Goal: Contribute content: Contribute content

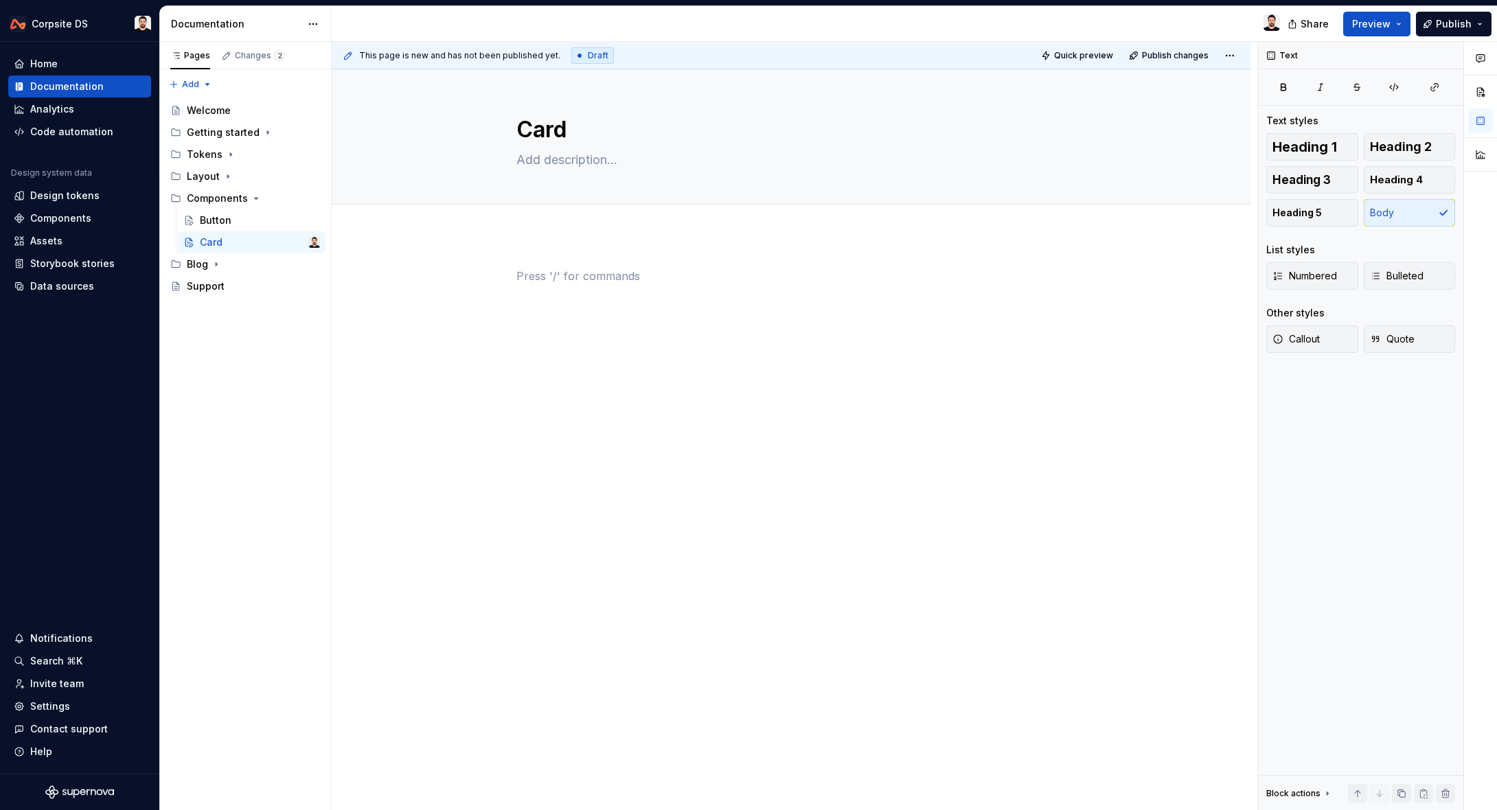
click at [1235, 16] on div at bounding box center [811, 24] width 959 height 36
click at [47, 216] on div "Components" at bounding box center [60, 219] width 61 height 14
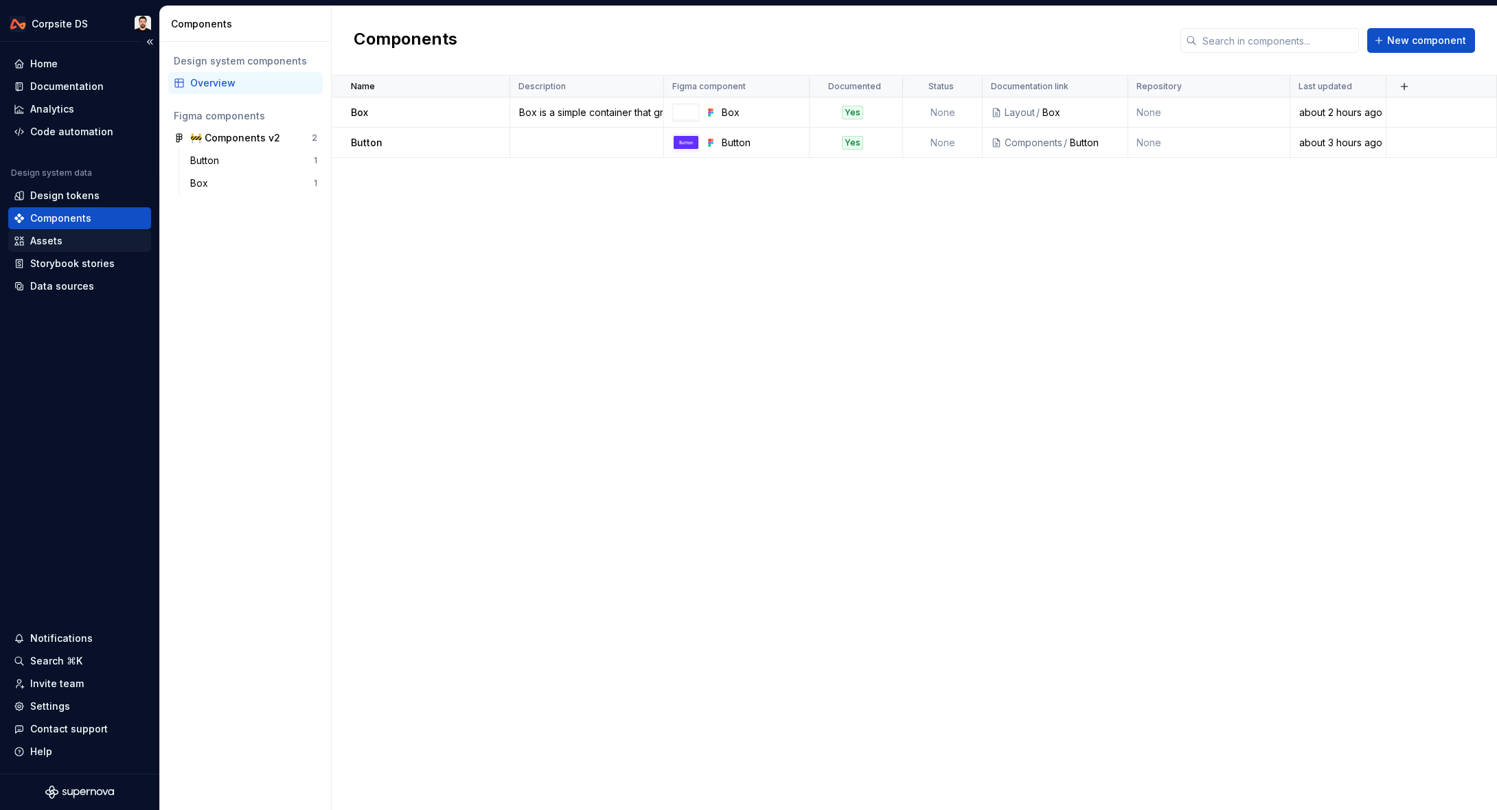
click at [56, 244] on div "Assets" at bounding box center [46, 241] width 32 height 14
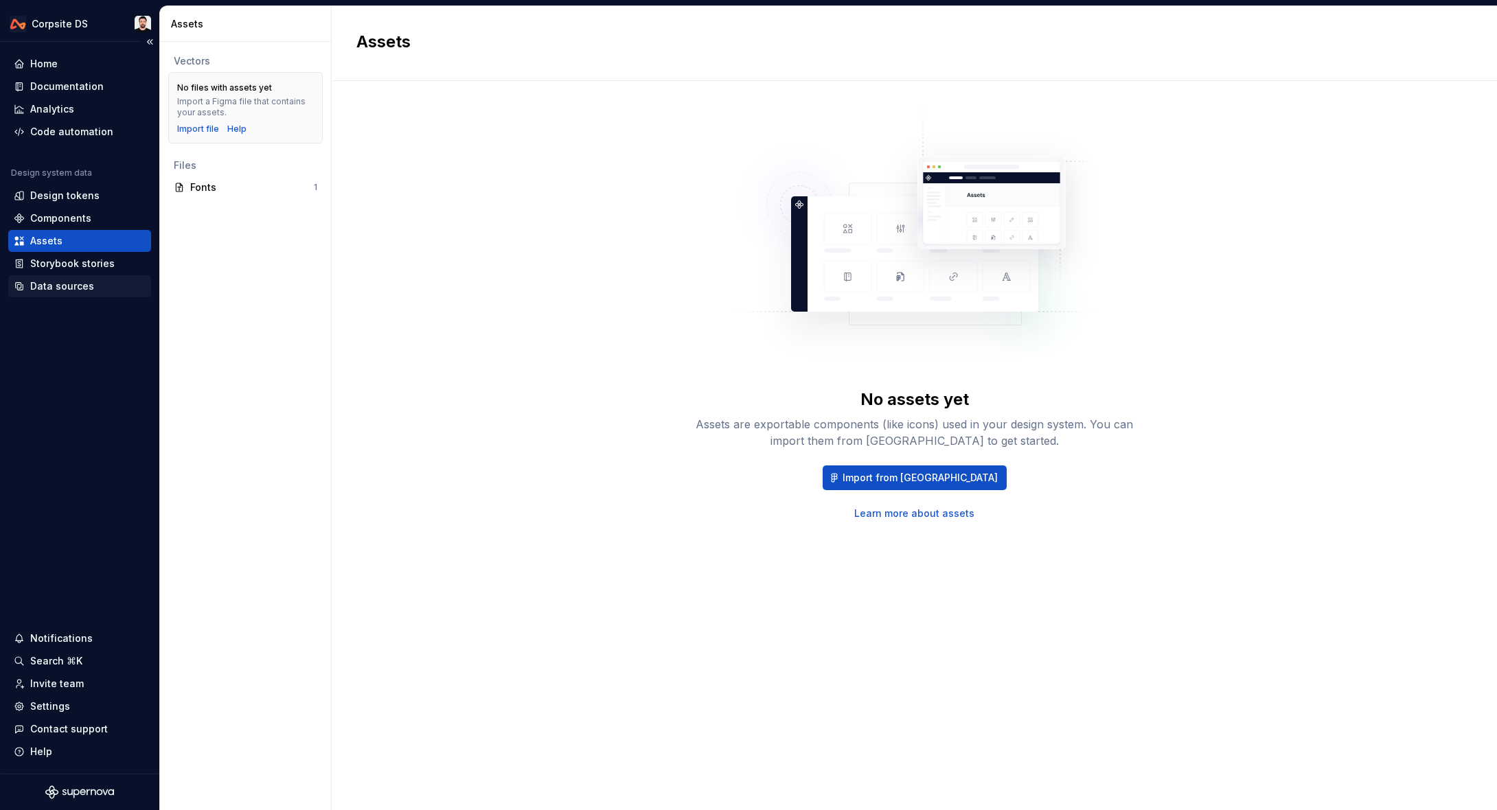
click at [48, 282] on div "Data sources" at bounding box center [62, 287] width 64 height 14
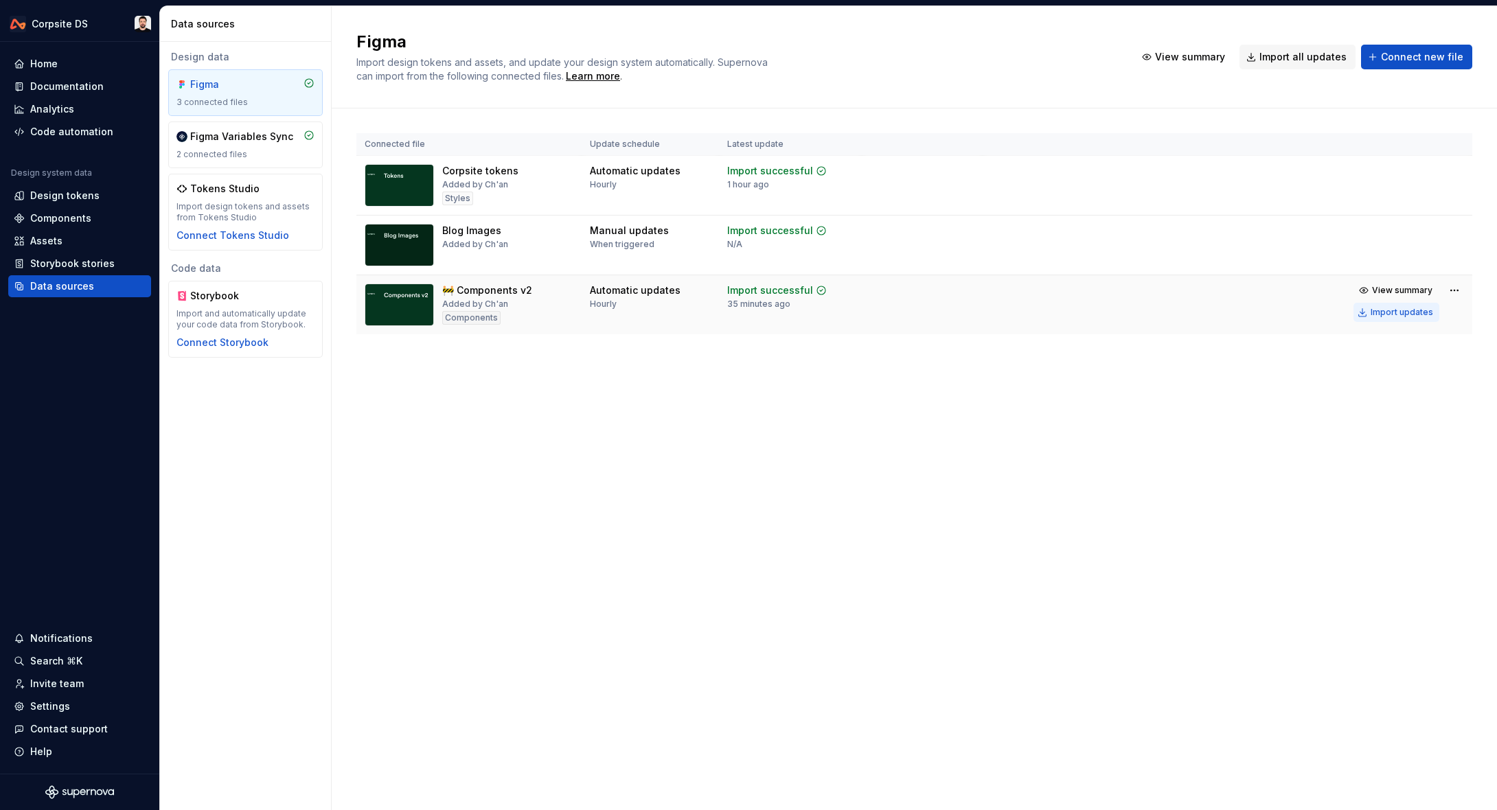
click at [1391, 312] on div "Import updates" at bounding box center [1402, 312] width 62 height 11
click at [60, 87] on div "Documentation" at bounding box center [66, 87] width 73 height 14
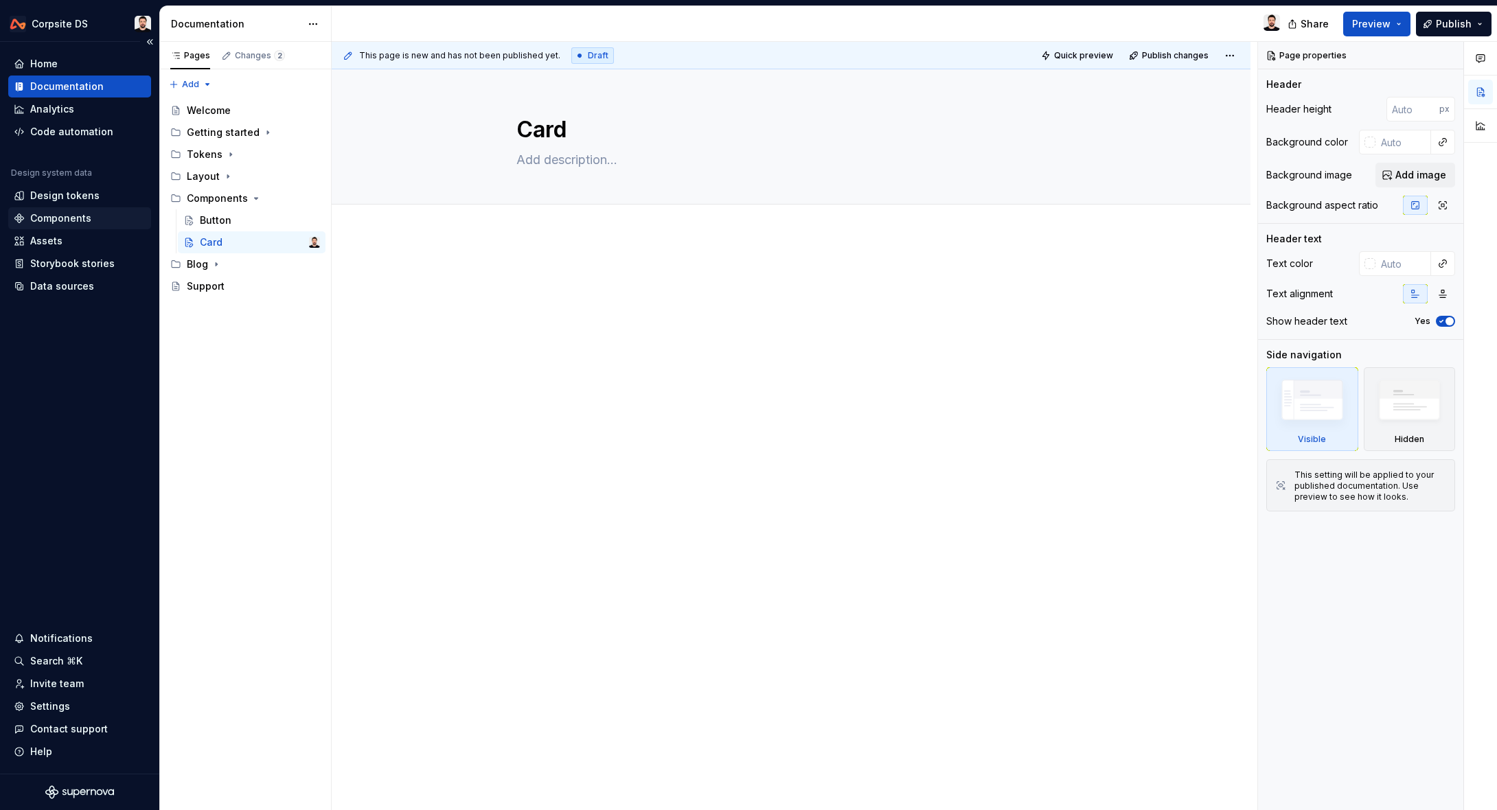
click at [62, 211] on div "Components" at bounding box center [79, 218] width 143 height 22
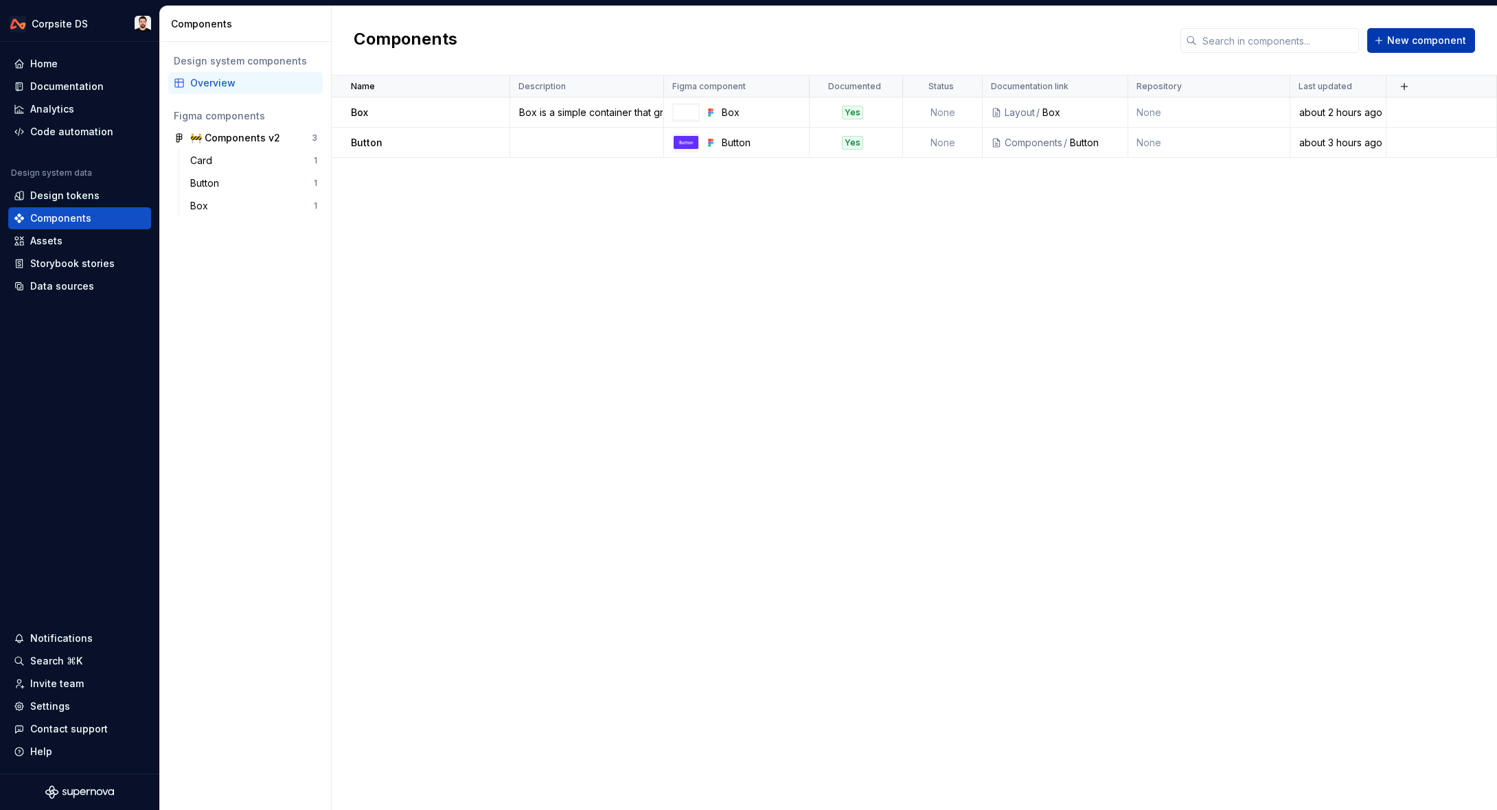
click at [1429, 46] on span "New component" at bounding box center [1426, 41] width 79 height 14
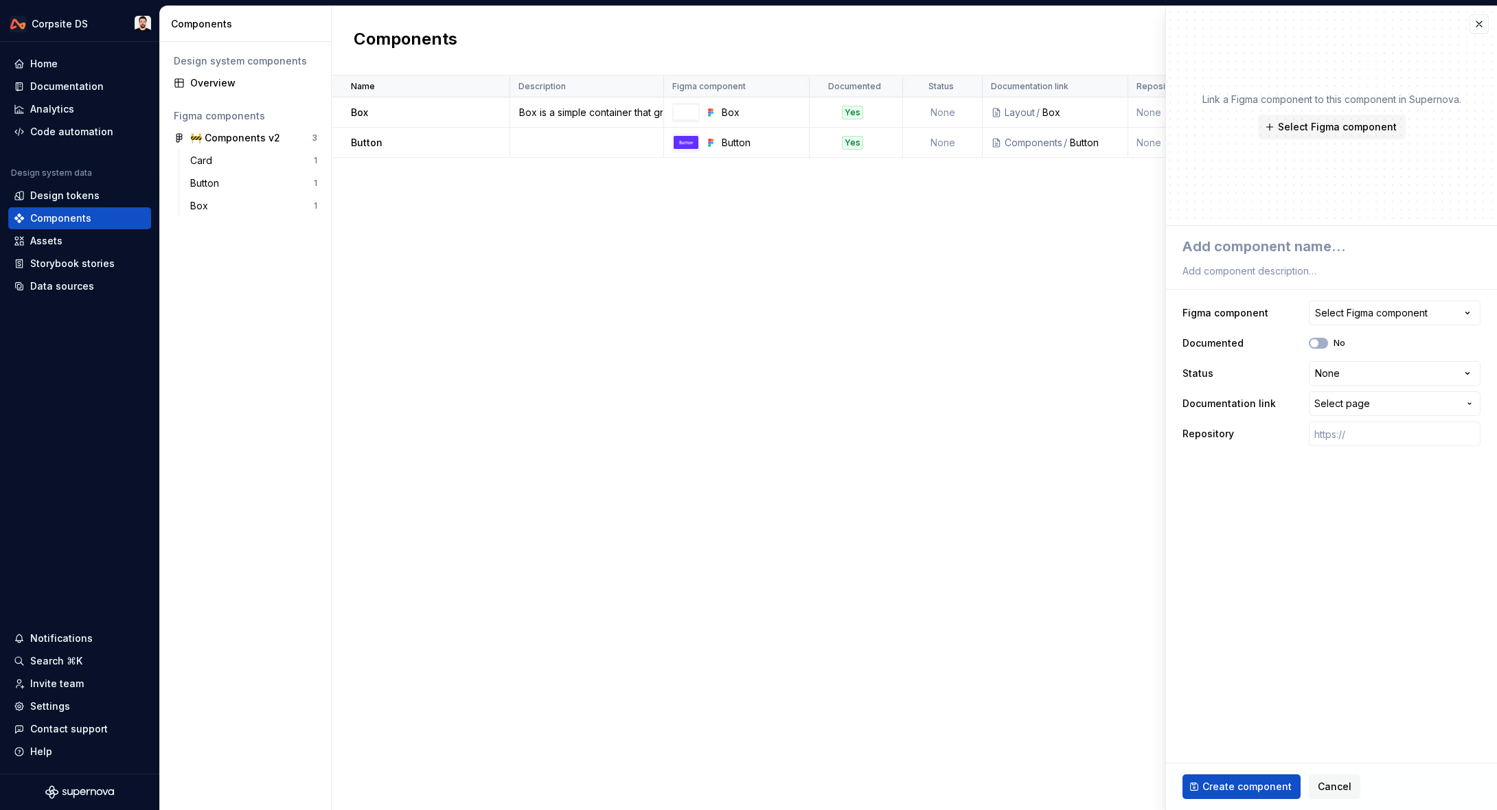
type textarea "*"
type textarea "C"
type textarea "*"
type textarea "Ca"
type textarea "*"
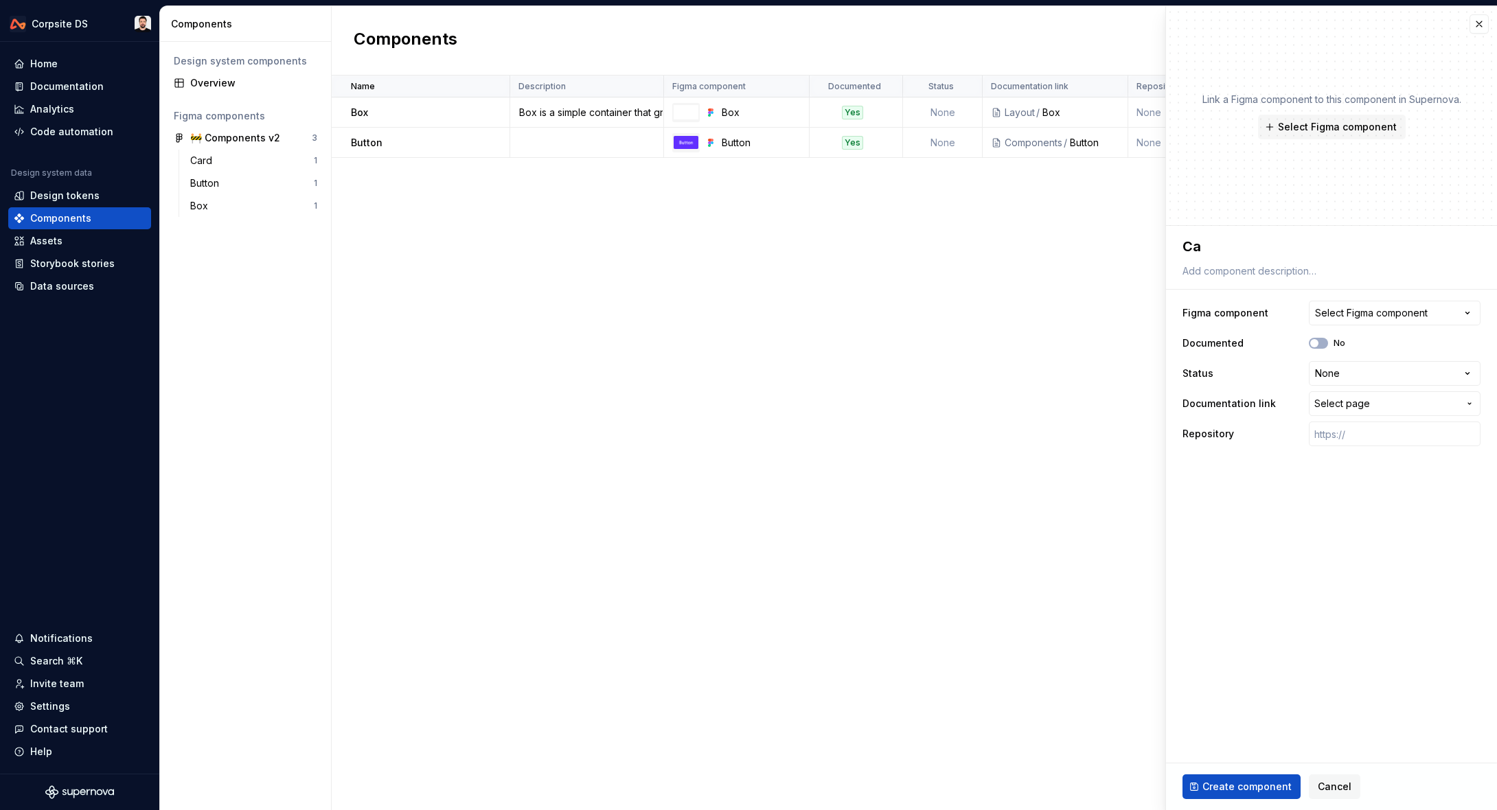
type textarea "Car"
type textarea "*"
type textarea "Card"
click at [1307, 122] on span "Select Figma component" at bounding box center [1337, 127] width 119 height 14
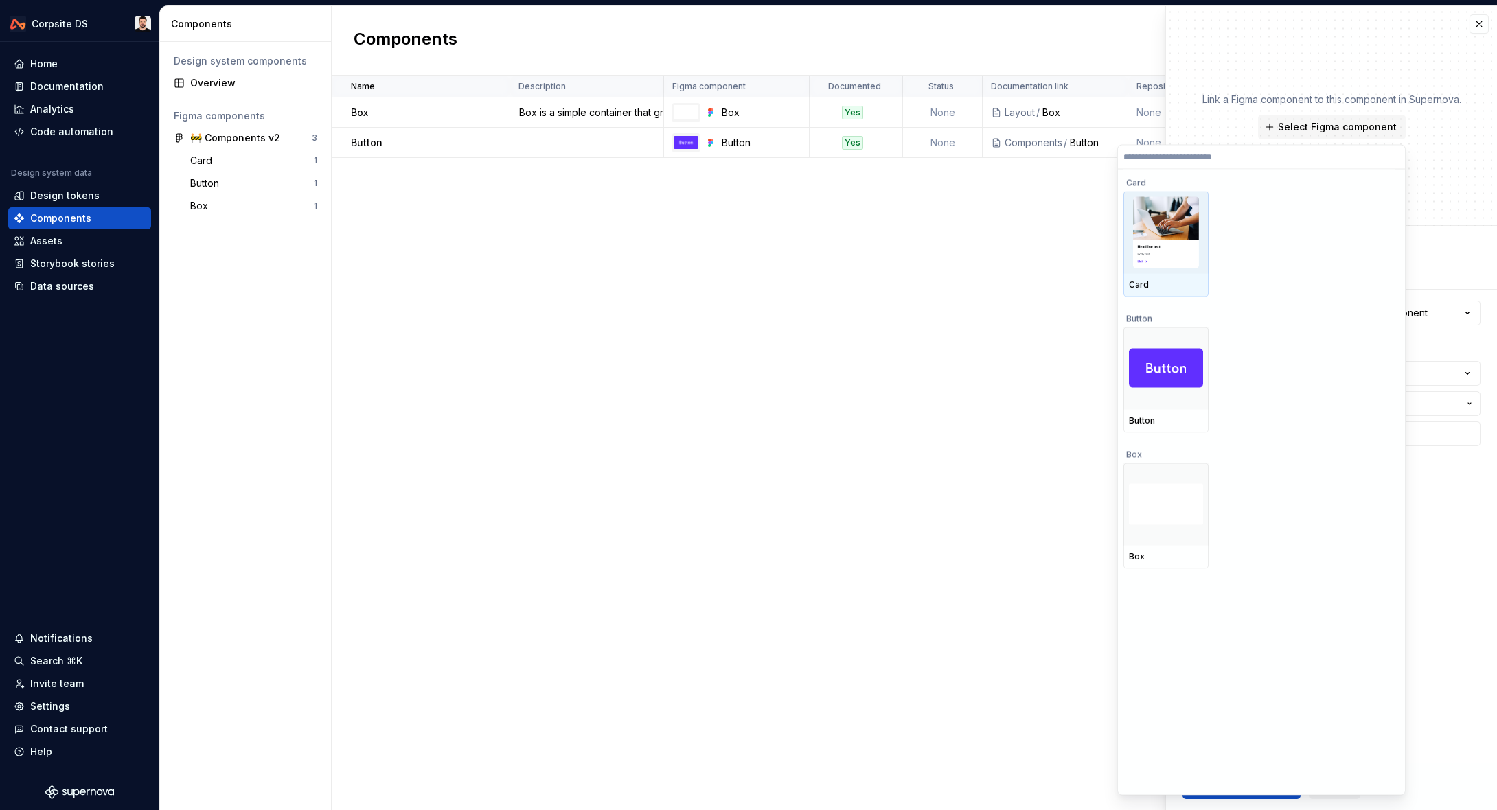
click at [1164, 267] on img at bounding box center [1165, 231] width 65 height 71
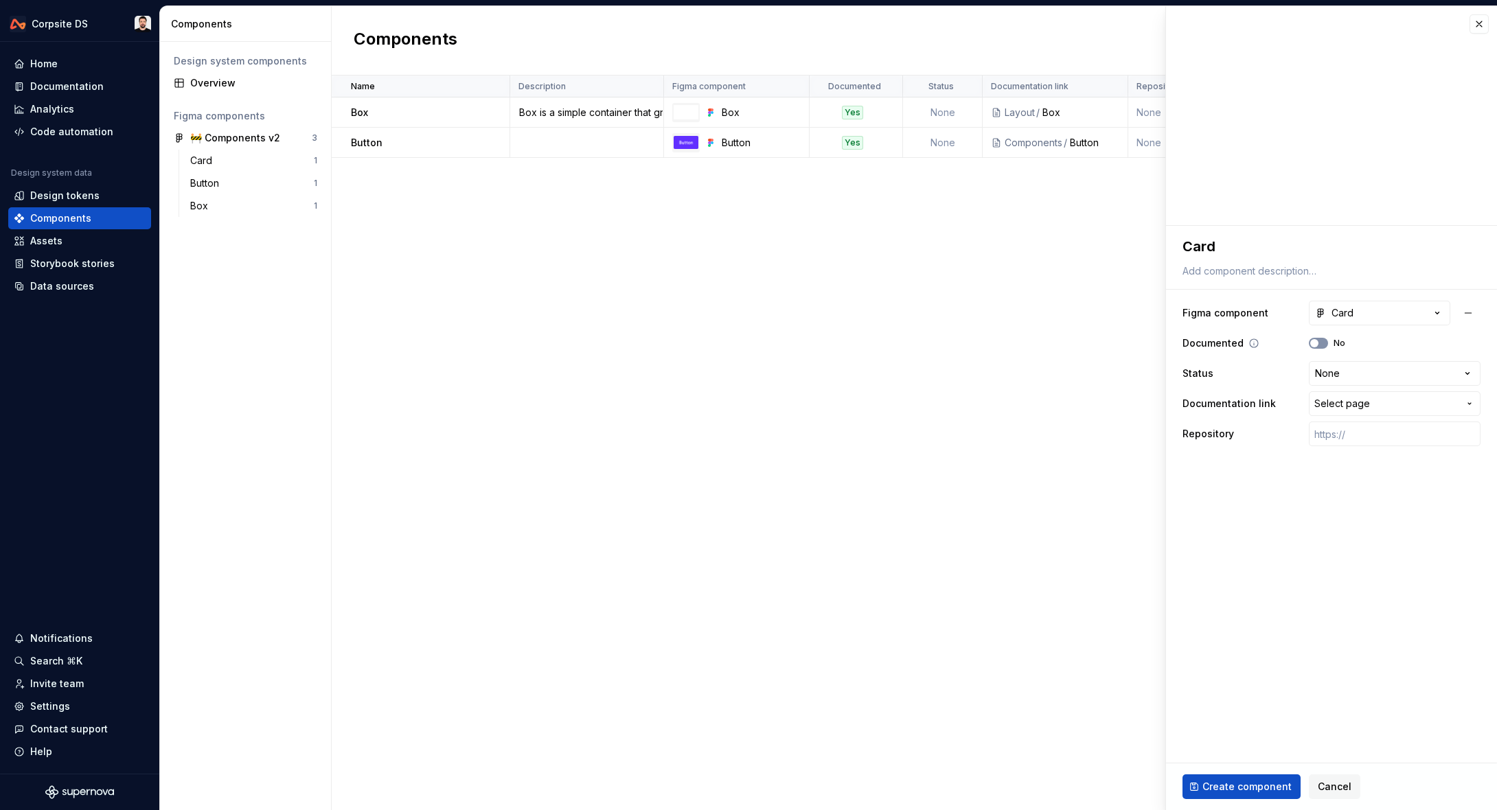
click at [1319, 344] on icon "button" at bounding box center [1314, 343] width 11 height 8
click at [1411, 398] on span "Select page" at bounding box center [1386, 404] width 144 height 14
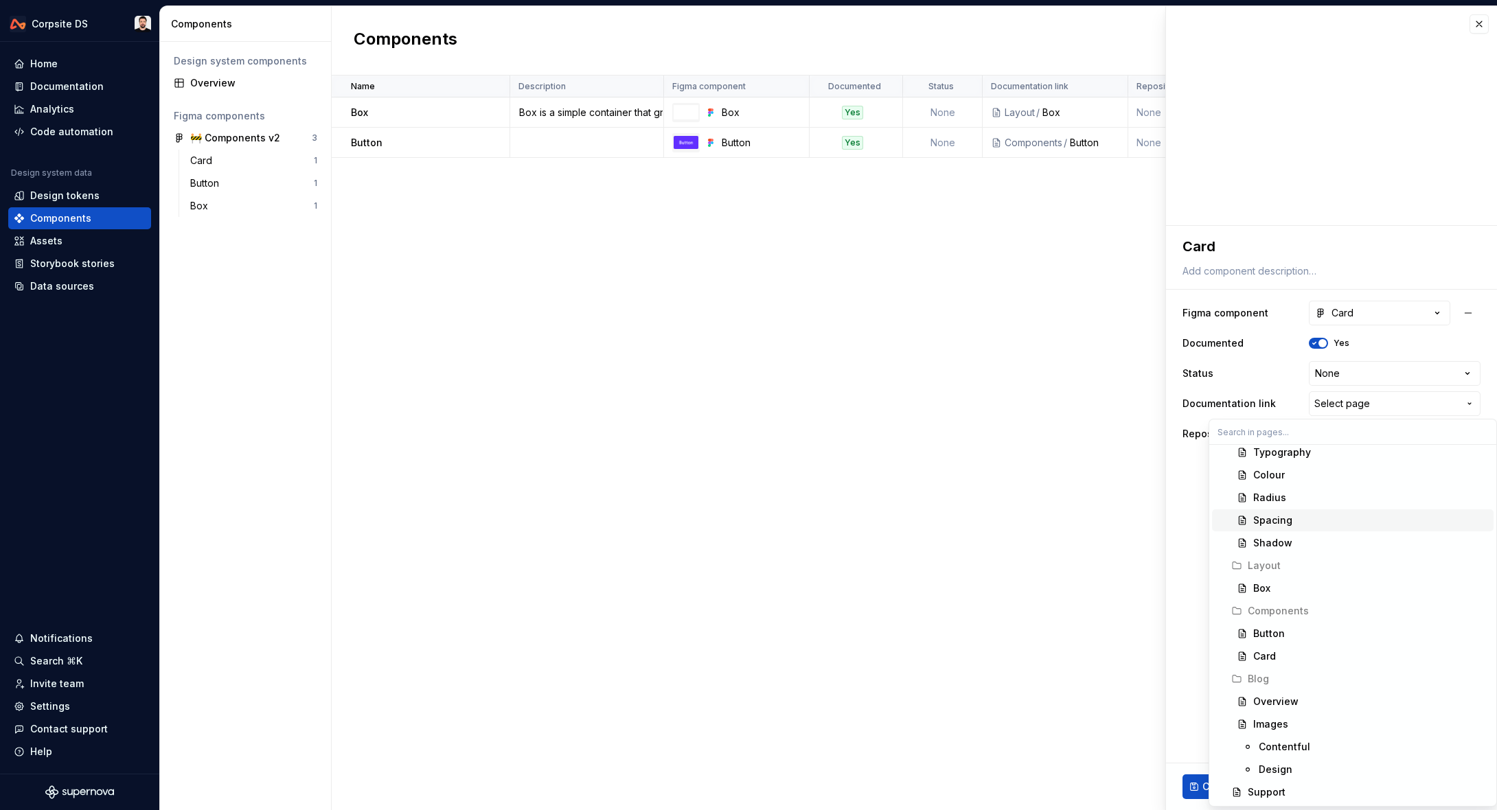
scroll to position [162, 0]
click at [1281, 661] on div "Card" at bounding box center [1370, 659] width 235 height 14
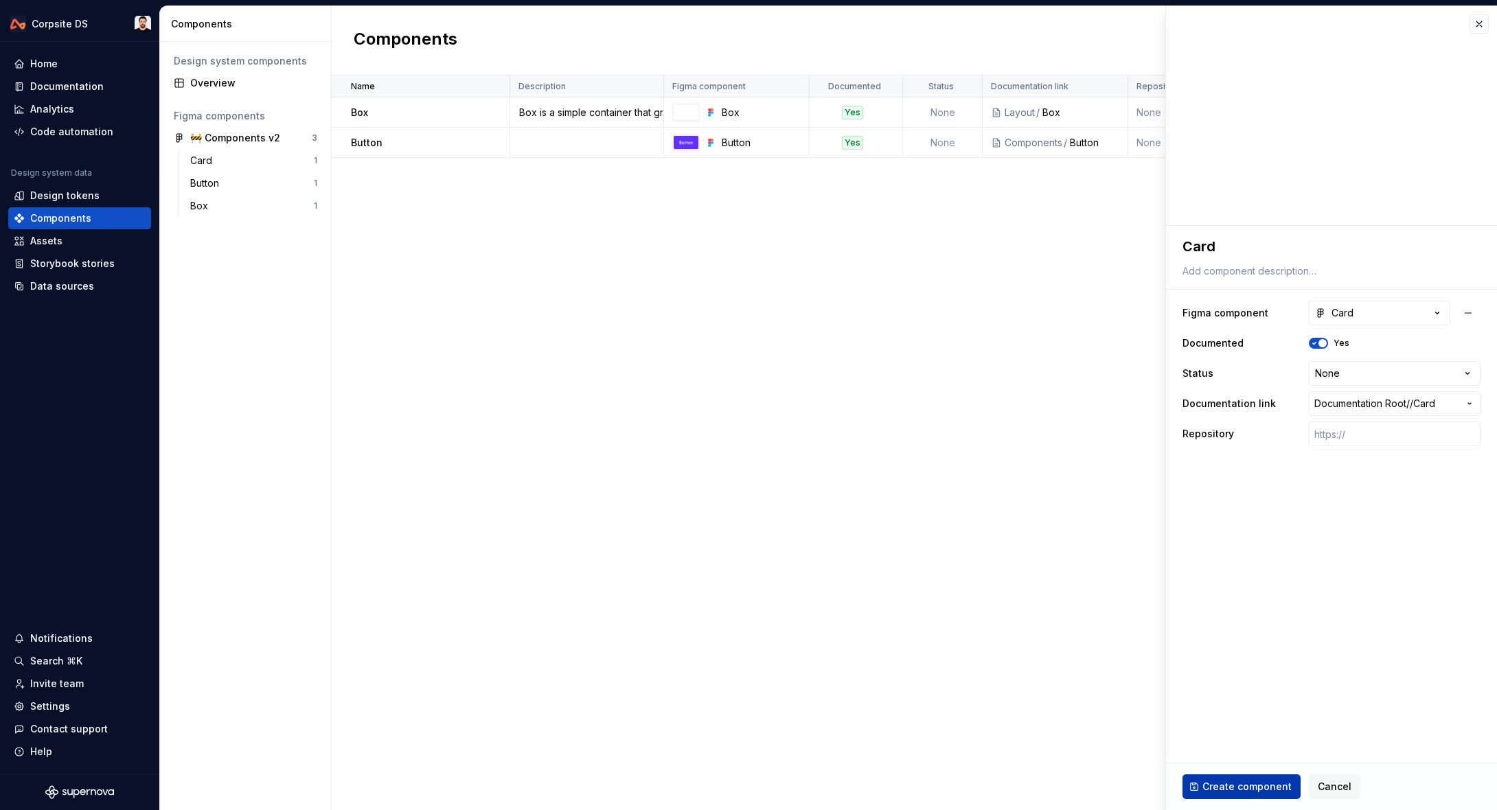
click at [1218, 779] on button "Create component" at bounding box center [1242, 787] width 118 height 25
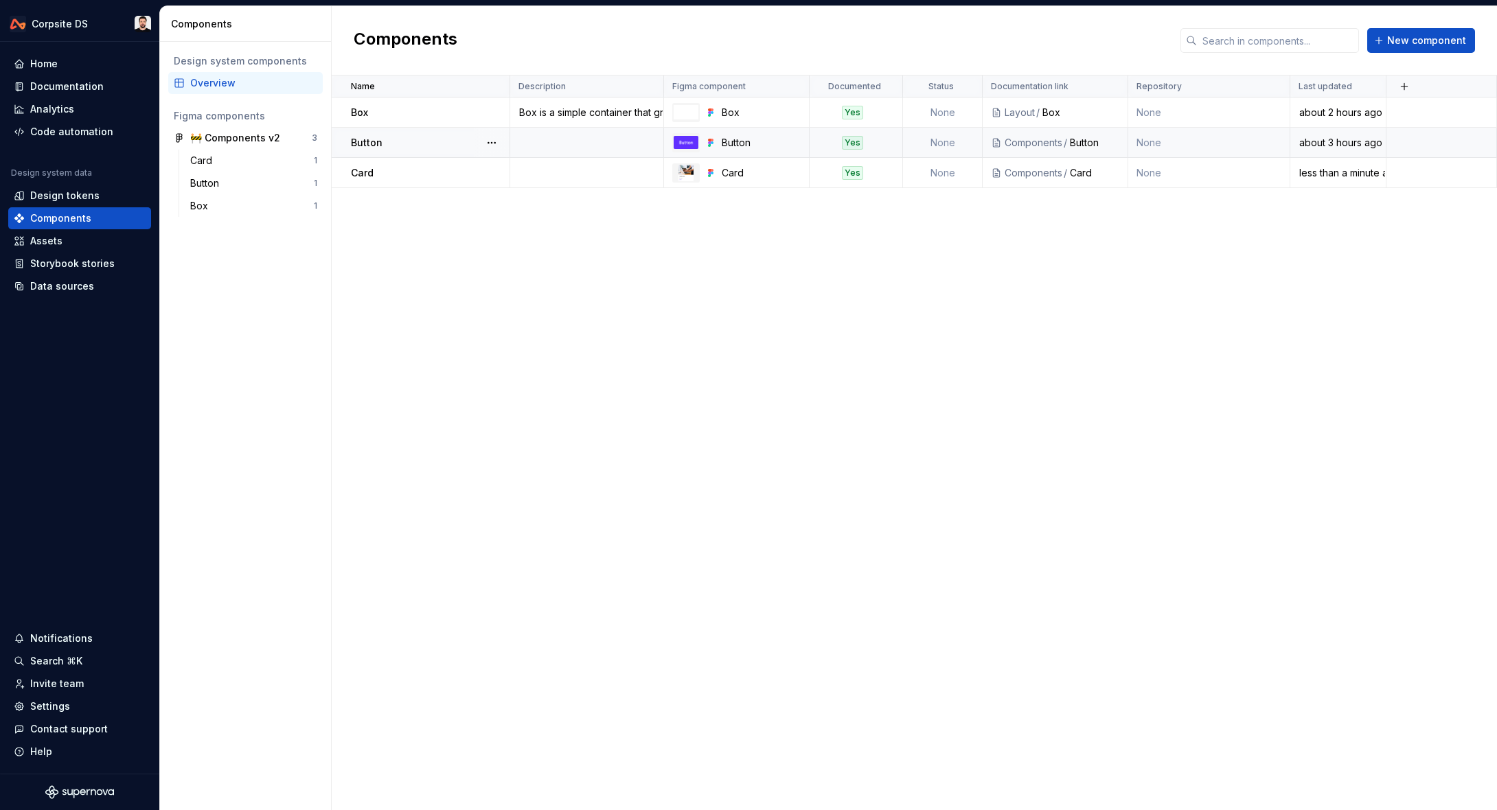
click at [527, 144] on td at bounding box center [587, 143] width 154 height 30
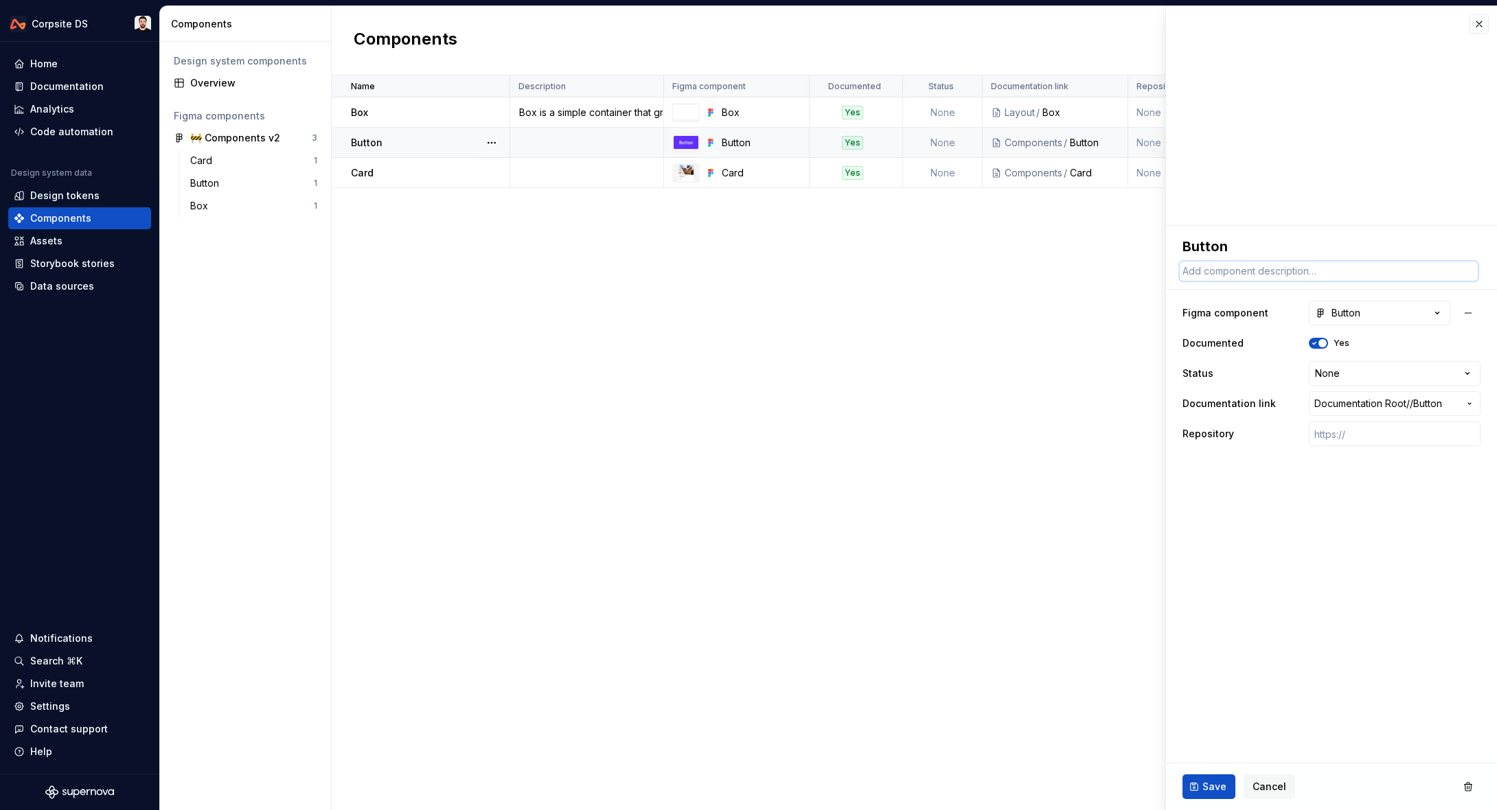
click at [1276, 267] on textarea at bounding box center [1329, 271] width 298 height 19
drag, startPoint x: 711, startPoint y: 330, endPoint x: 622, endPoint y: 154, distance: 197.8
click at [712, 330] on div "Name Description Figma component Documented Status Documentation link Repositor…" at bounding box center [914, 443] width 1165 height 735
click at [600, 110] on div "Box is a simple container that groups related content." at bounding box center [587, 113] width 152 height 14
click at [1320, 271] on textarea "Box is a simple container that groups related content." at bounding box center [1329, 271] width 298 height 19
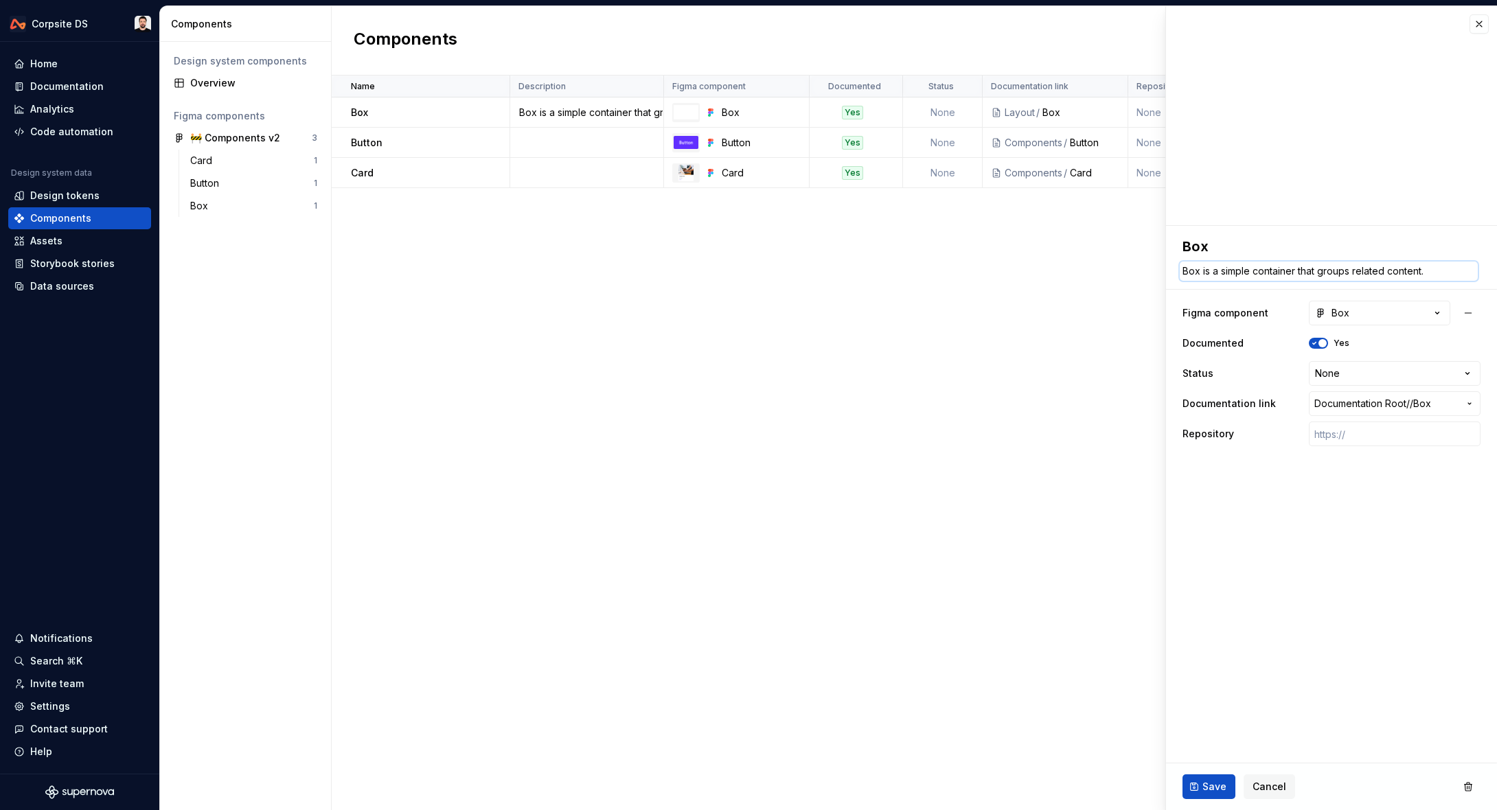
click at [1320, 271] on textarea "Box is a simple container that groups related content." at bounding box center [1329, 271] width 298 height 19
type textarea "*"
drag, startPoint x: 961, startPoint y: 294, endPoint x: 959, endPoint y: 285, distance: 9.0
click at [961, 293] on div "Name Description Figma component Documented Status Documentation link Repositor…" at bounding box center [914, 443] width 1165 height 735
click at [1214, 780] on span "Save" at bounding box center [1214, 787] width 24 height 14
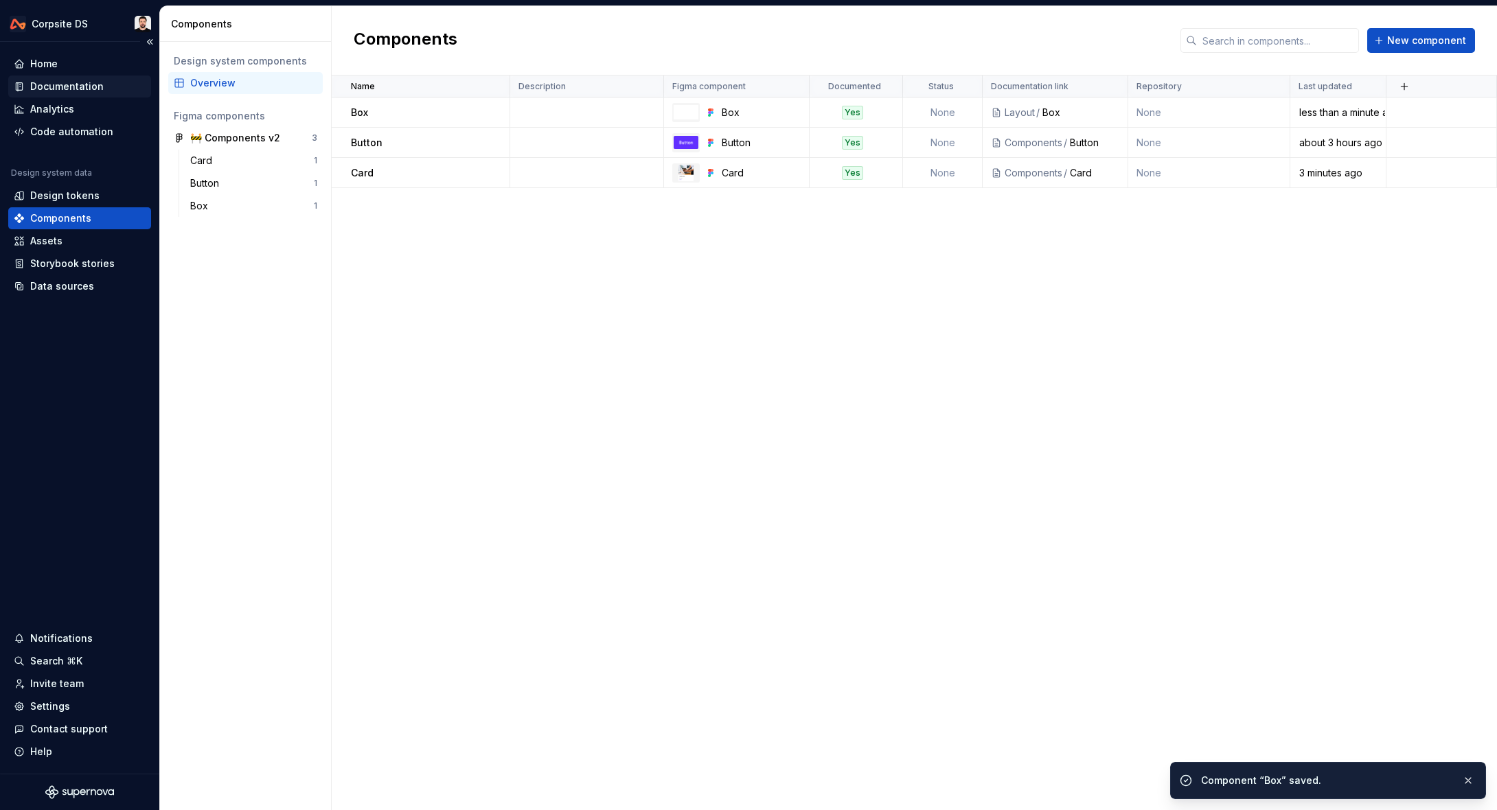
click at [96, 86] on div "Documentation" at bounding box center [66, 87] width 73 height 14
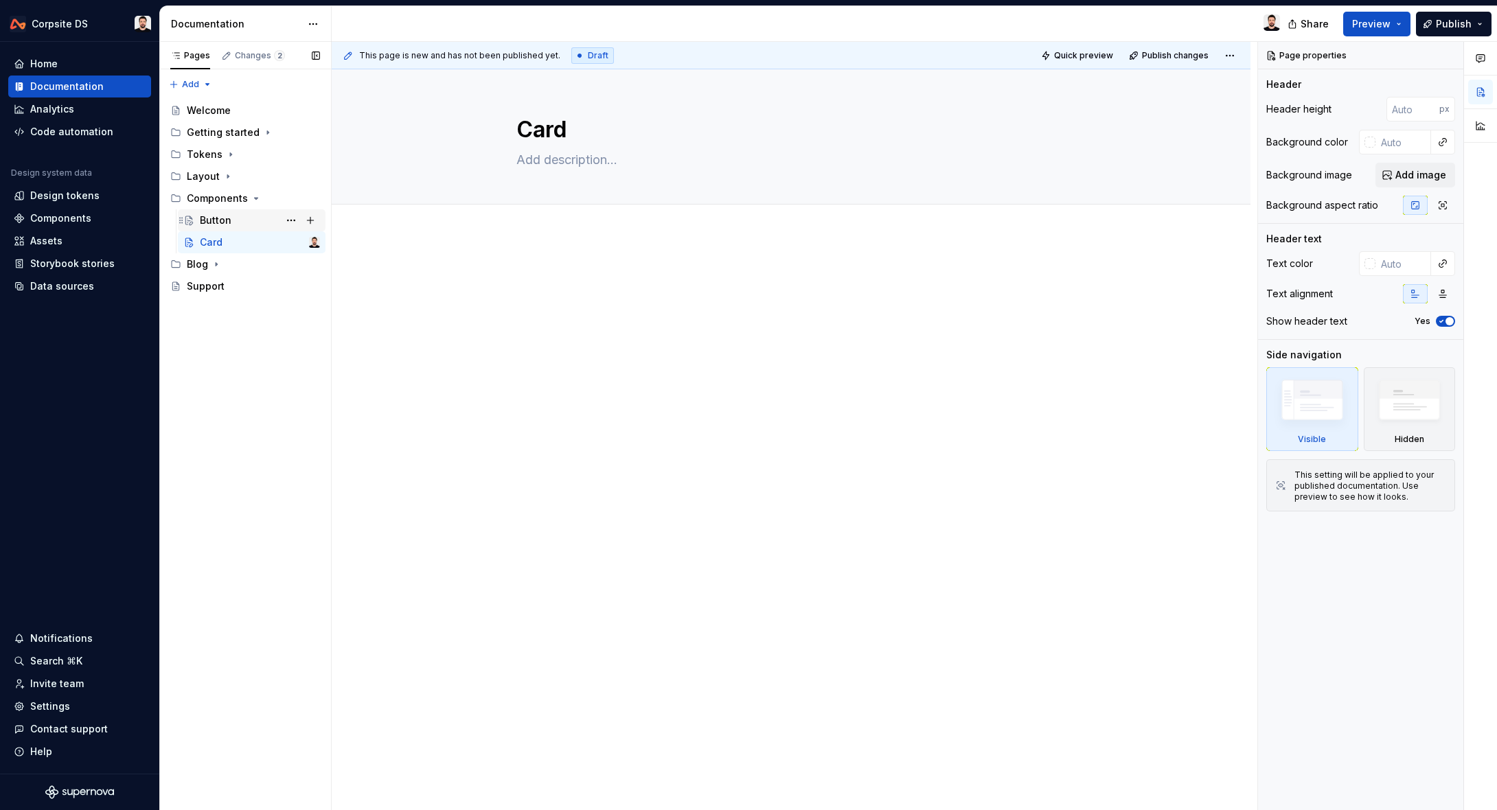
drag, startPoint x: 231, startPoint y: 219, endPoint x: 241, endPoint y: 218, distance: 9.6
click at [231, 219] on div "Button" at bounding box center [260, 220] width 120 height 19
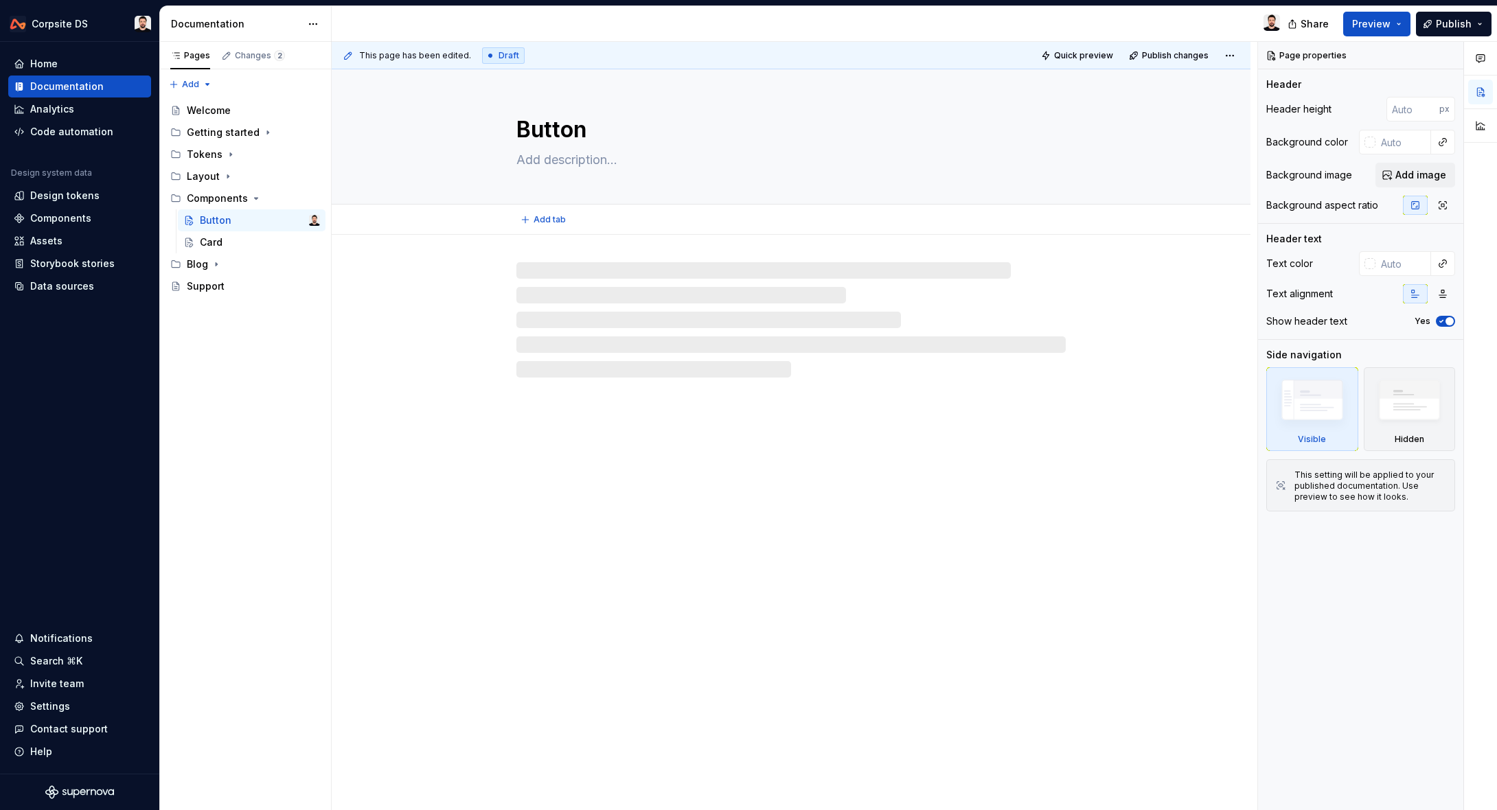
click at [541, 159] on textarea at bounding box center [788, 160] width 549 height 22
click at [629, 157] on textarea at bounding box center [788, 160] width 549 height 22
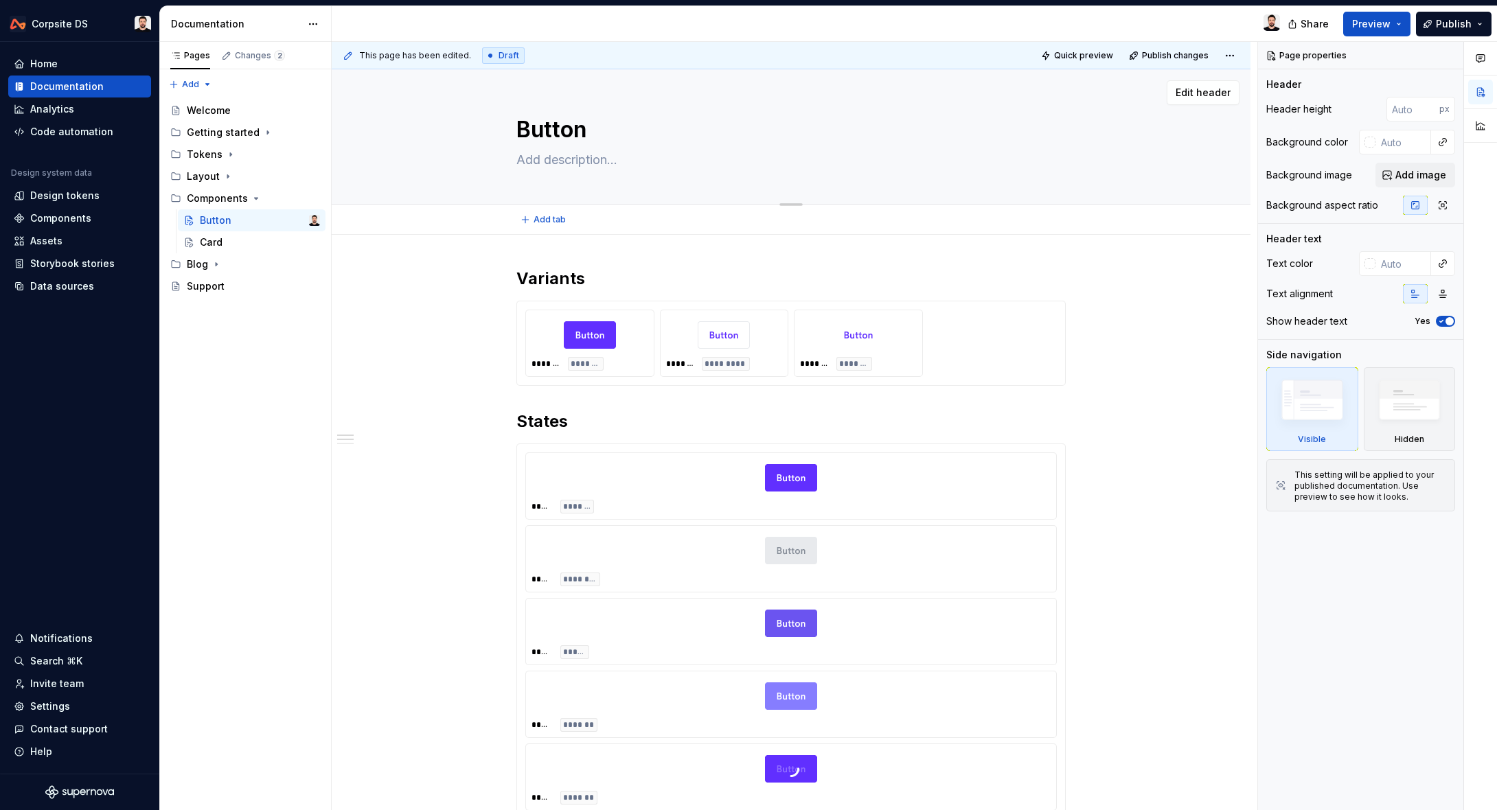
click at [593, 157] on textarea at bounding box center [788, 160] width 549 height 22
paste textarea "Buttons trigger an action. Button labels express what action will occur when th…"
type textarea "*"
type textarea "Buttons trigger an action. Button labels express what action will occur when th…"
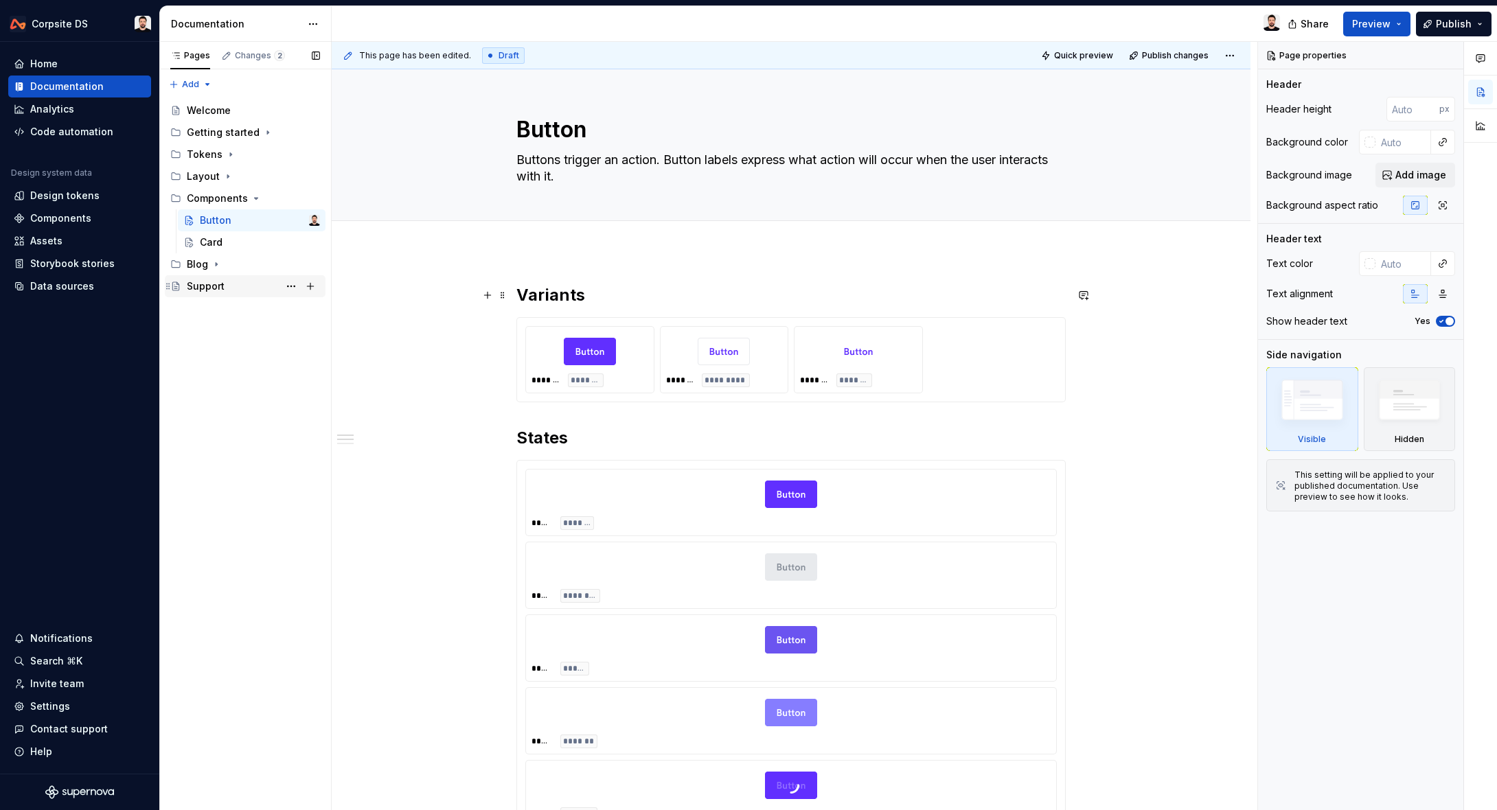
type textarea "*"
type textarea "Buttons trigger an action. Button labels express what action will occur when th…"
click at [218, 240] on div "Card" at bounding box center [211, 243] width 23 height 14
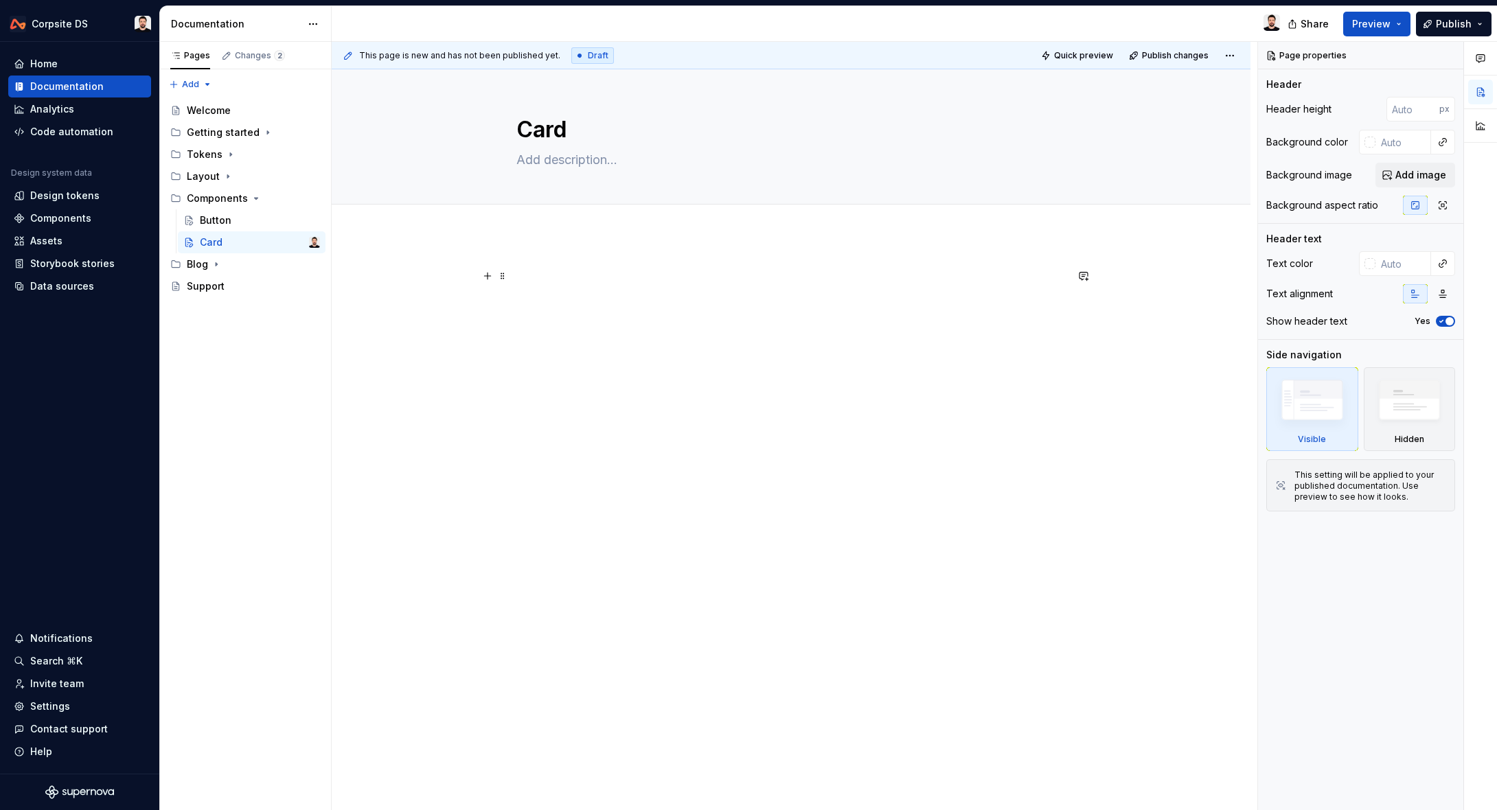
type textarea "*"
click at [566, 275] on p at bounding box center [790, 276] width 549 height 16
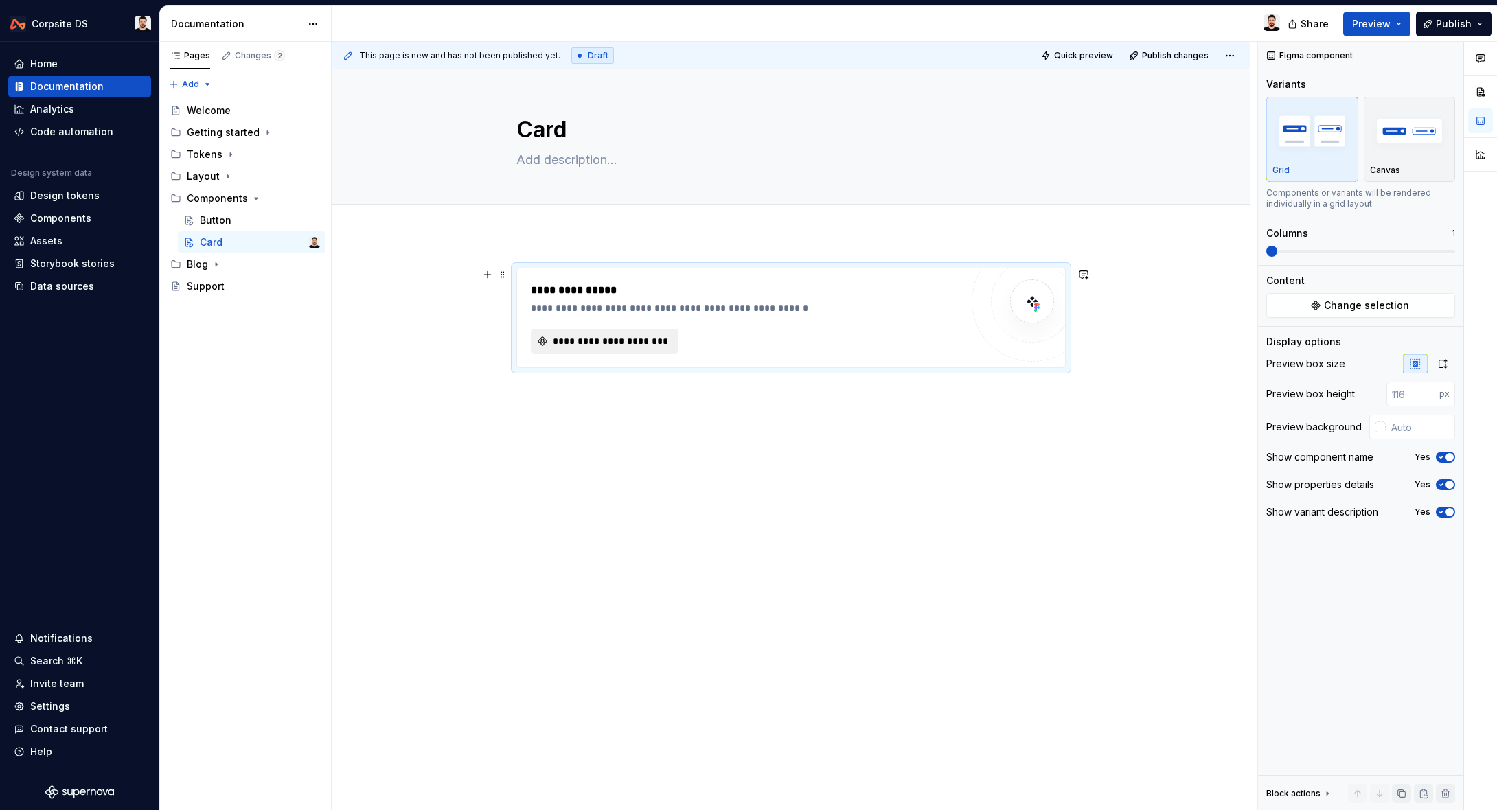
click at [551, 340] on button "**********" at bounding box center [605, 341] width 148 height 25
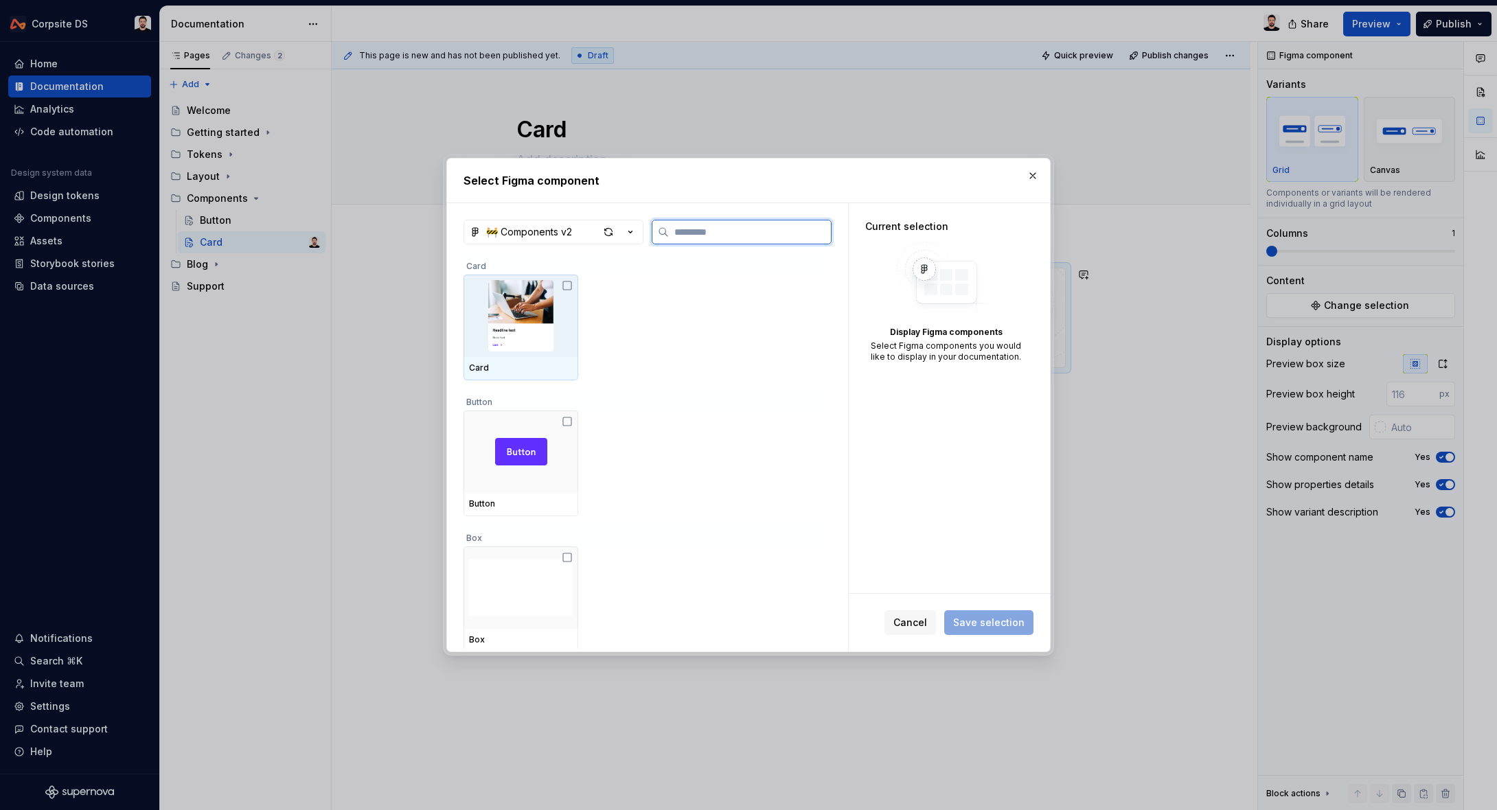
click at [551, 312] on img at bounding box center [521, 315] width 104 height 71
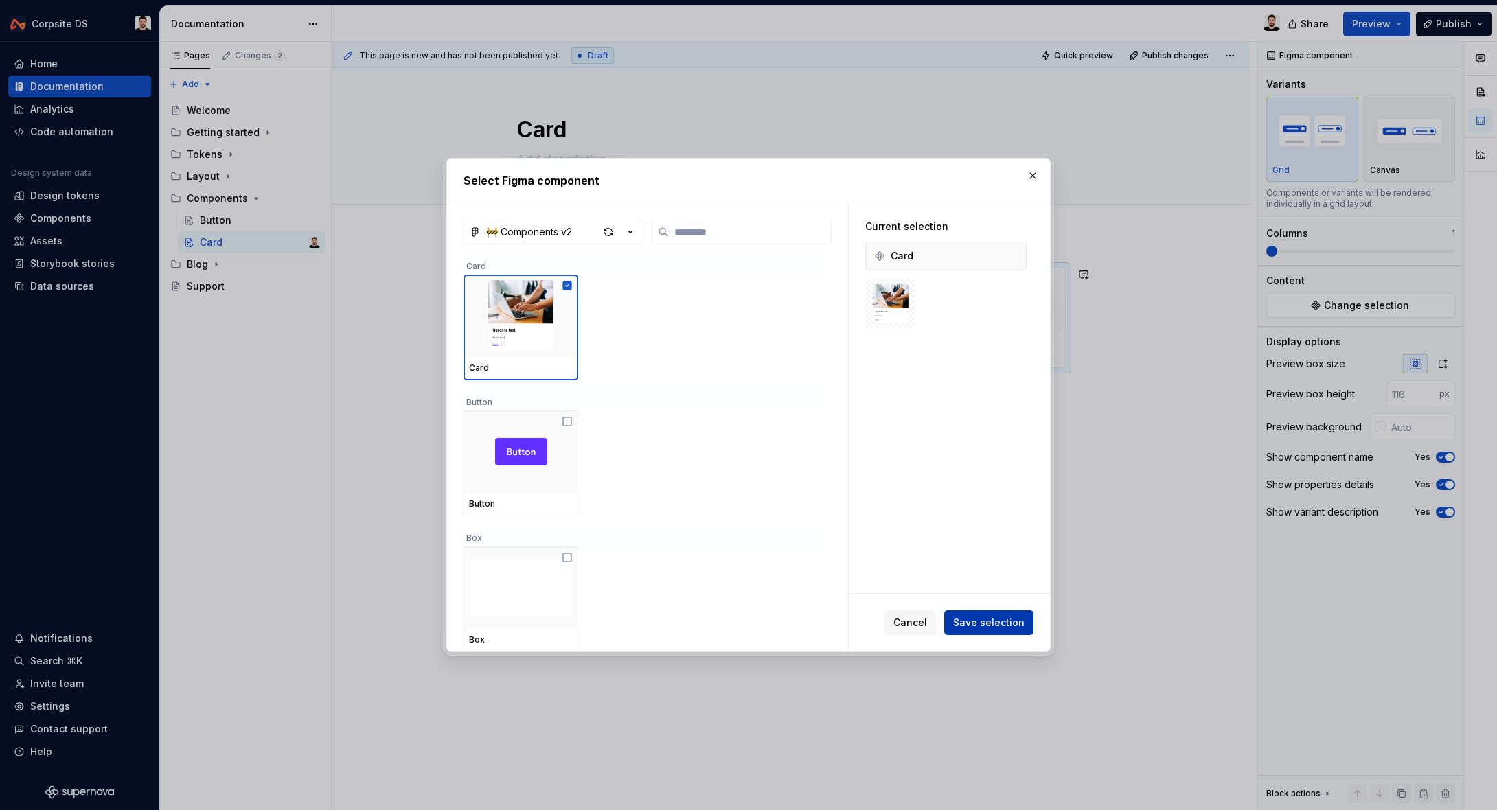
click at [956, 616] on button "Save selection" at bounding box center [988, 623] width 89 height 25
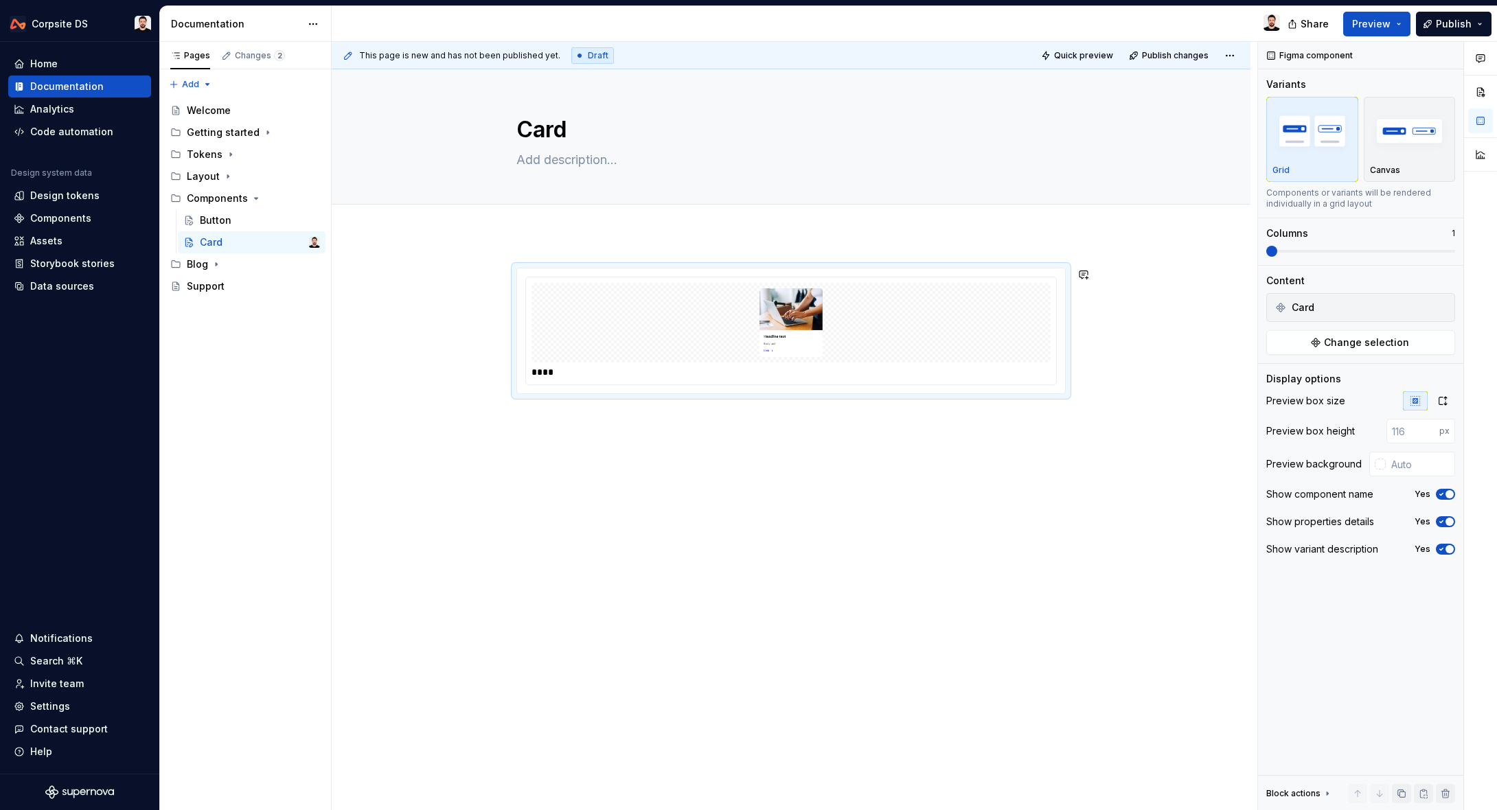
click at [578, 249] on div "****" at bounding box center [791, 444] width 919 height 419
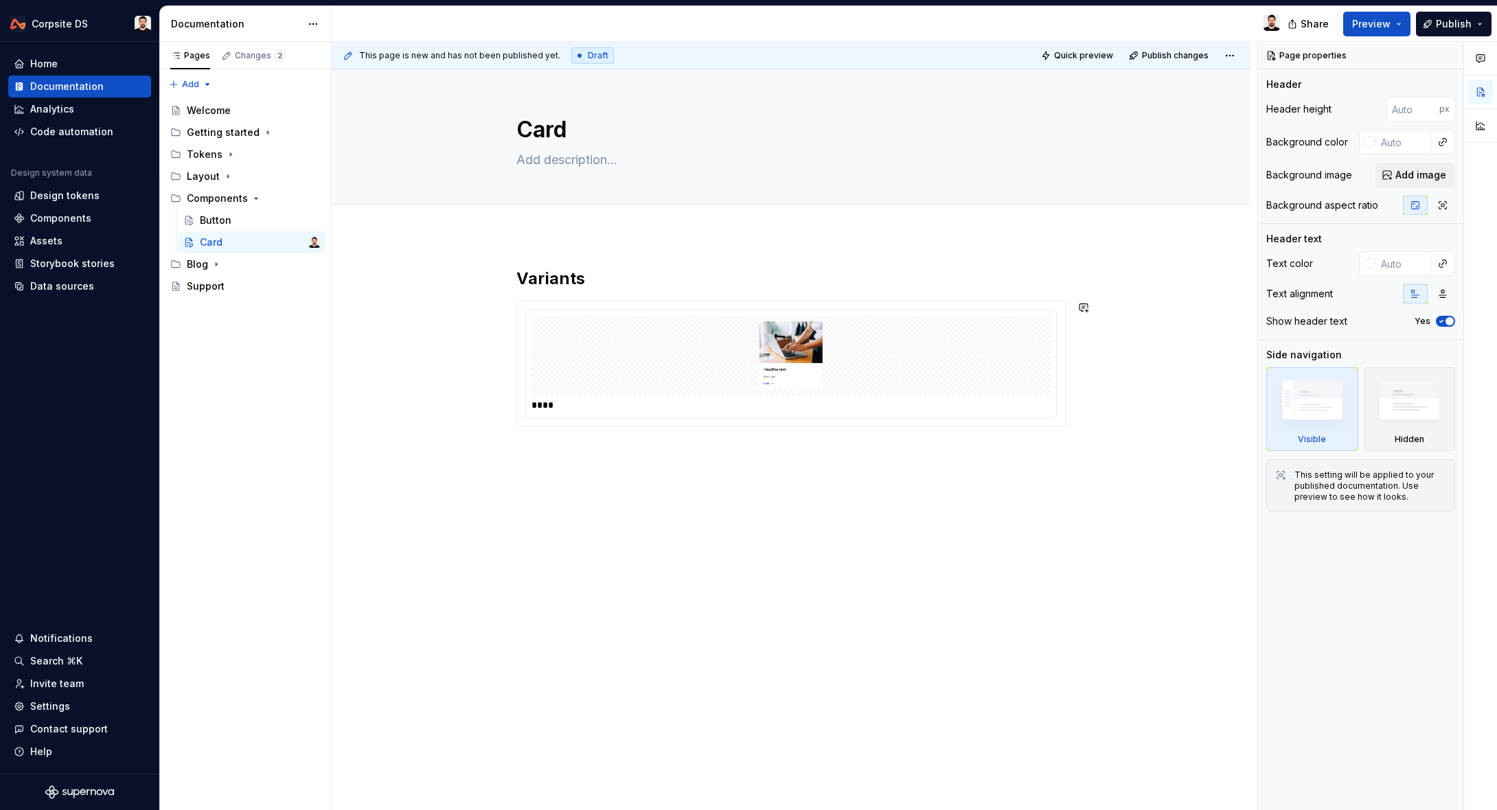
click at [609, 470] on div "This page is new and has not been published yet. Draft Quick preview Publish ch…" at bounding box center [795, 426] width 926 height 769
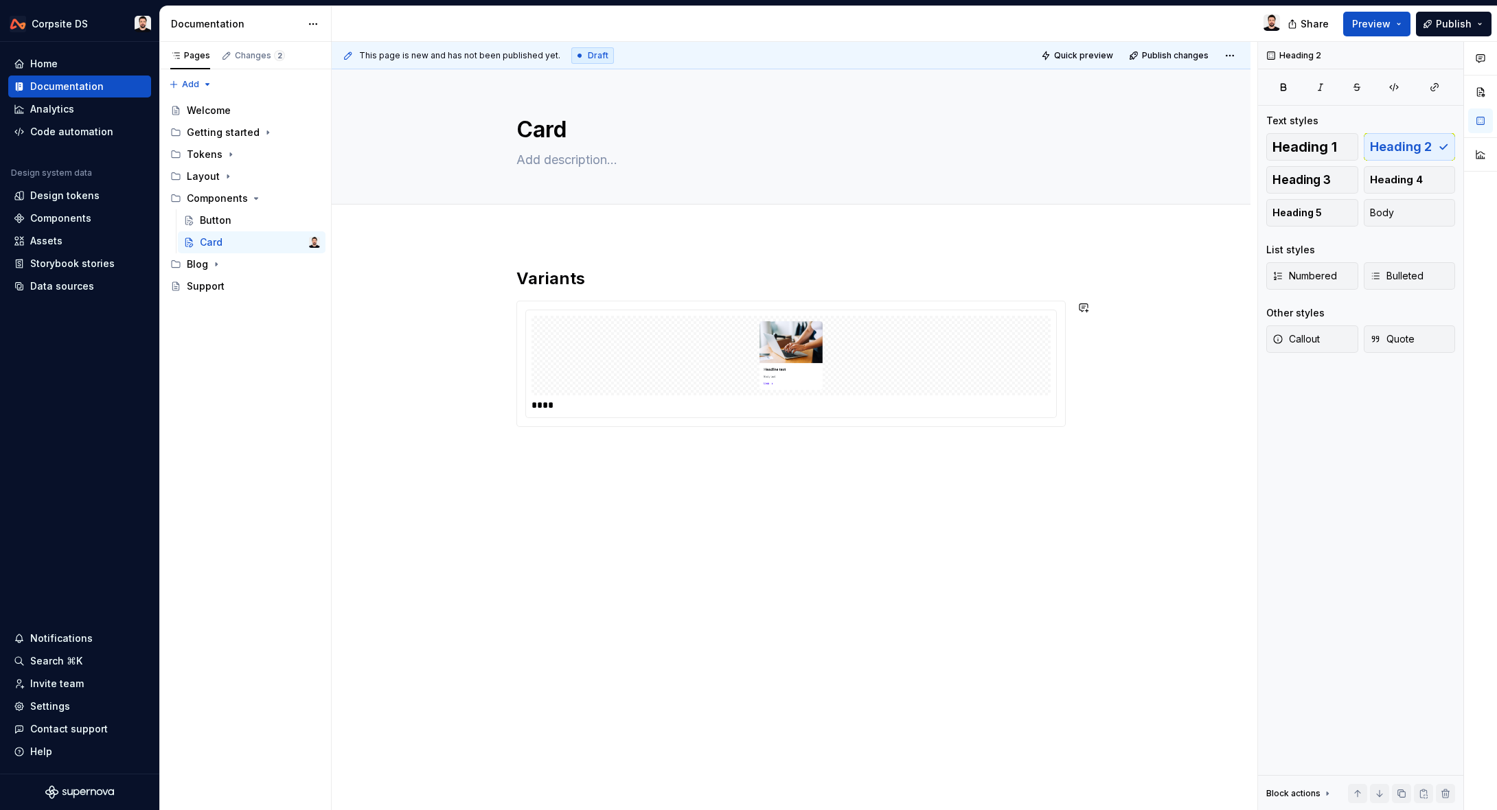
click at [615, 465] on div "Variants ****" at bounding box center [791, 461] width 919 height 452
click at [615, 466] on div "Variants ****" at bounding box center [790, 372] width 549 height 209
click at [614, 467] on div "Variants ****" at bounding box center [790, 372] width 549 height 209
click at [613, 468] on div "Variants ****" at bounding box center [790, 372] width 549 height 209
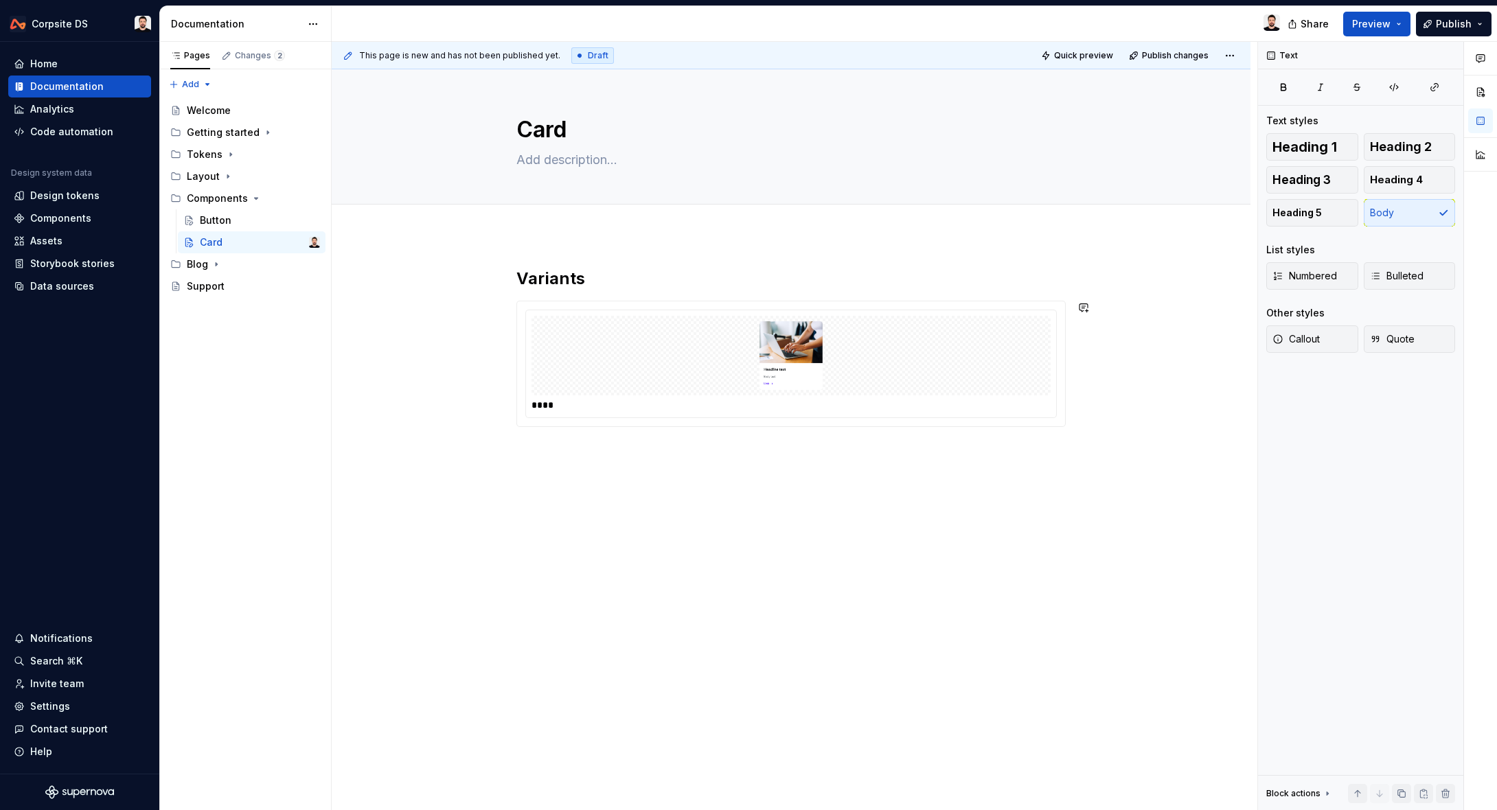
click at [610, 471] on div "Variants ****" at bounding box center [790, 372] width 549 height 209
click at [621, 460] on div "Variants ****" at bounding box center [790, 372] width 549 height 209
click at [619, 460] on div "Variants ****" at bounding box center [790, 372] width 549 height 209
click at [579, 459] on p at bounding box center [790, 452] width 549 height 16
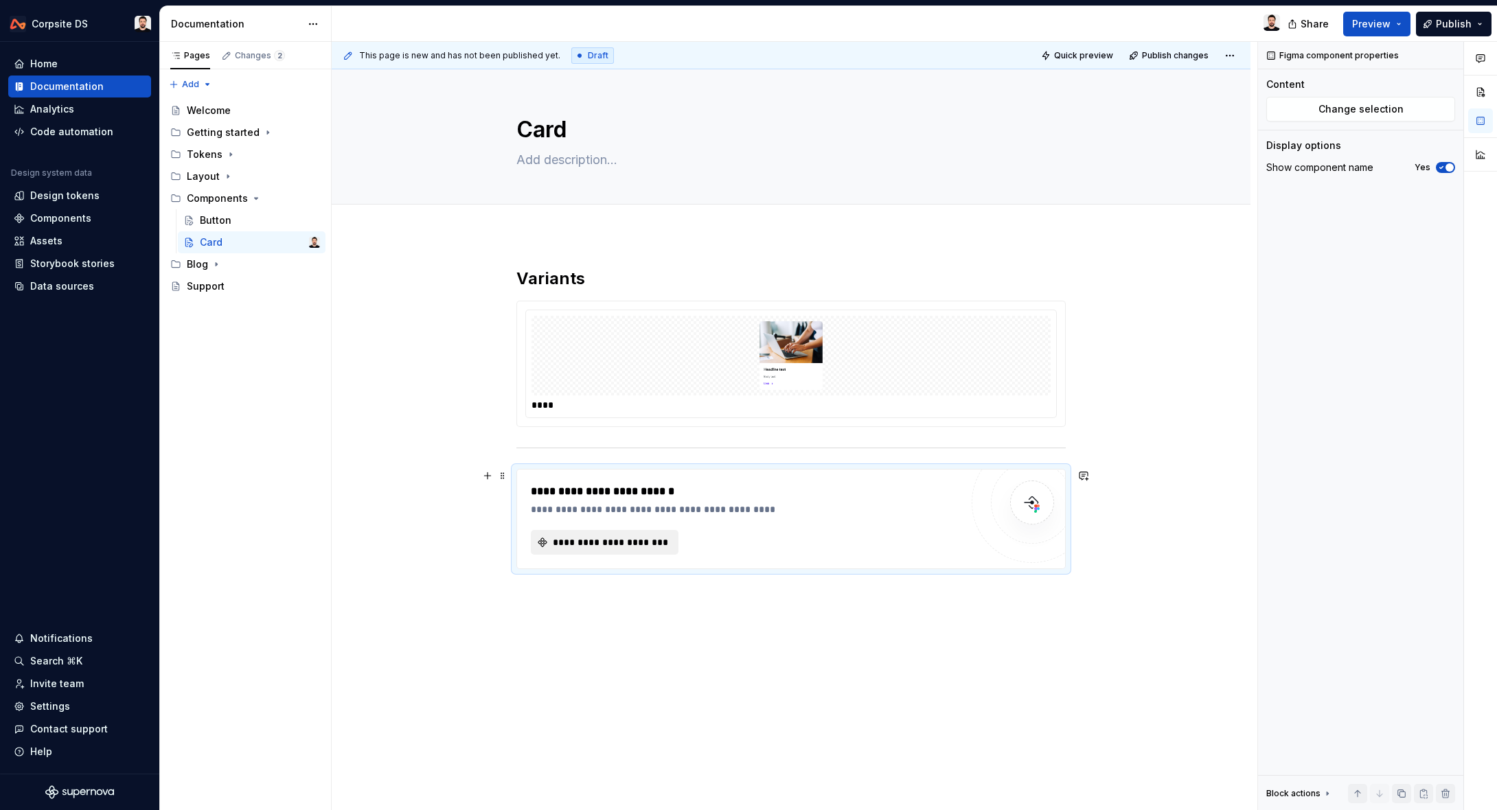
click at [654, 534] on button "**********" at bounding box center [605, 542] width 148 height 25
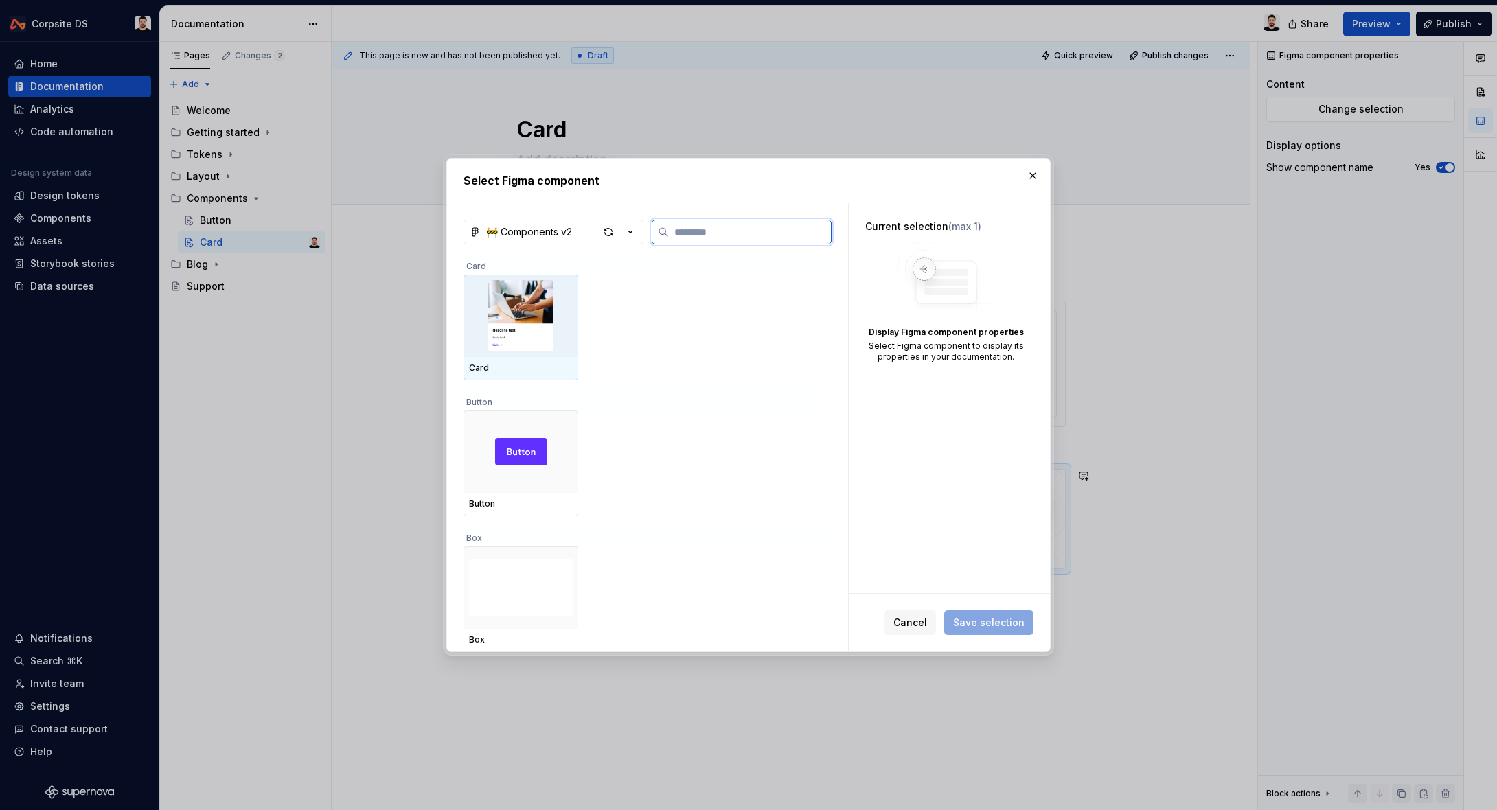
drag, startPoint x: 518, startPoint y: 319, endPoint x: 534, endPoint y: 330, distance: 19.2
click at [517, 319] on img at bounding box center [521, 315] width 104 height 71
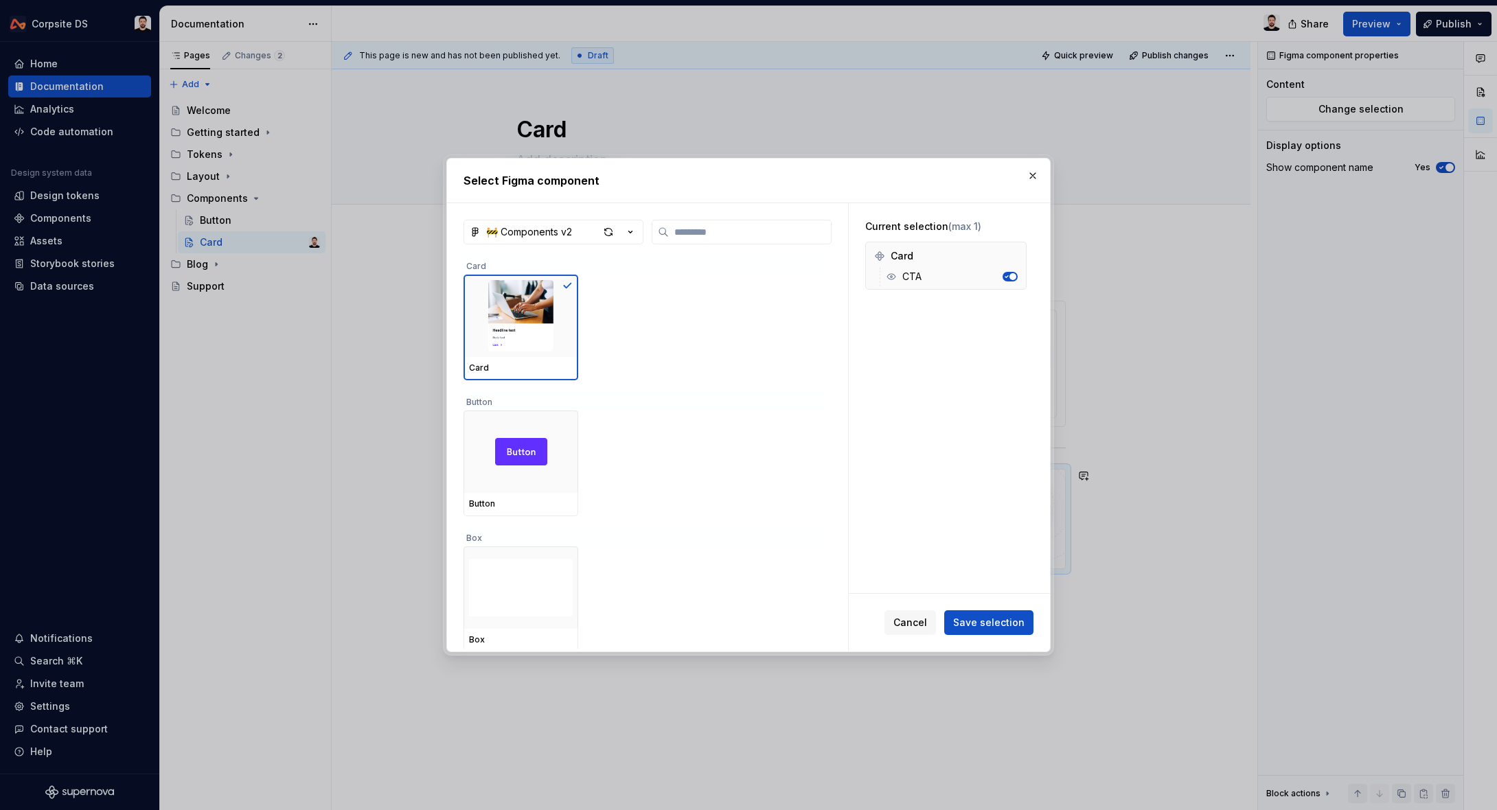
click at [1023, 622] on span "Save selection" at bounding box center [988, 623] width 71 height 14
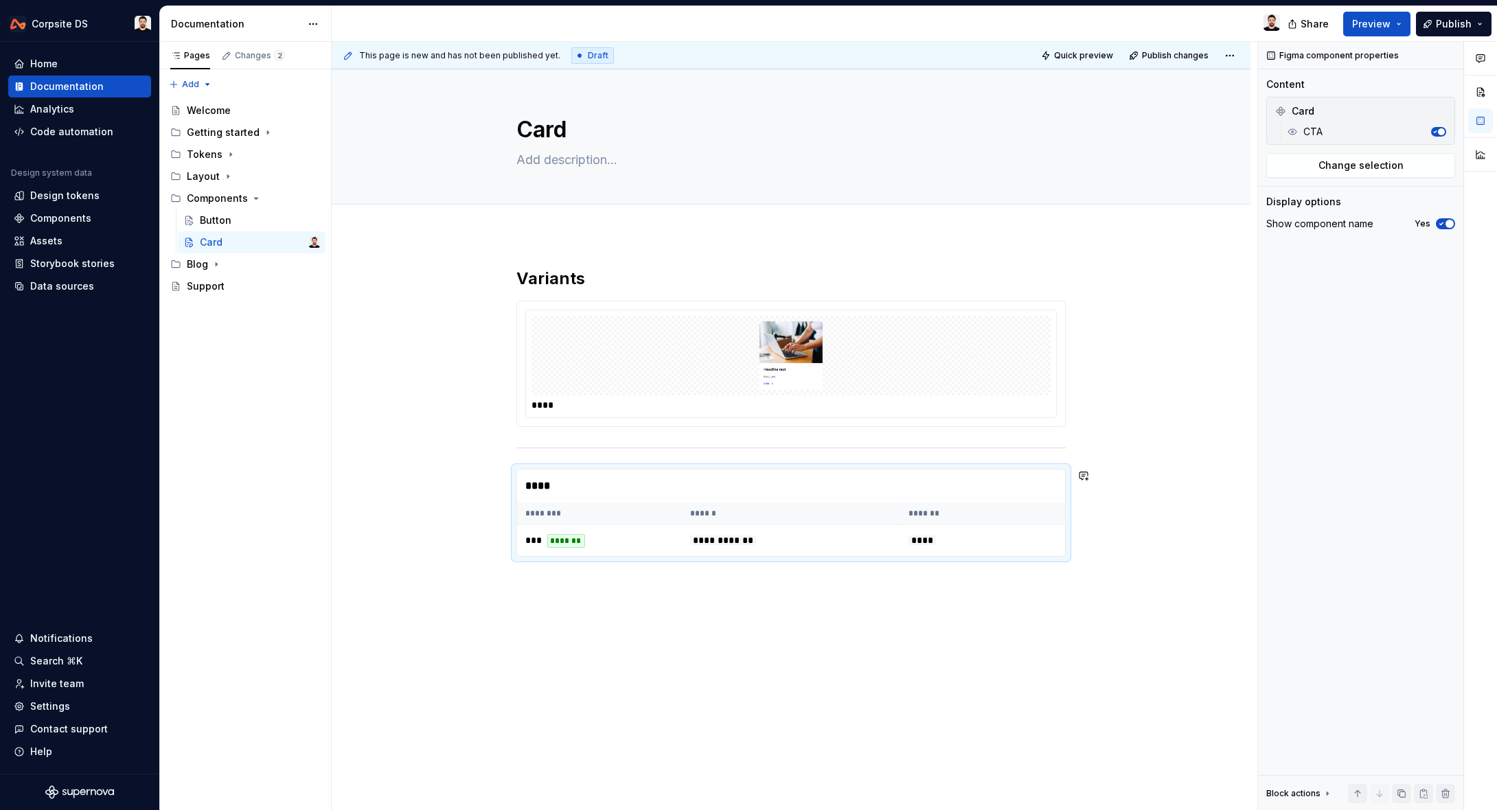
click at [558, 646] on div "**********" at bounding box center [791, 526] width 919 height 582
click at [558, 627] on div "**********" at bounding box center [791, 526] width 919 height 582
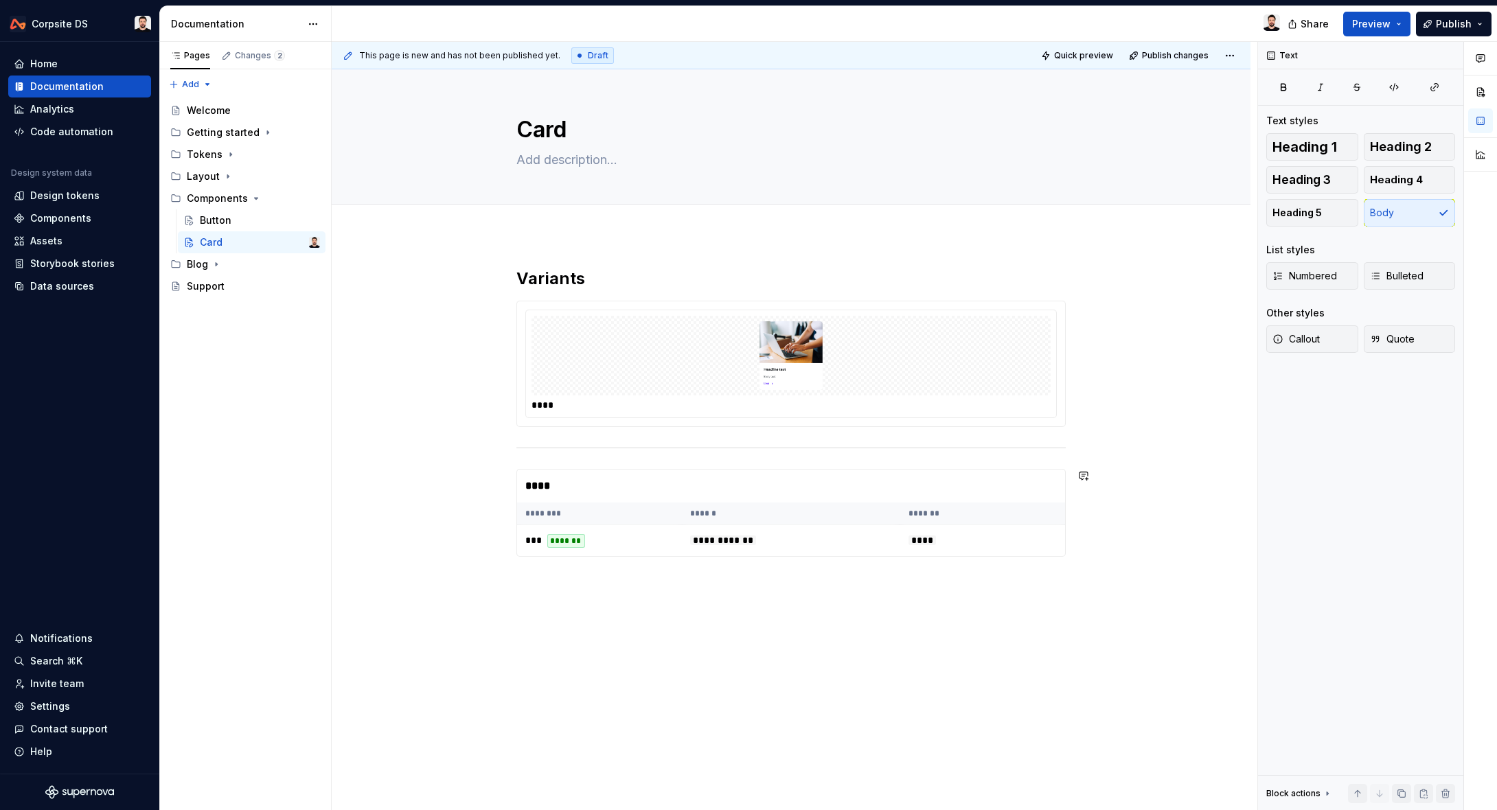
click at [558, 627] on div "**********" at bounding box center [791, 542] width 919 height 615
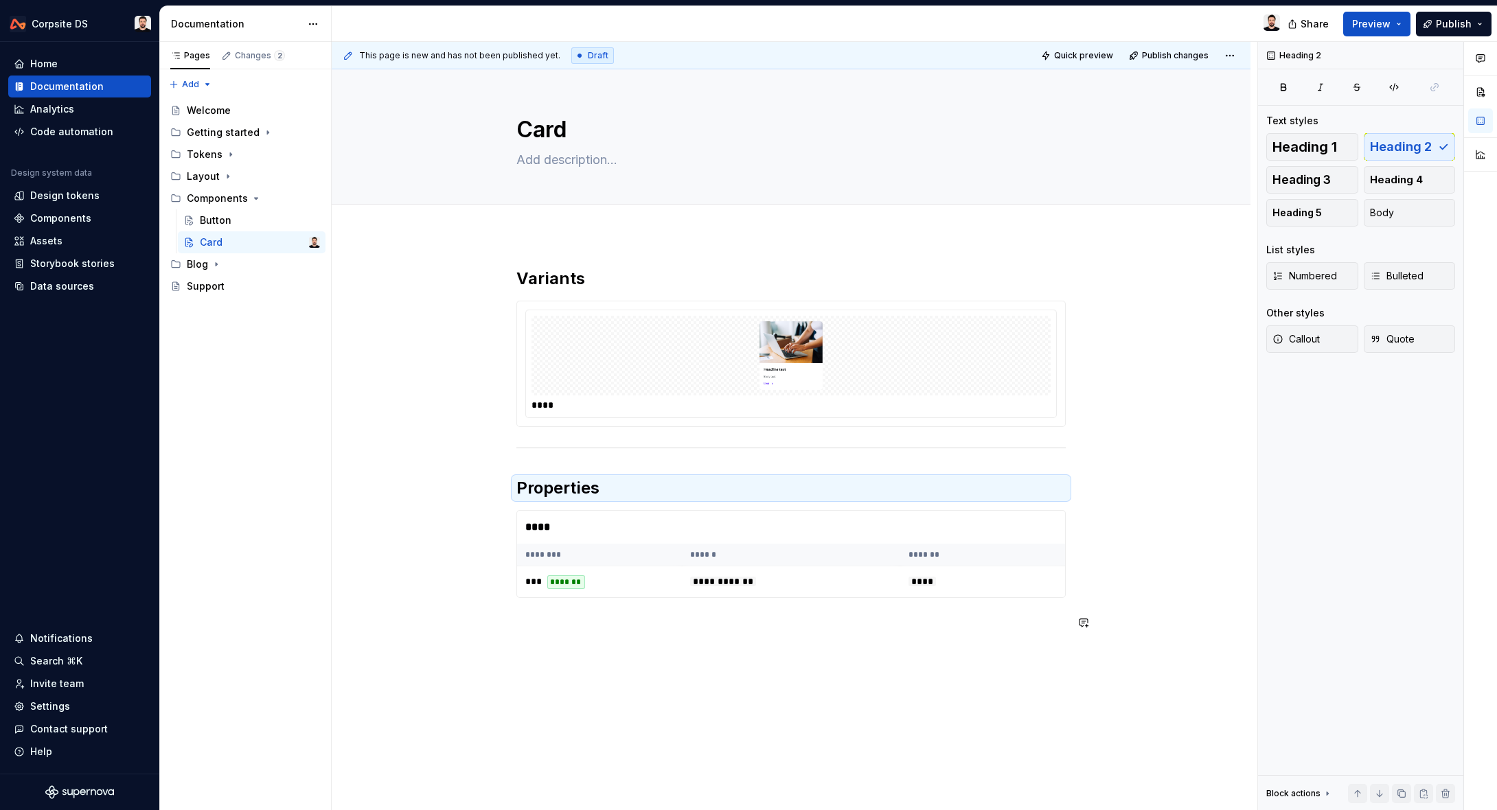
click at [749, 652] on div "**********" at bounding box center [791, 563] width 919 height 656
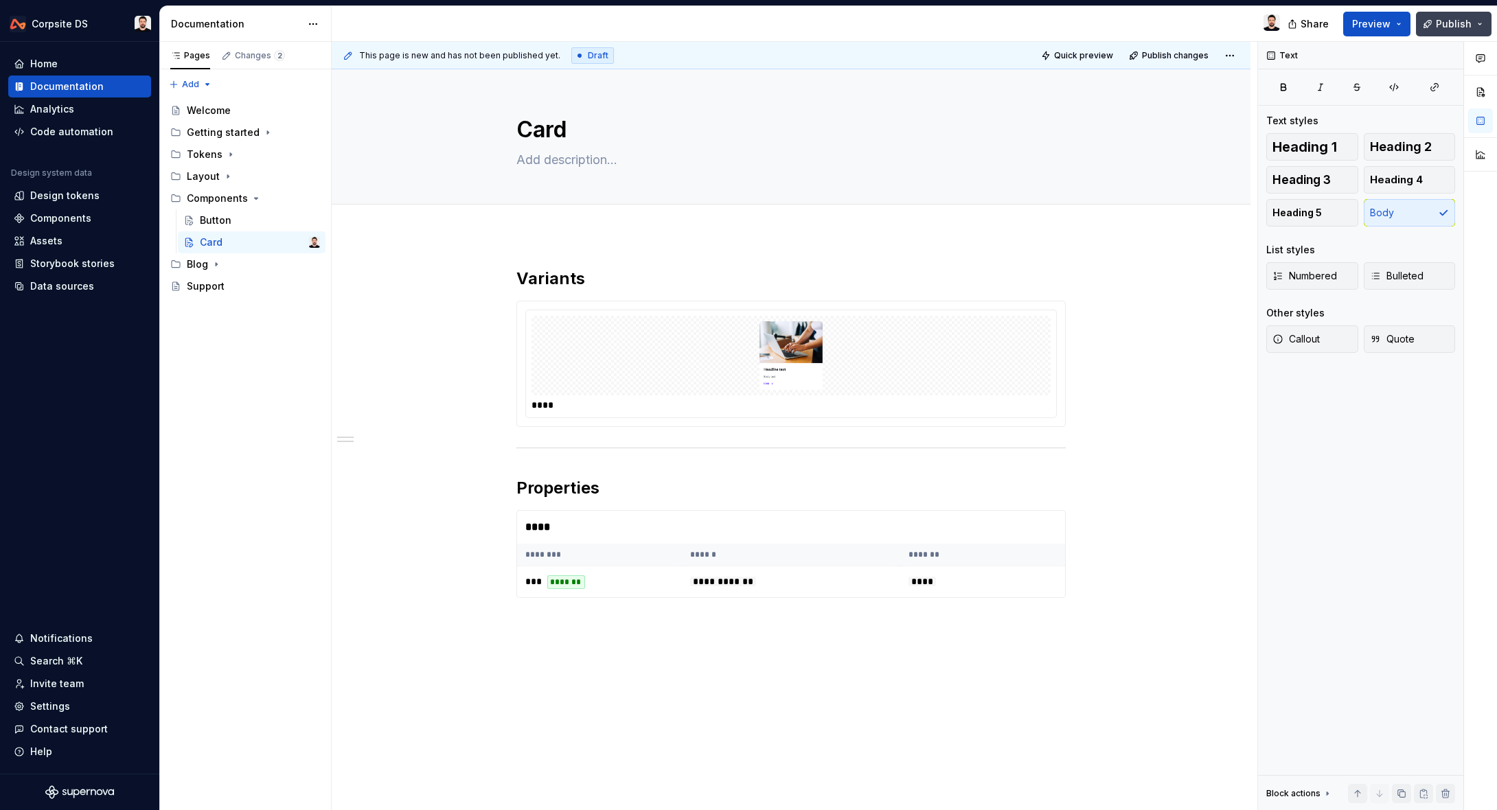
click at [1447, 19] on span "Publish" at bounding box center [1454, 24] width 36 height 14
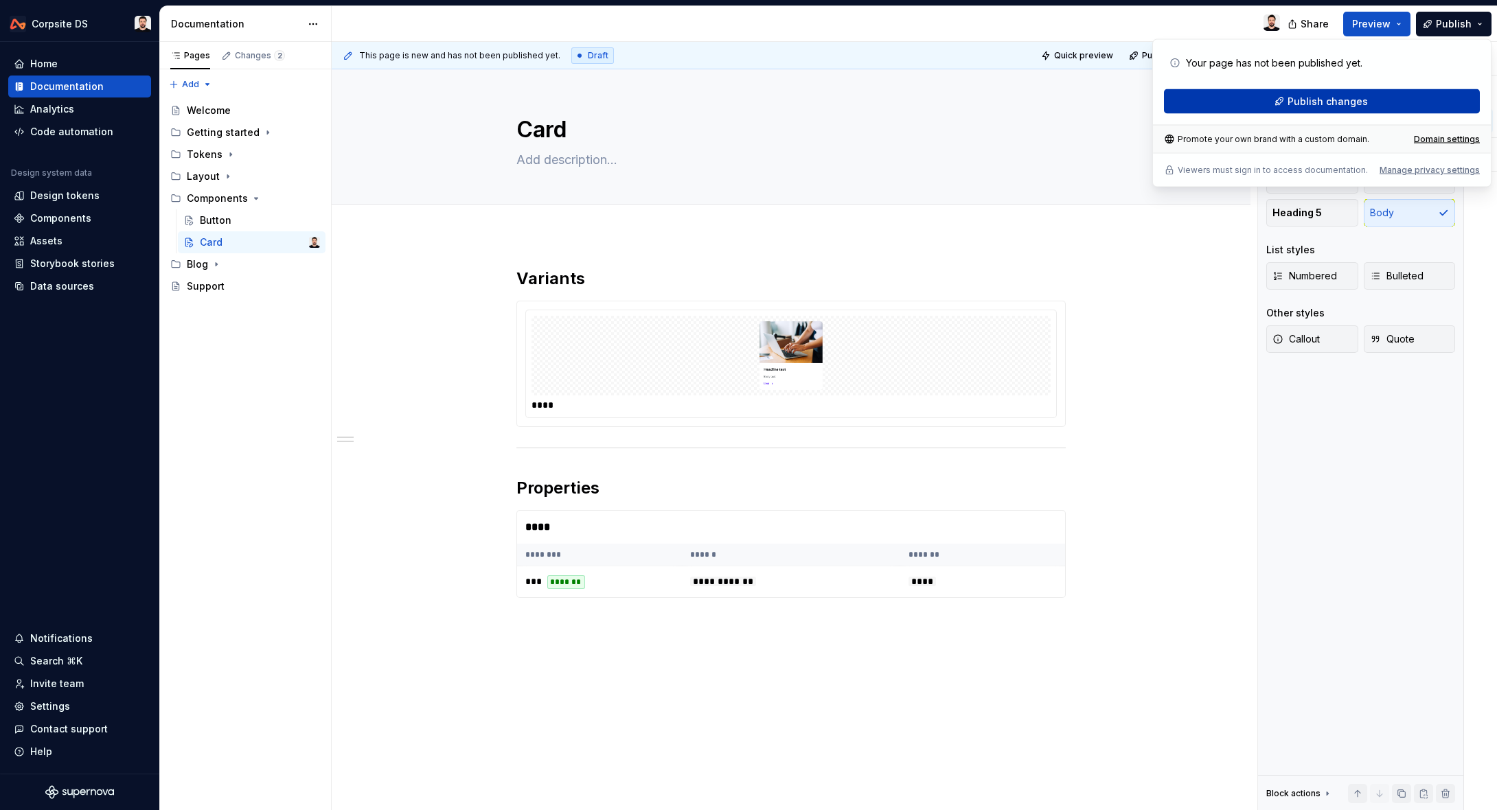
click at [1313, 98] on span "Publish changes" at bounding box center [1328, 102] width 80 height 14
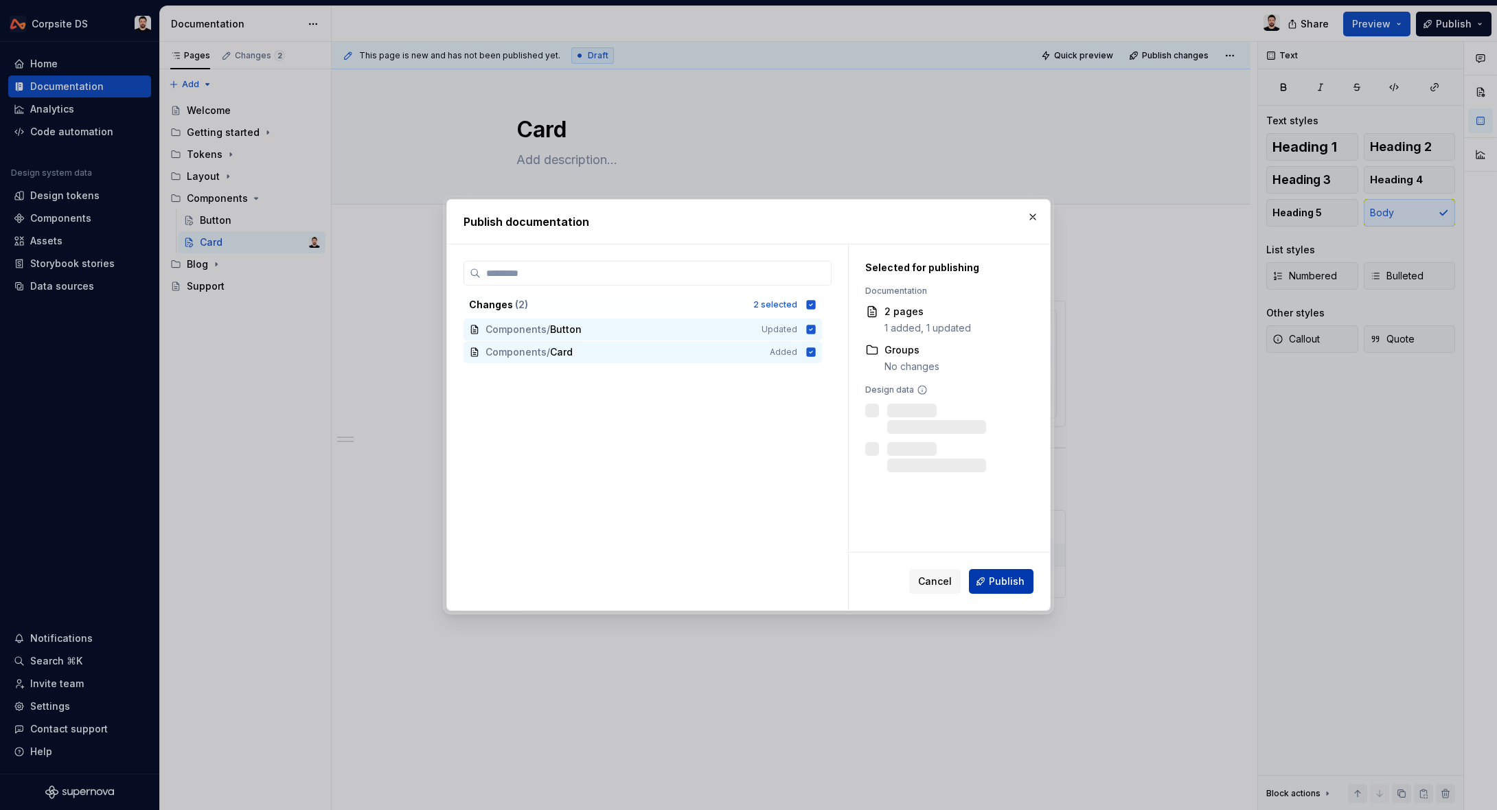
click at [985, 577] on button "Publish" at bounding box center [1001, 581] width 65 height 25
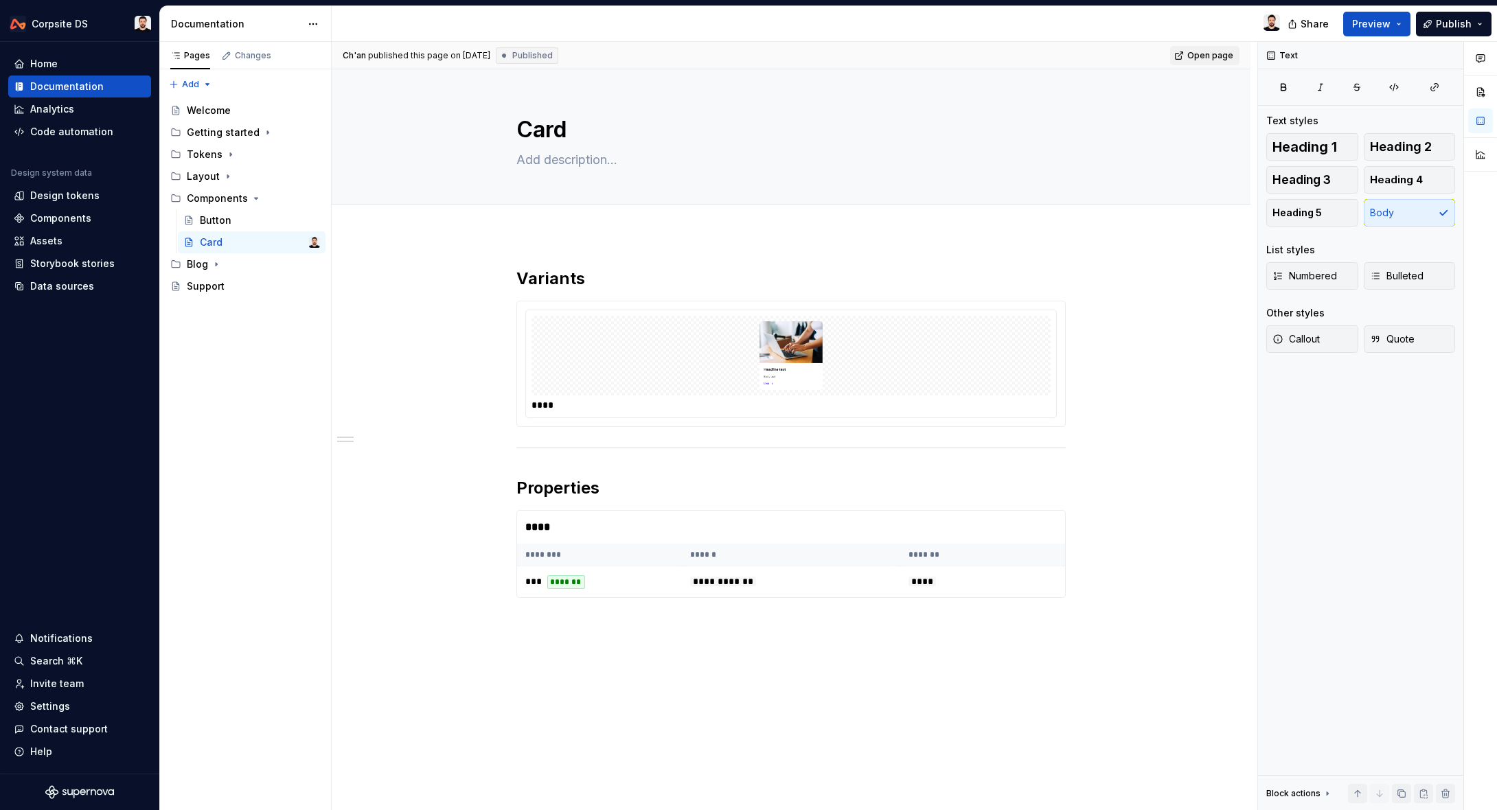
click at [1206, 56] on span "Open page" at bounding box center [1210, 55] width 46 height 11
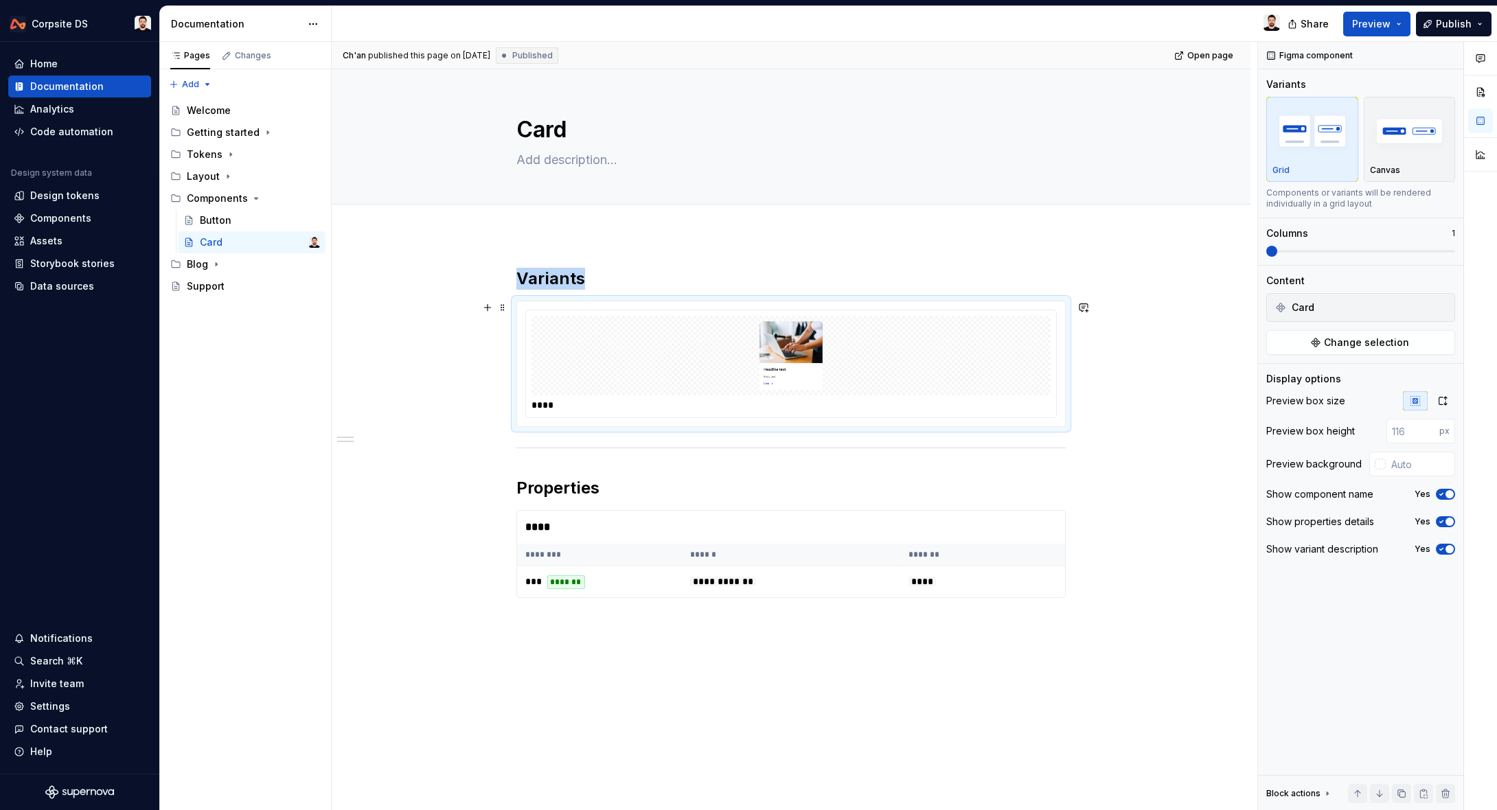
click at [981, 330] on div at bounding box center [791, 356] width 519 height 80
type textarea "*"
click at [1409, 459] on input "text" at bounding box center [1420, 464] width 69 height 25
type input "#FFFFFF"
type textarea "*"
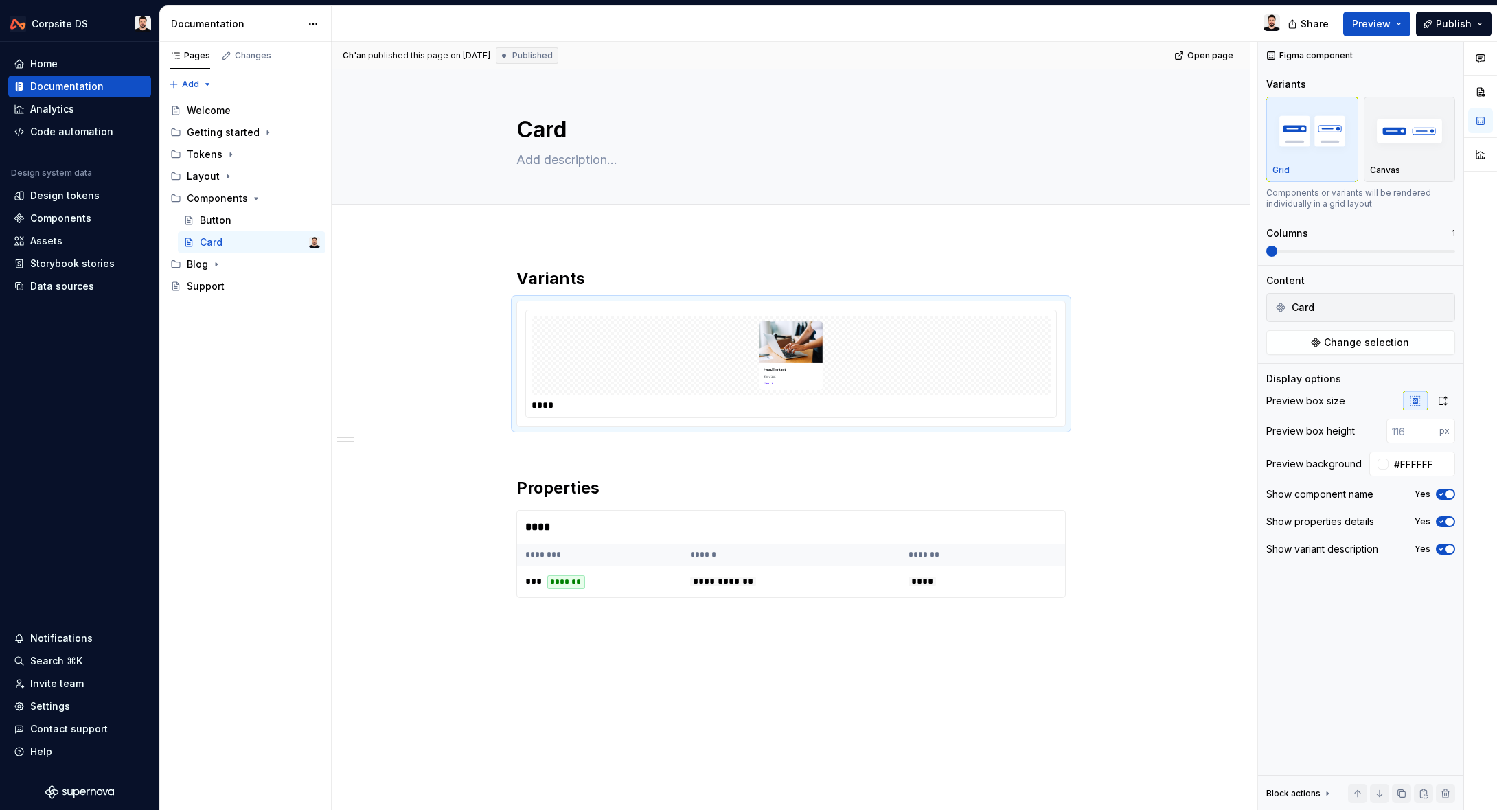
type button "on"
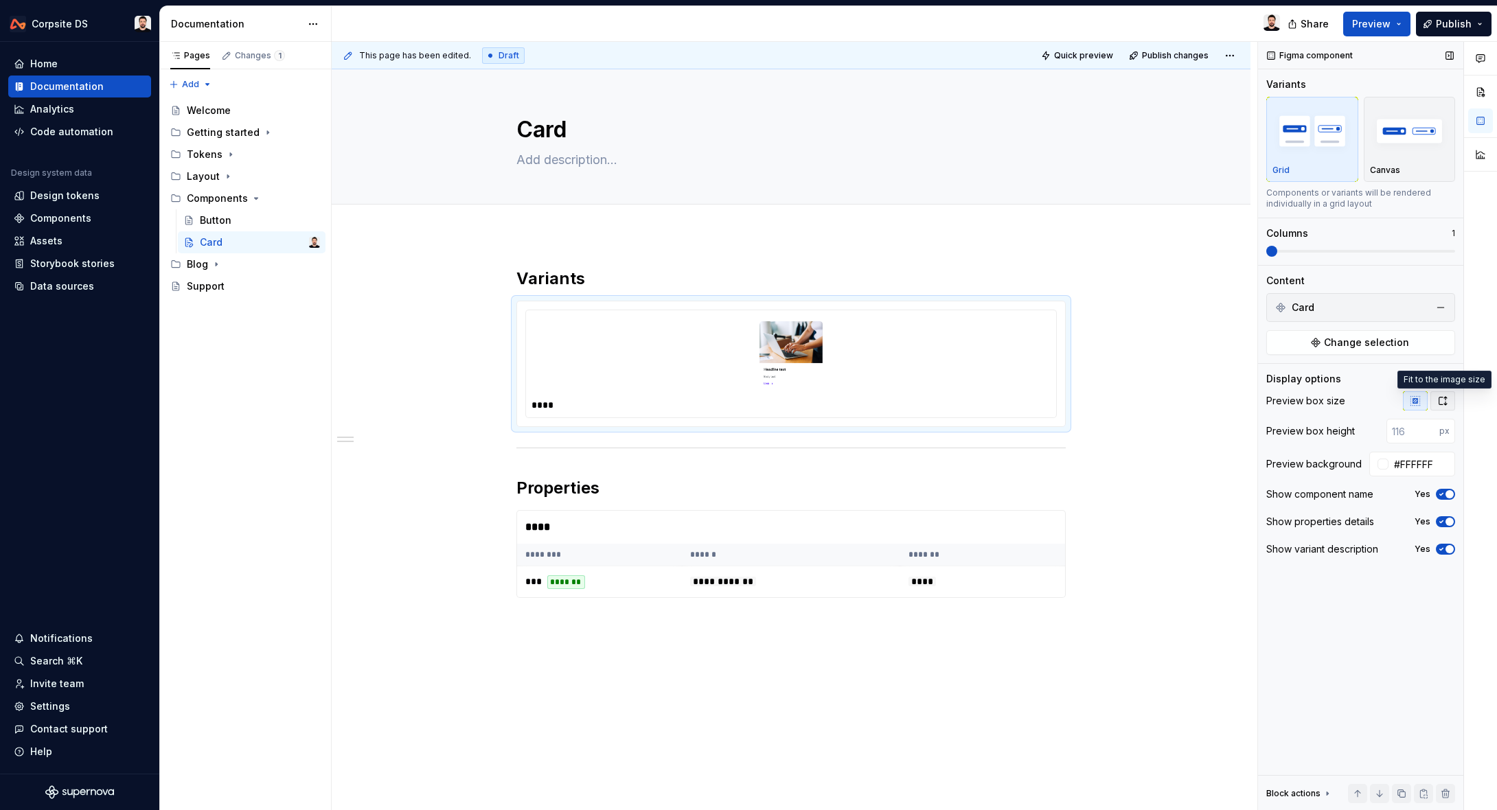
click at [1448, 399] on button "button" at bounding box center [1442, 400] width 25 height 19
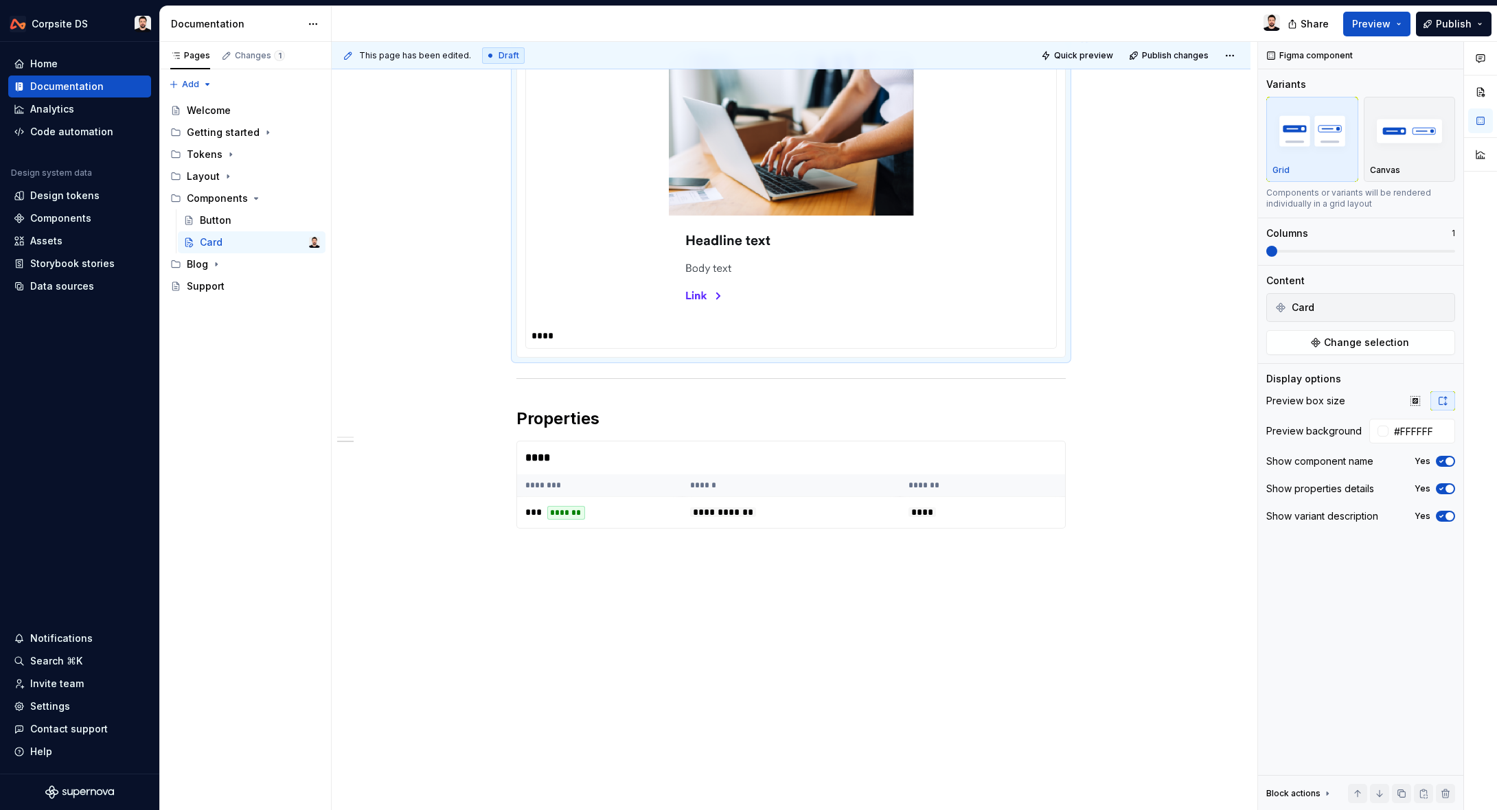
scroll to position [197, 0]
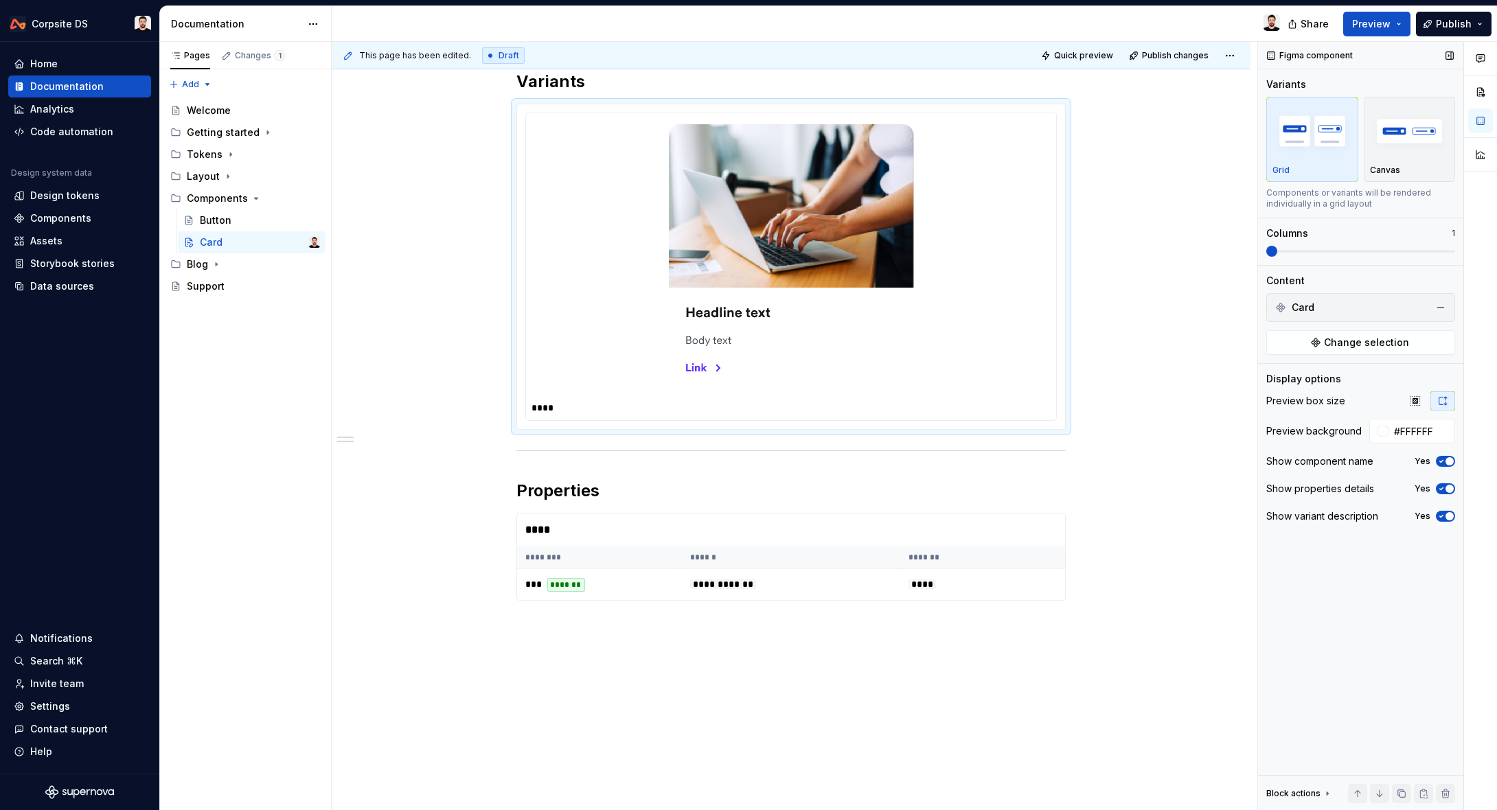
click at [1443, 462] on icon "button" at bounding box center [1441, 461] width 11 height 8
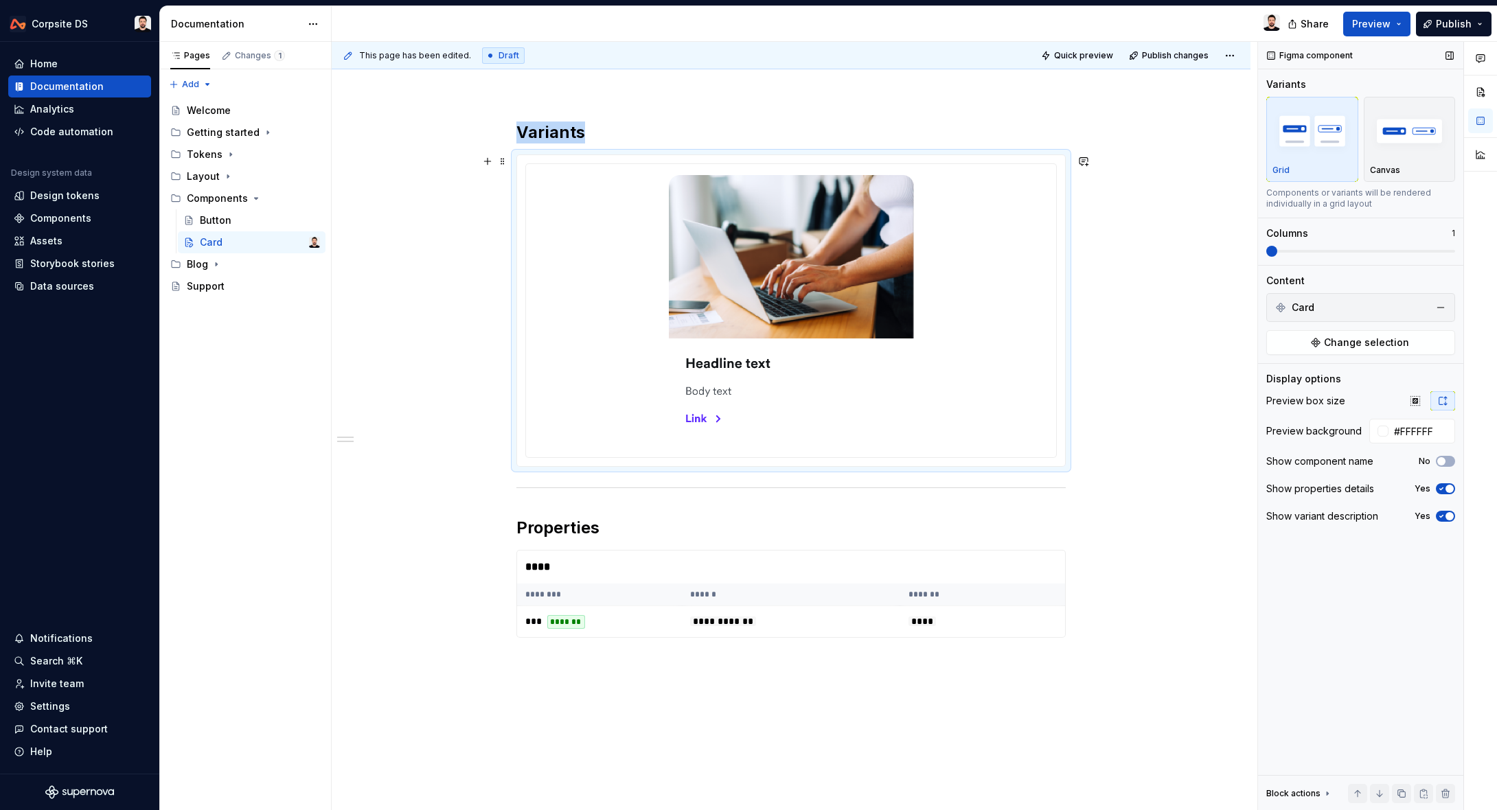
scroll to position [141, 0]
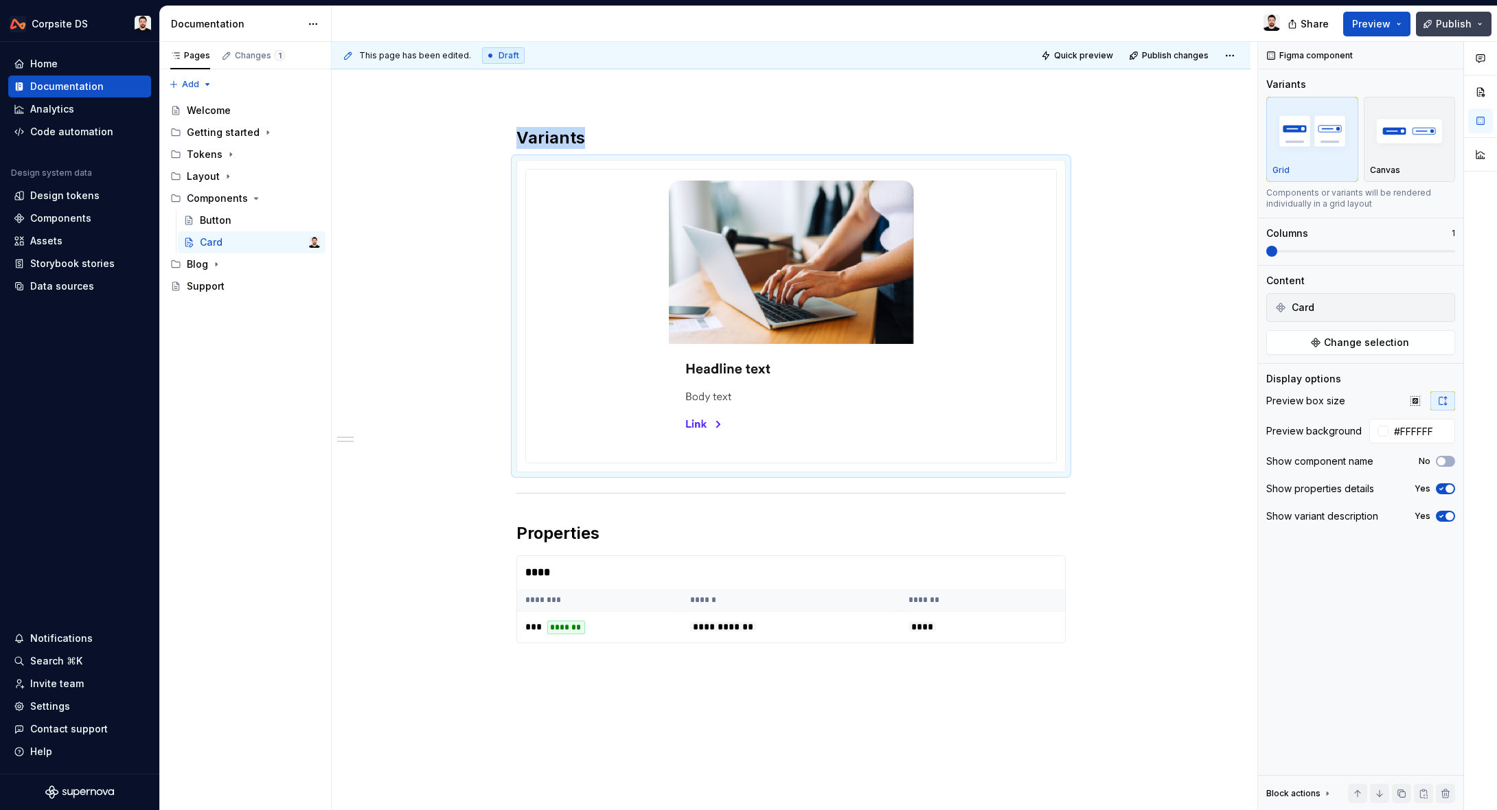
click at [1450, 25] on span "Publish" at bounding box center [1454, 24] width 36 height 14
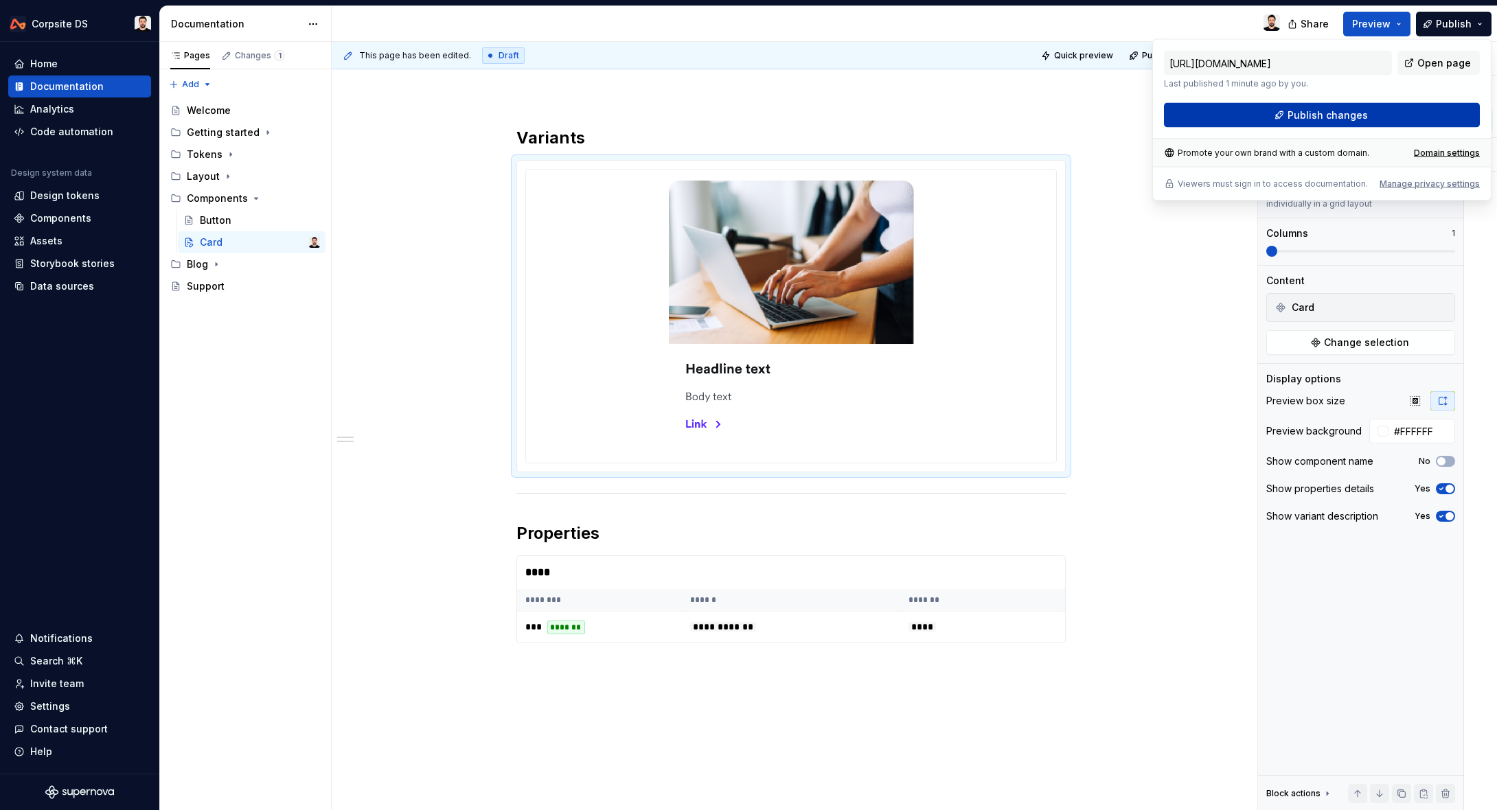
click at [1323, 111] on span "Publish changes" at bounding box center [1328, 116] width 80 height 14
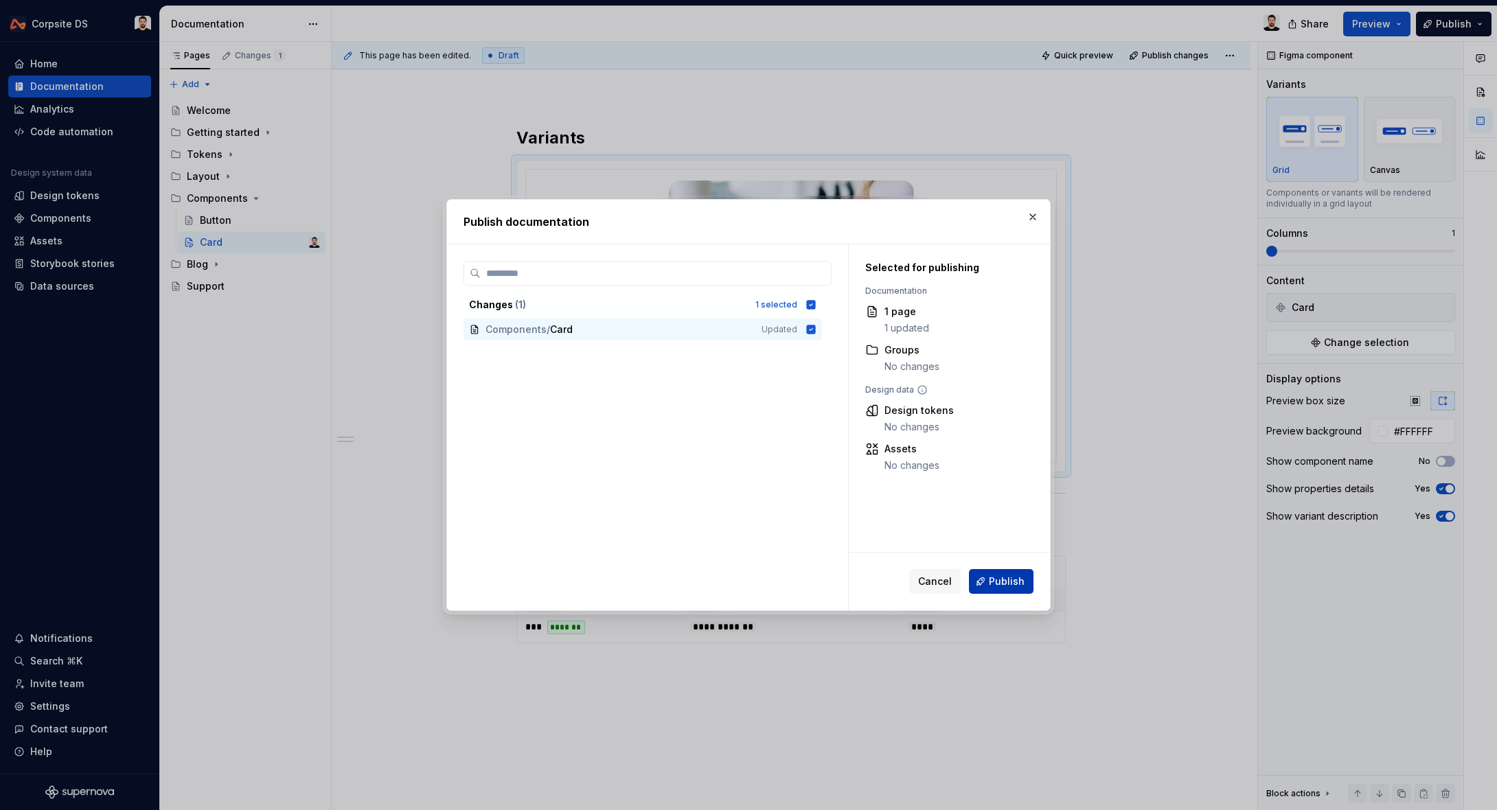
click at [1007, 579] on span "Publish" at bounding box center [1007, 582] width 36 height 14
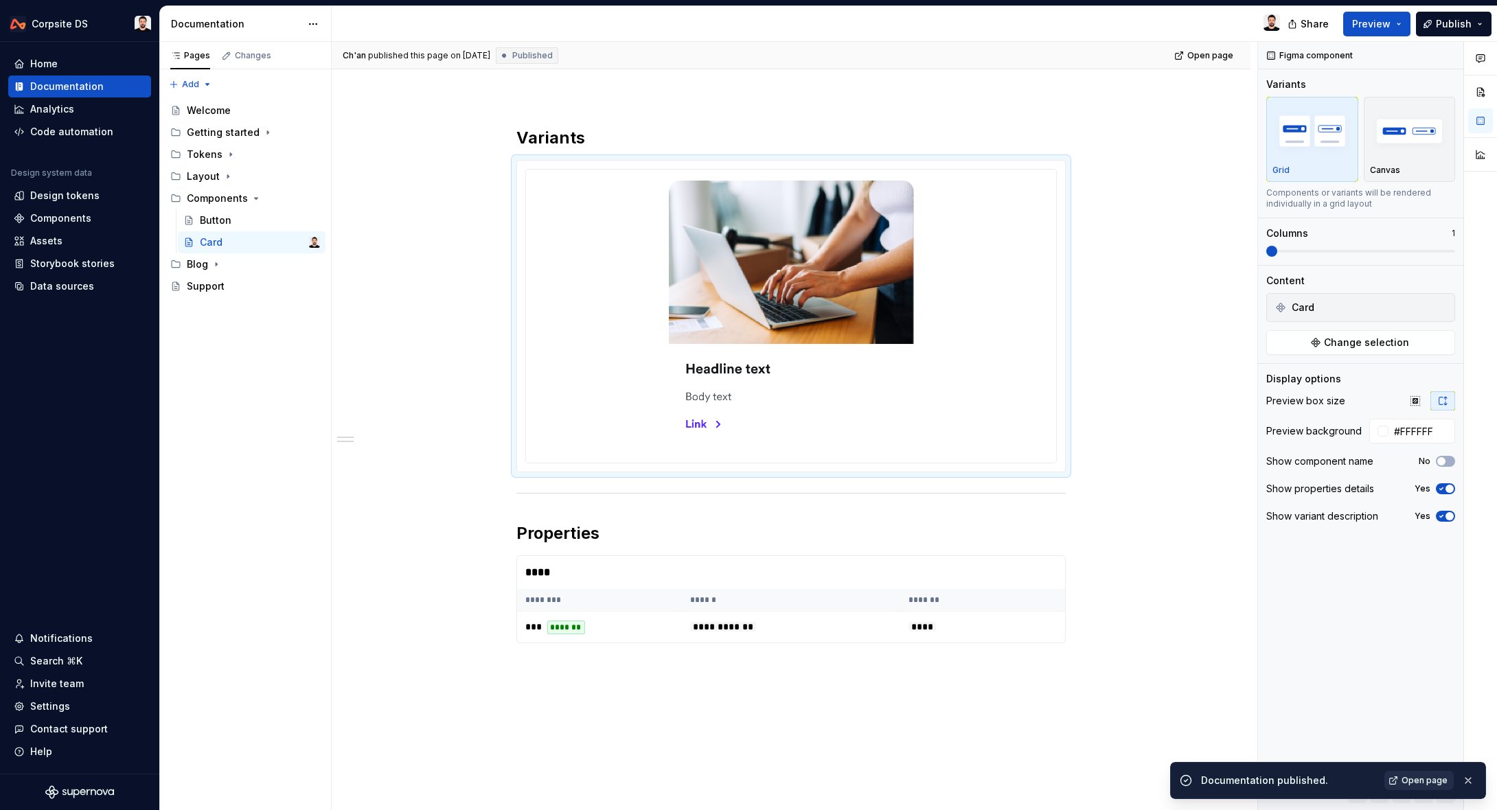
click at [1402, 777] on link "Open page" at bounding box center [1418, 780] width 69 height 19
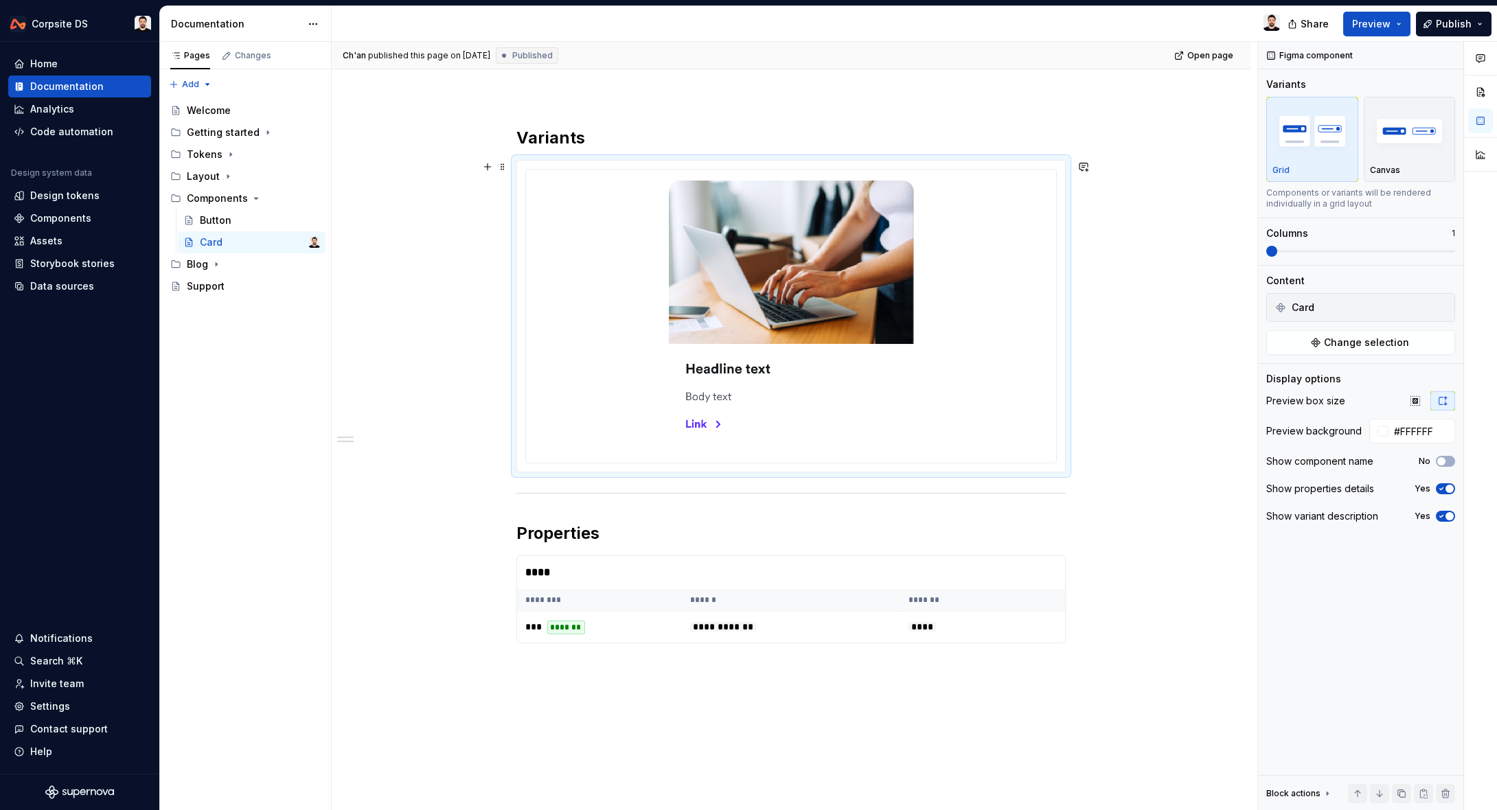
type textarea "*"
drag, startPoint x: 1421, startPoint y: 429, endPoint x: 1448, endPoint y: 429, distance: 26.8
click at [1448, 429] on input "#FFFFFF" at bounding box center [1422, 431] width 67 height 25
paste input "F5F6F7"
type input "F5F6F7"
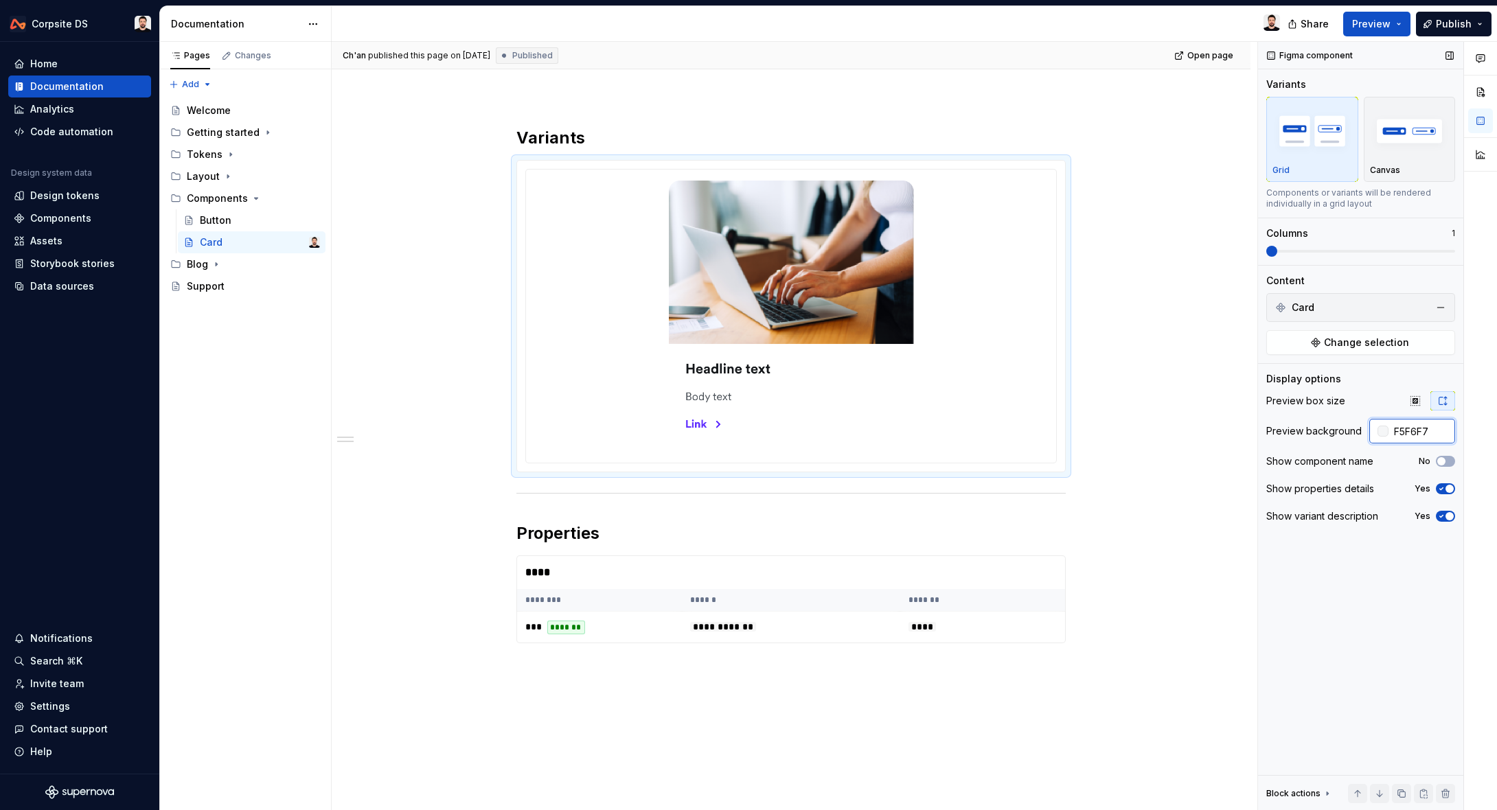
drag, startPoint x: 1393, startPoint y: 429, endPoint x: 1416, endPoint y: 436, distance: 23.7
click at [1395, 430] on input "F5F6F7" at bounding box center [1422, 431] width 67 height 25
type textarea "*"
type input "#F5F6F7"
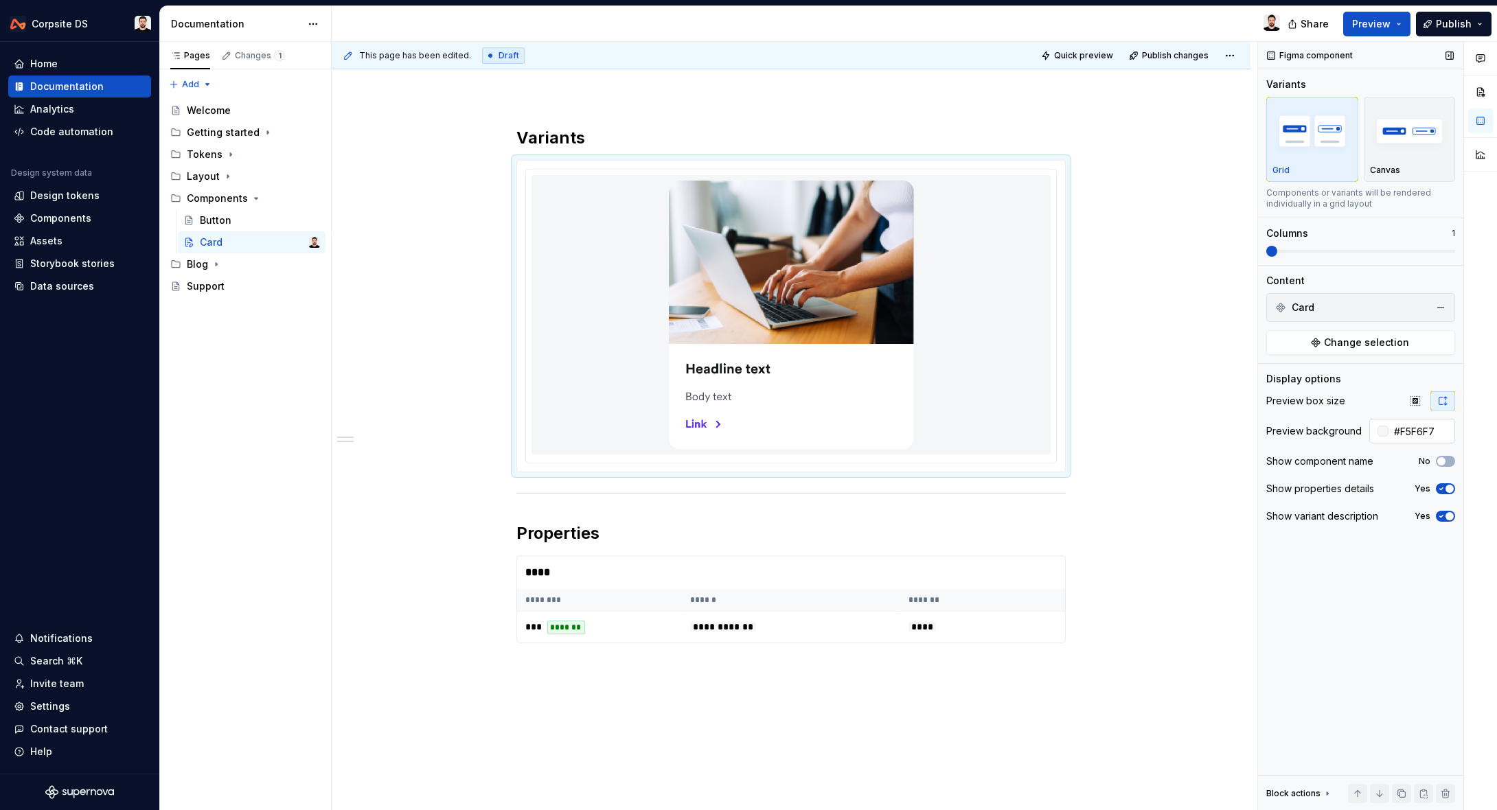
click at [1381, 433] on div at bounding box center [1383, 431] width 11 height 11
click at [1191, 412] on div "**********" at bounding box center [791, 515] width 919 height 842
click at [1449, 19] on span "Publish" at bounding box center [1454, 24] width 36 height 14
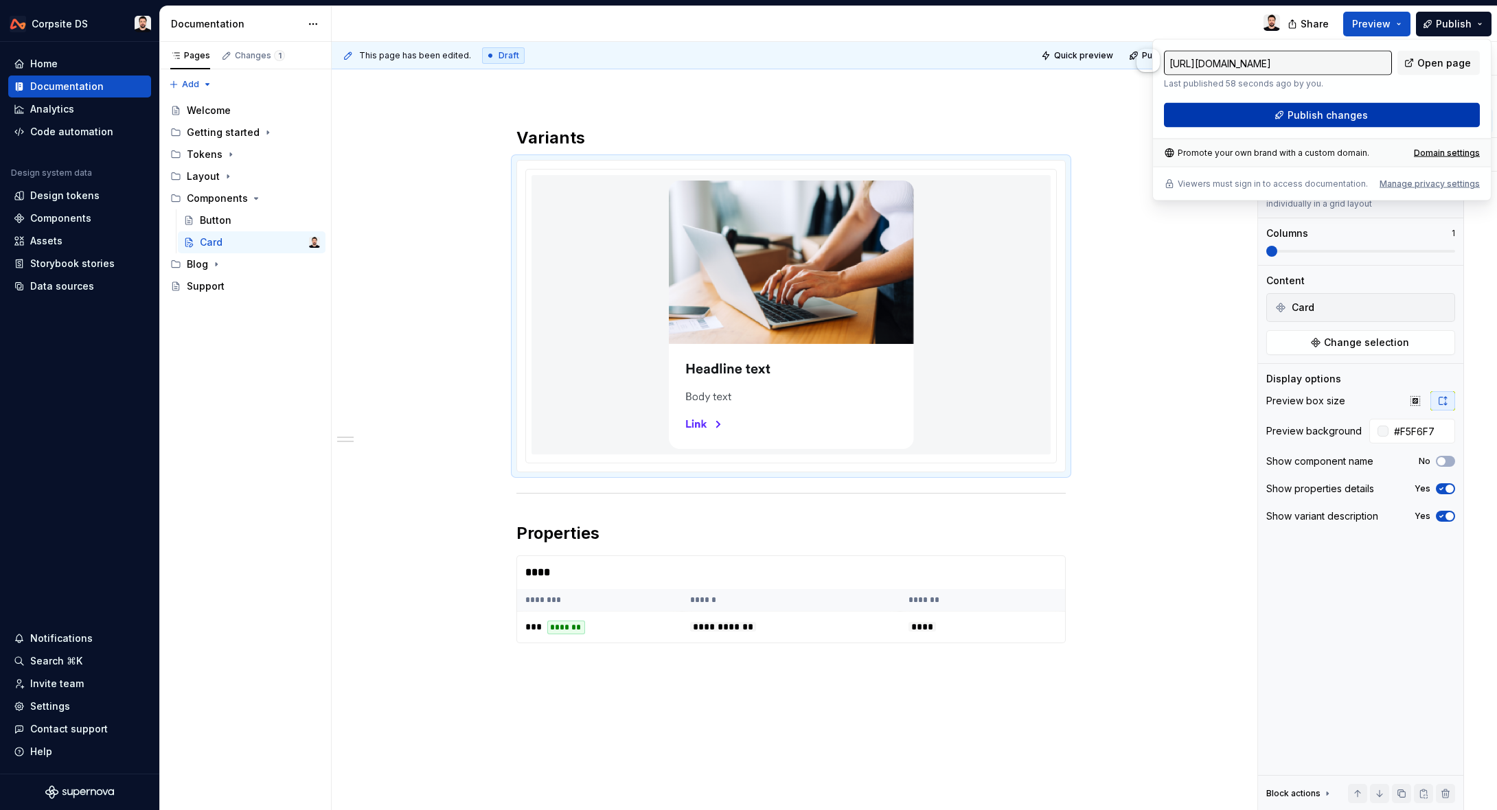
click at [1369, 111] on button "Publish changes" at bounding box center [1322, 115] width 316 height 25
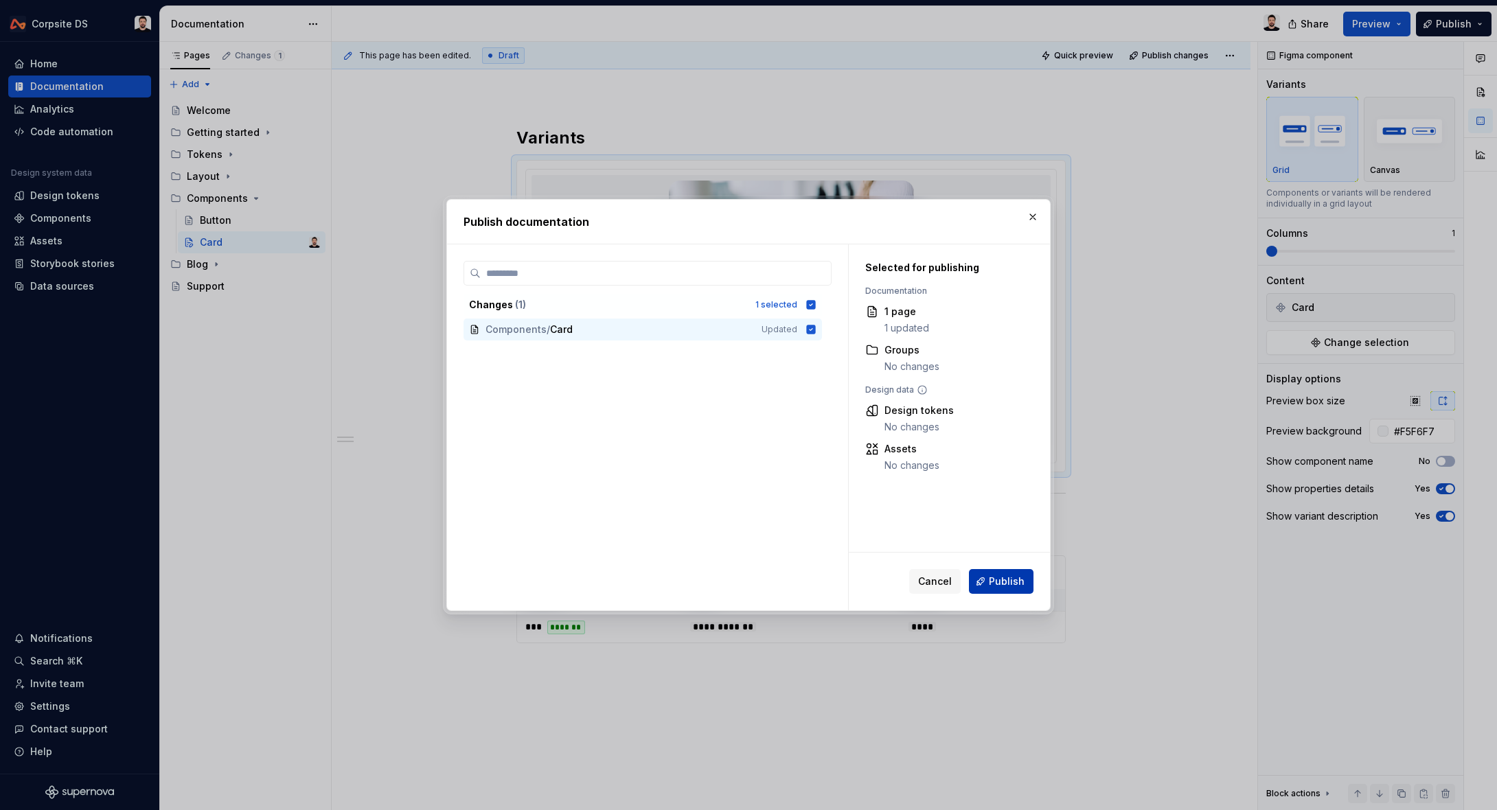
click at [1005, 582] on span "Publish" at bounding box center [1007, 582] width 36 height 14
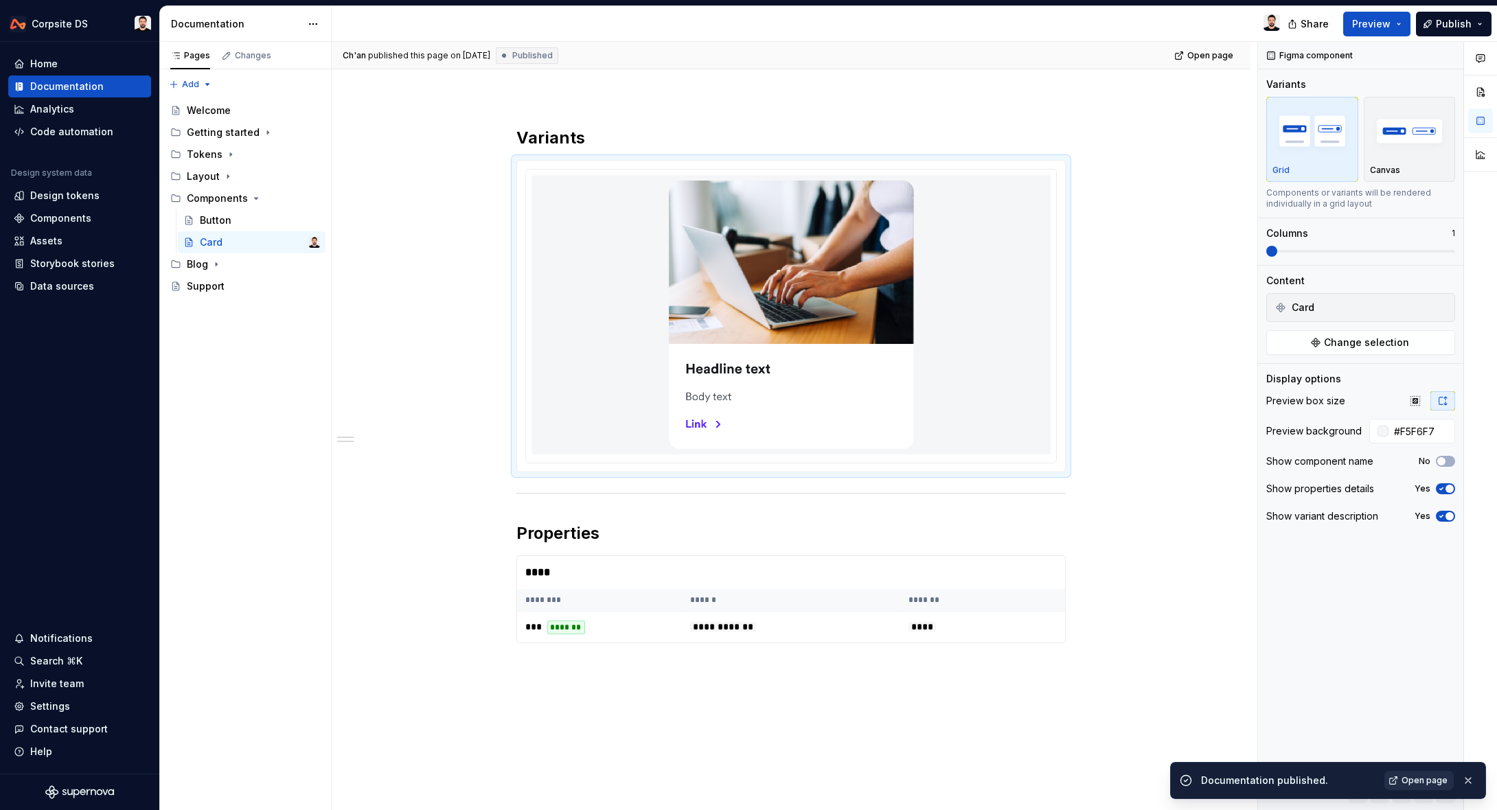
click at [1428, 780] on span "Open page" at bounding box center [1425, 780] width 46 height 11
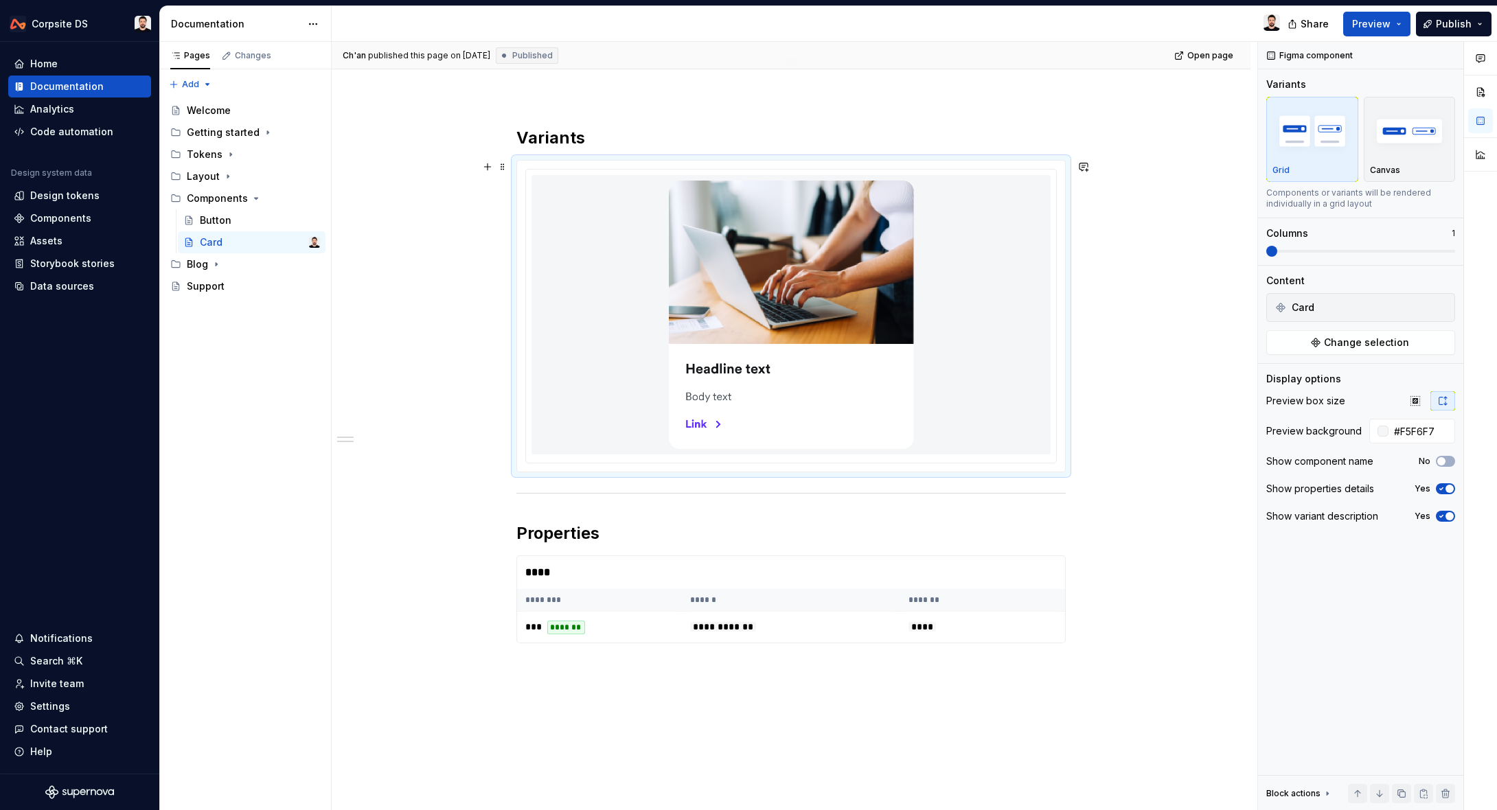
scroll to position [0, 0]
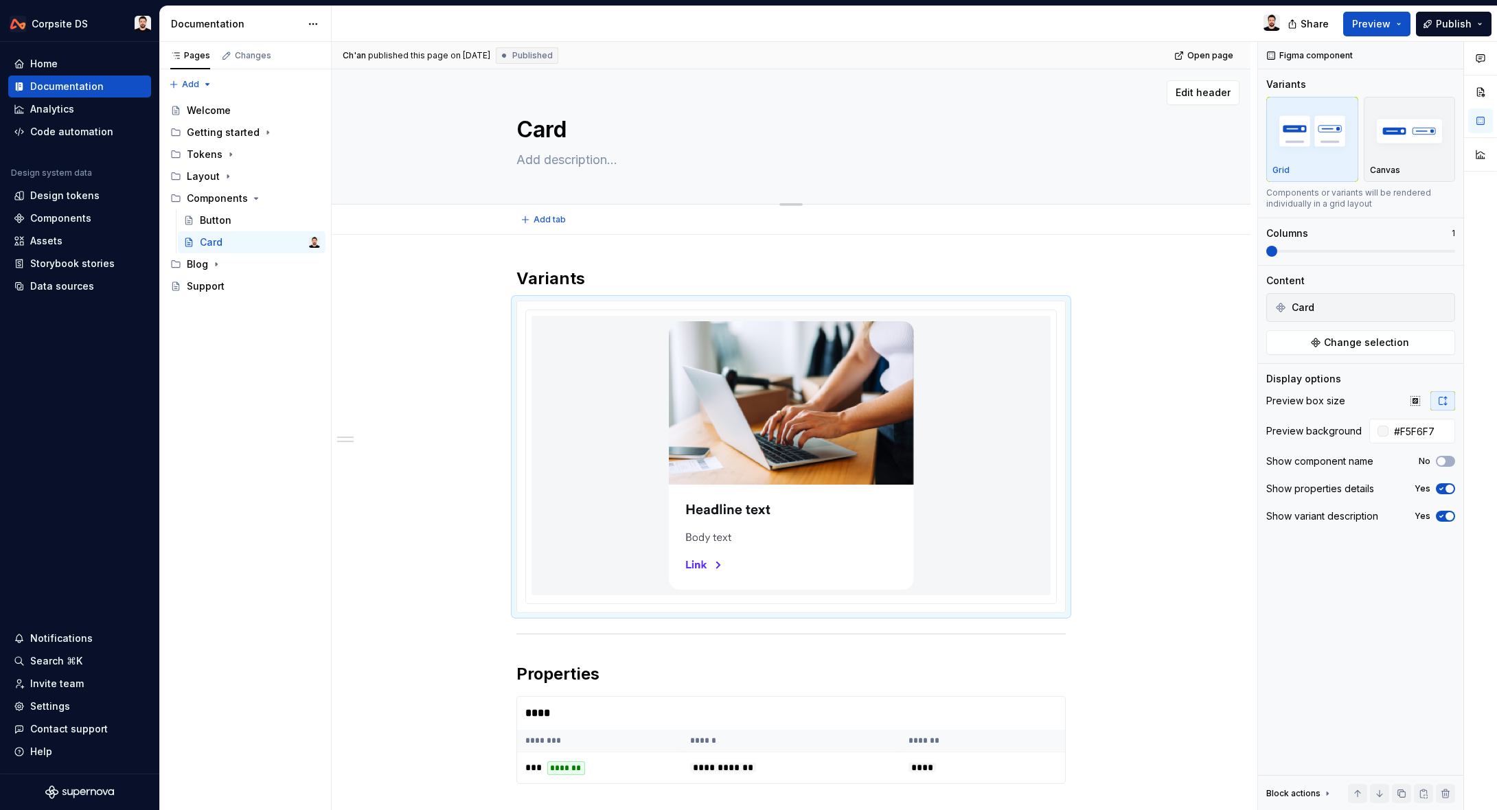
click at [625, 161] on textarea at bounding box center [788, 160] width 549 height 22
paste textarea "The card component includes an image area, text content, and a call-to-action e…"
type textarea "*"
type textarea "The card component includes an image area, text content, and a call-to-action e…"
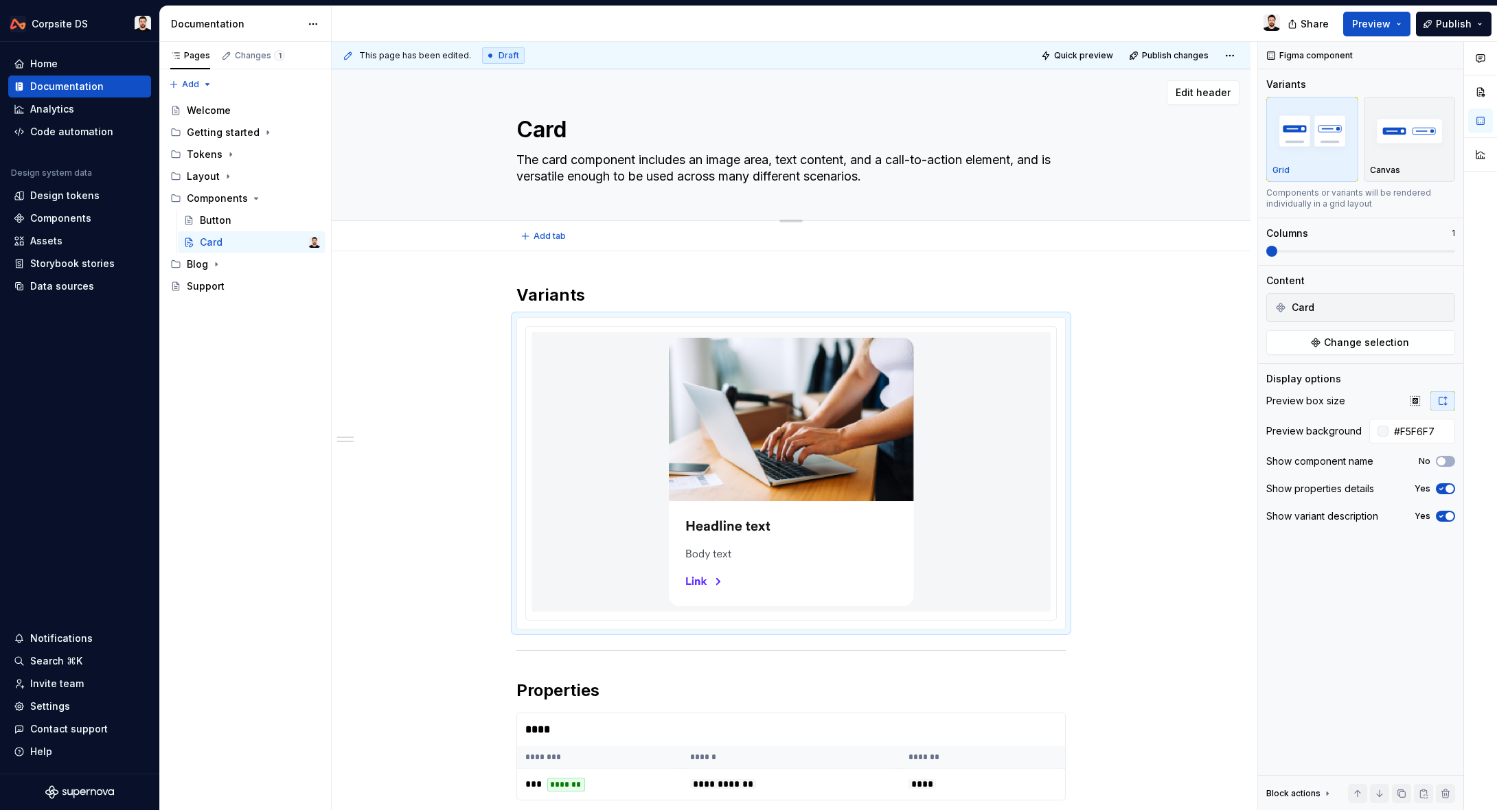
click at [606, 178] on textarea "The card component includes an image area, text content, and a call-to-action e…" at bounding box center [788, 168] width 549 height 38
type textarea "*"
type textarea "The card component includes an image area, text content, and a call-to-action e…"
type textarea "*"
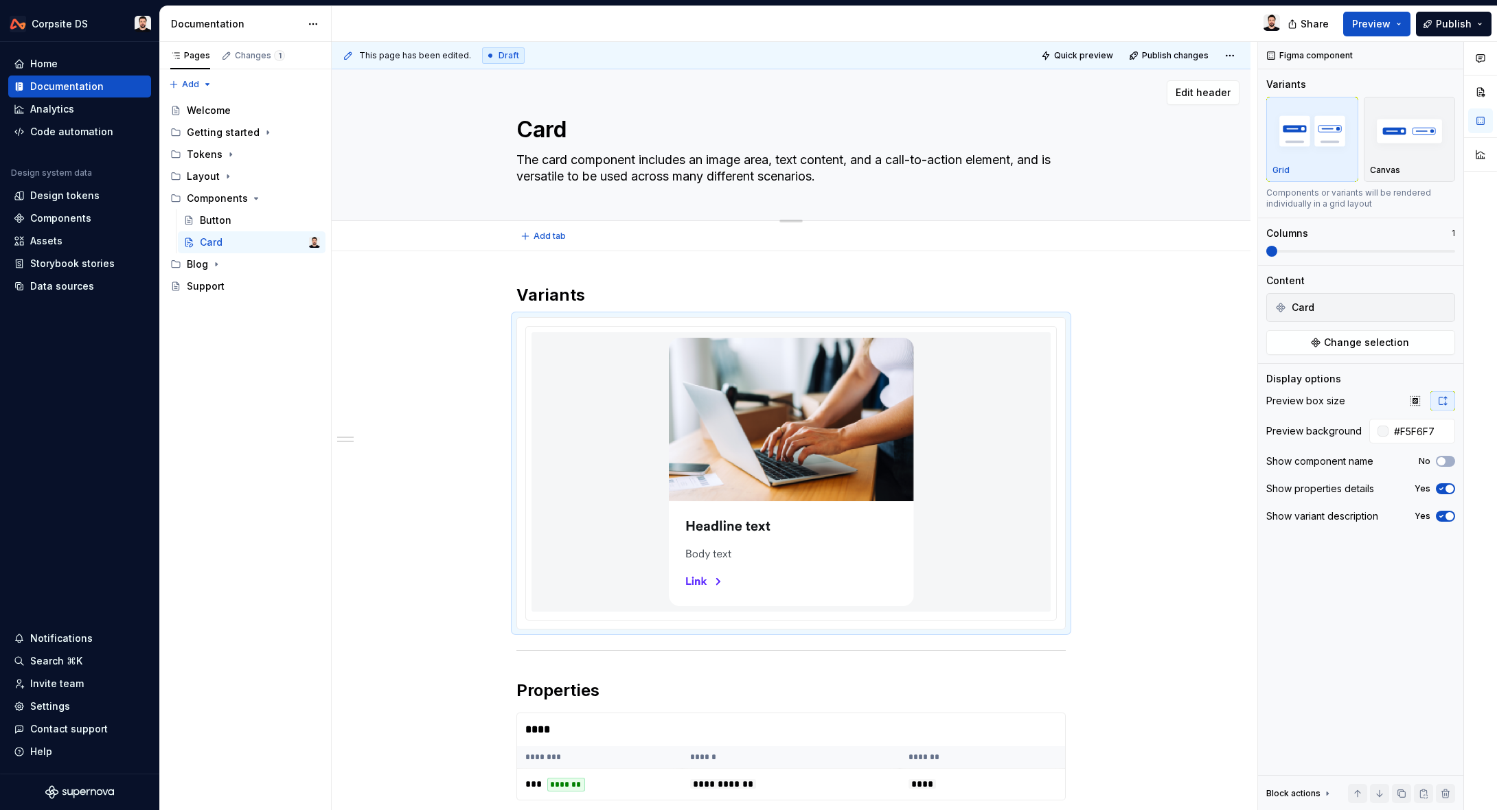
type textarea "The card component includes an image area, text content, and a call-to-action e…"
type textarea "*"
type textarea "The card component includes an image area, text content, and a call-to-action e…"
click at [644, 160] on textarea "The card component includes an image area, text content, and a call-to-action e…" at bounding box center [788, 168] width 549 height 38
type textarea "*"
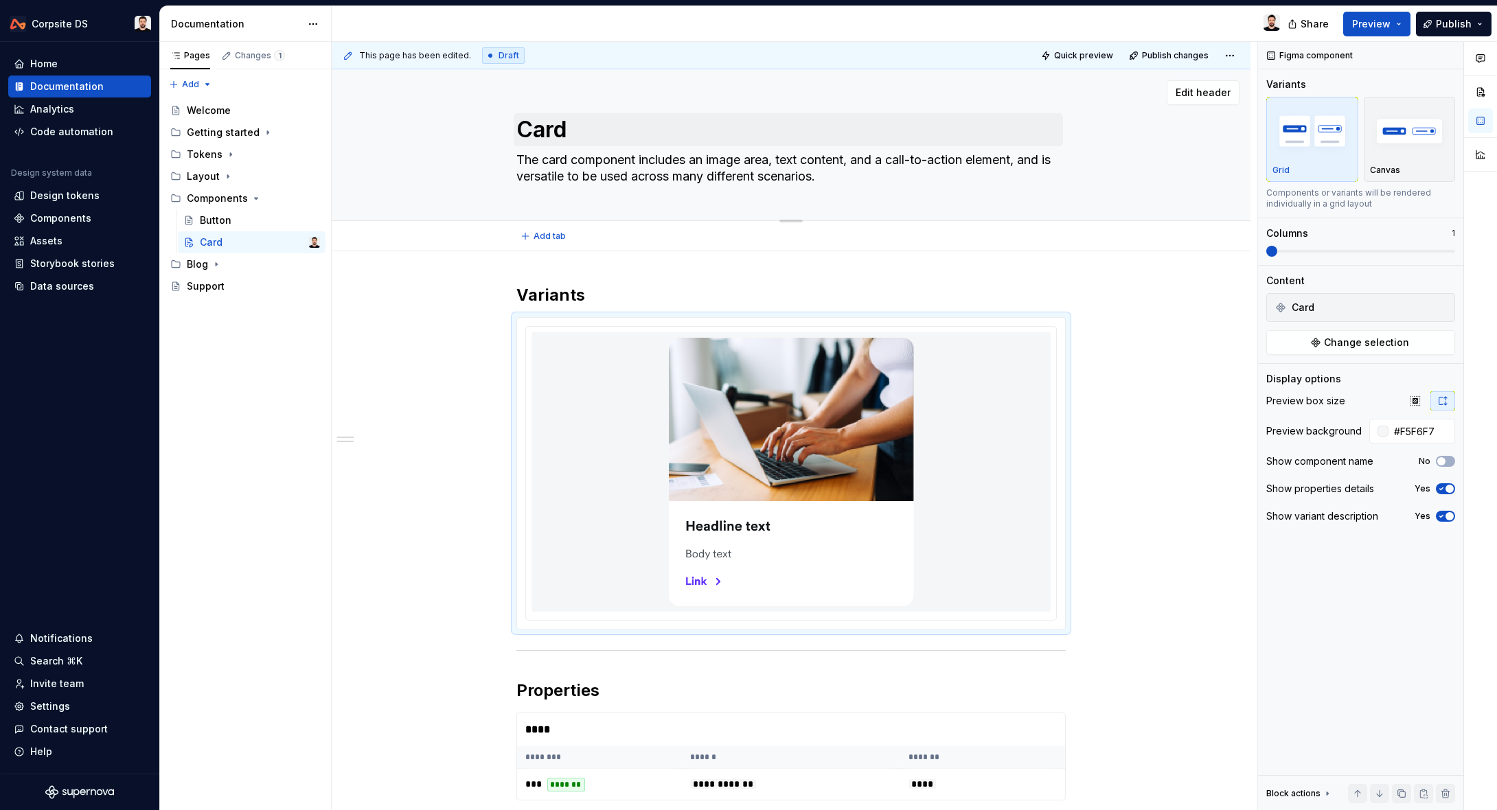
type textarea "The card component tincludes an image area, text content, and a call-to-action …"
type textarea "*"
type textarea "The card component includes an image area, text content, and a call-to-action e…"
type textarea "*"
type textarea "The card component includes an image area, text content, and a call-to-action e…"
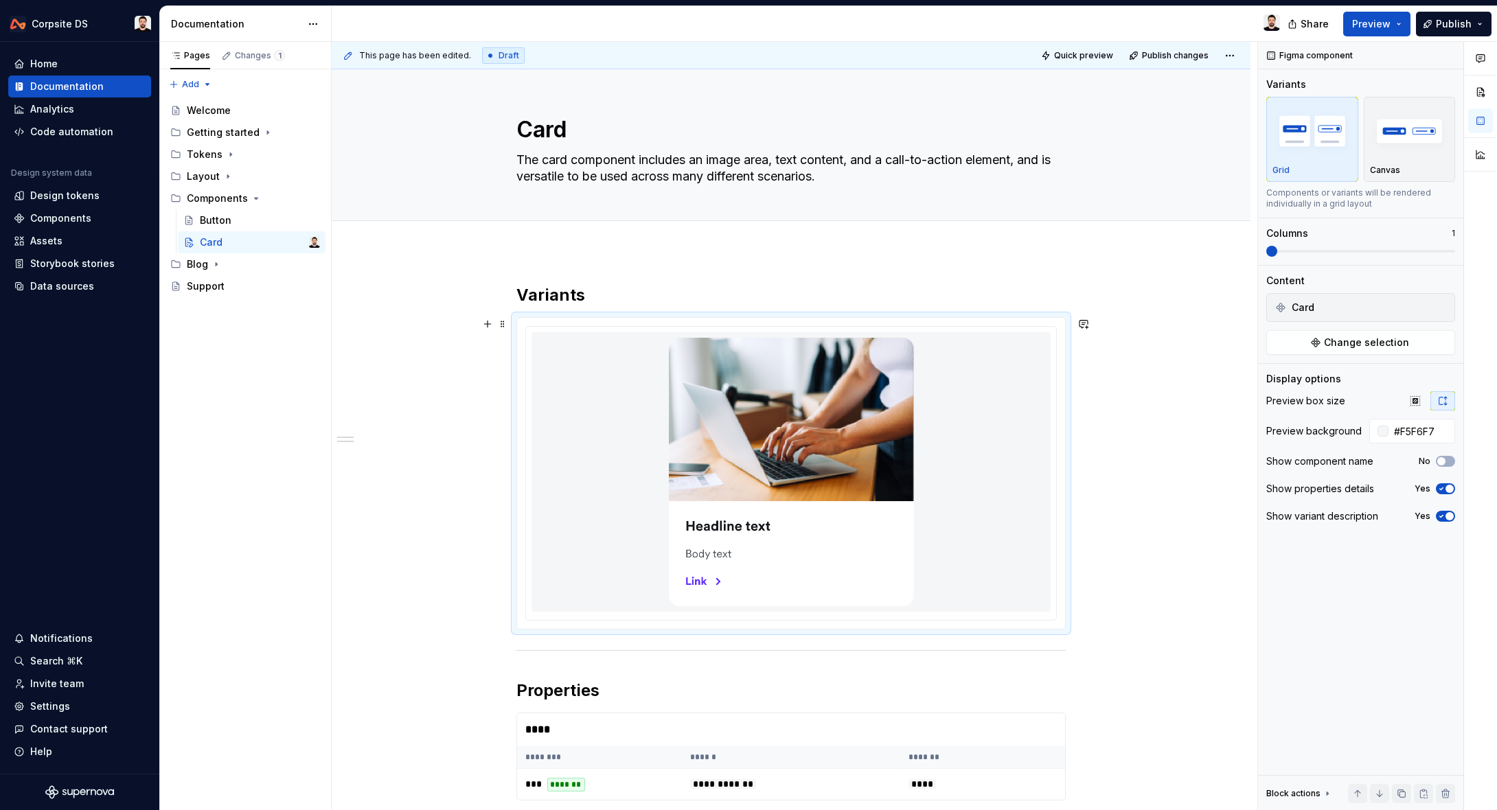
click at [385, 365] on div "**********" at bounding box center [791, 672] width 919 height 842
type textarea "*"
